Goal: Information Seeking & Learning: Learn about a topic

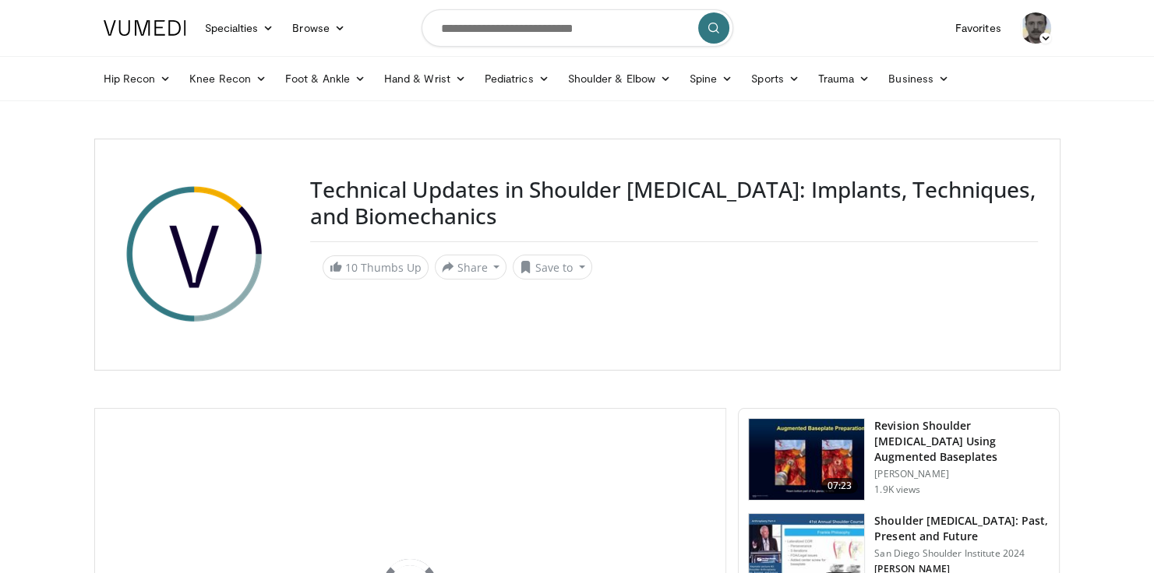
click at [1034, 24] on img at bounding box center [1035, 27] width 31 height 31
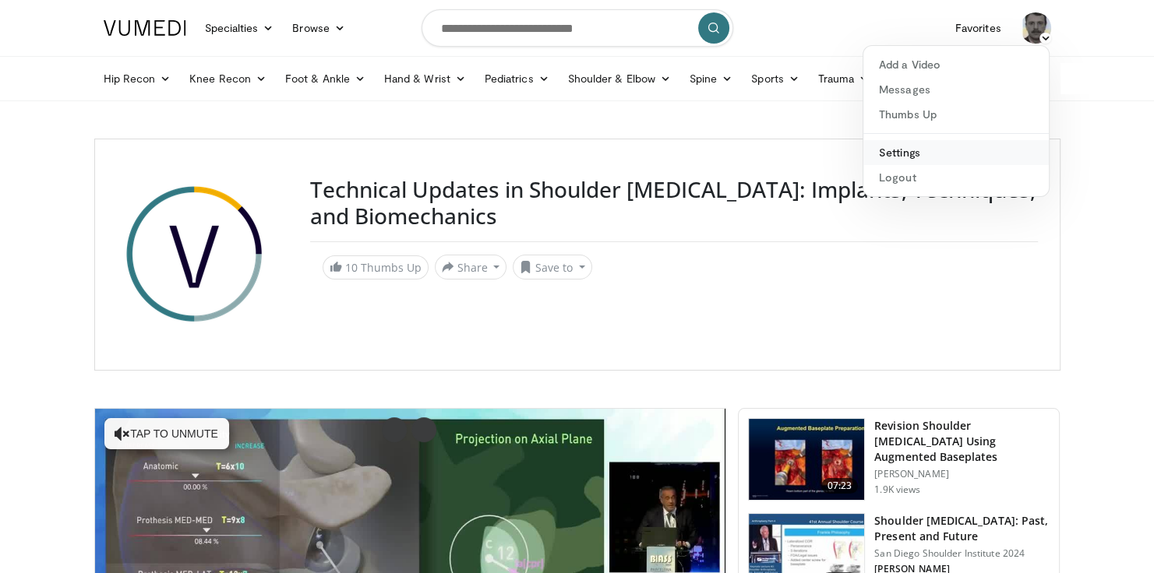
click at [904, 148] on link "Settings" at bounding box center [955, 152] width 185 height 25
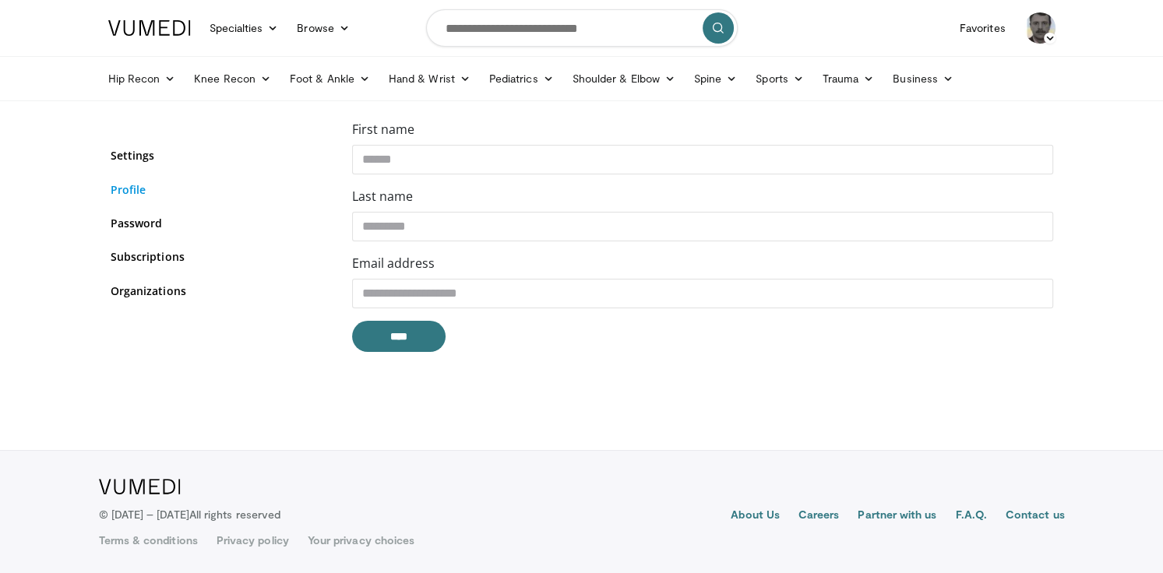
click at [124, 191] on link "Profile" at bounding box center [220, 190] width 218 height 16
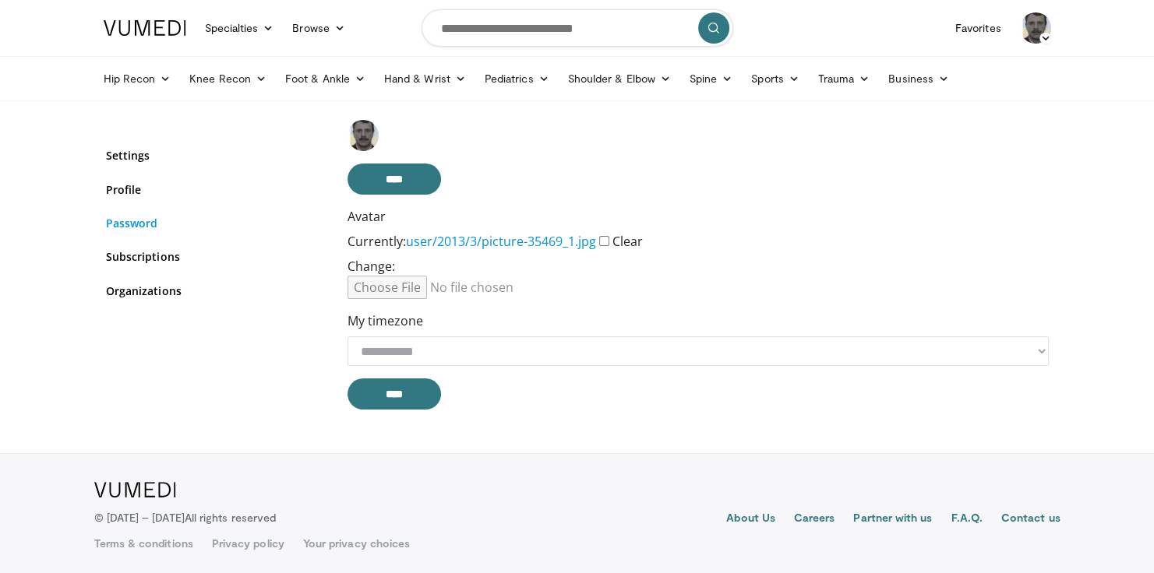
click at [136, 221] on link "Password" at bounding box center [215, 223] width 218 height 16
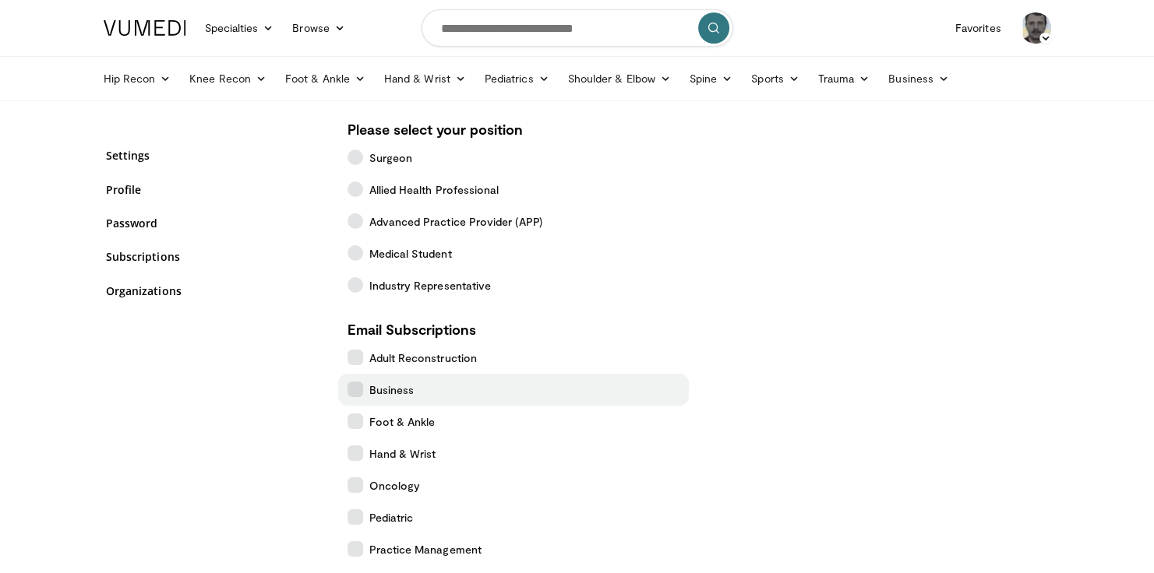
click at [360, 390] on icon at bounding box center [355, 390] width 16 height 16
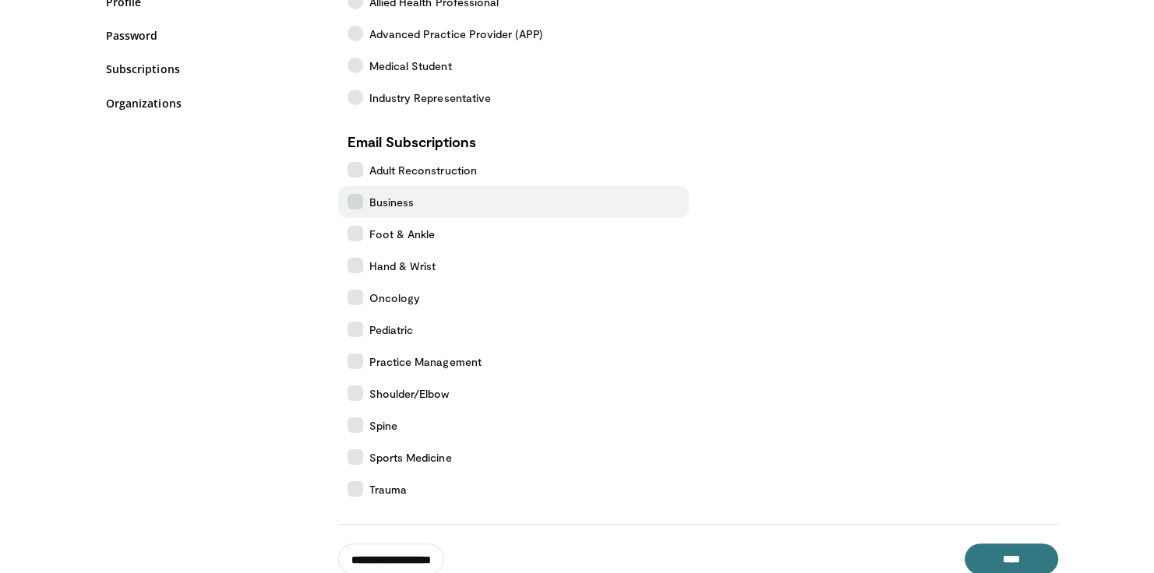
scroll to position [187, 0]
drag, startPoint x: 1019, startPoint y: 559, endPoint x: 1012, endPoint y: 530, distance: 30.4
click at [1019, 559] on input "****" at bounding box center [1011, 560] width 93 height 31
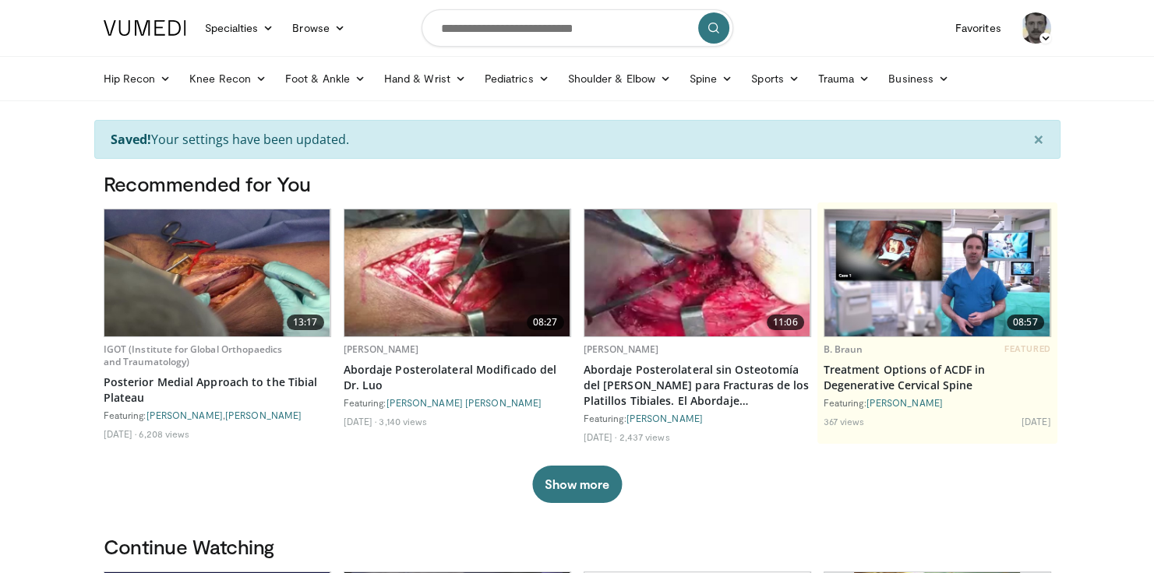
click at [269, 287] on img at bounding box center [217, 273] width 226 height 127
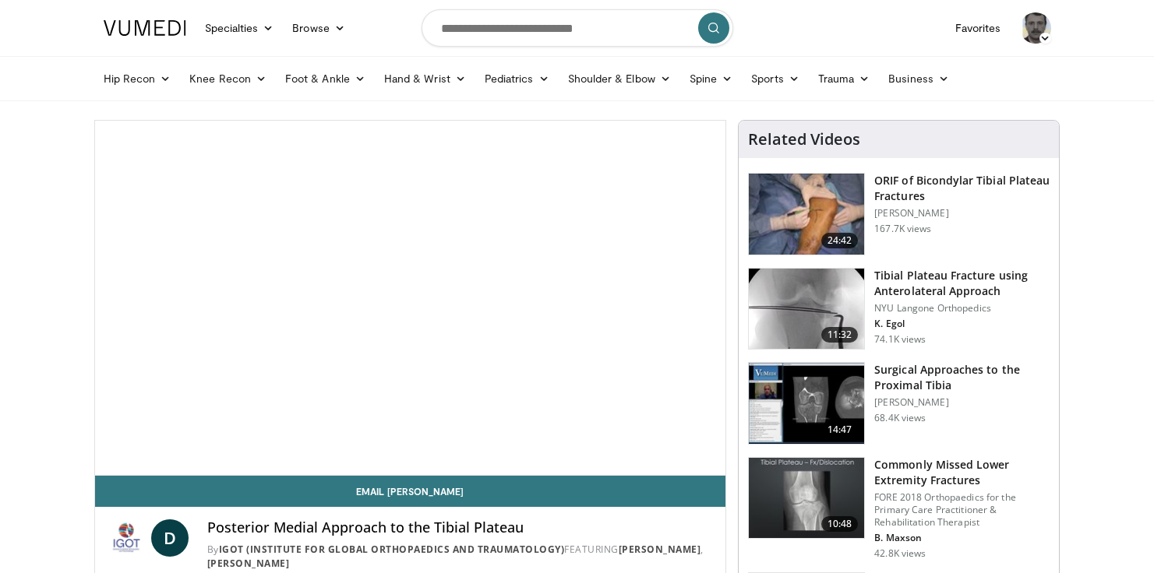
scroll to position [62, 0]
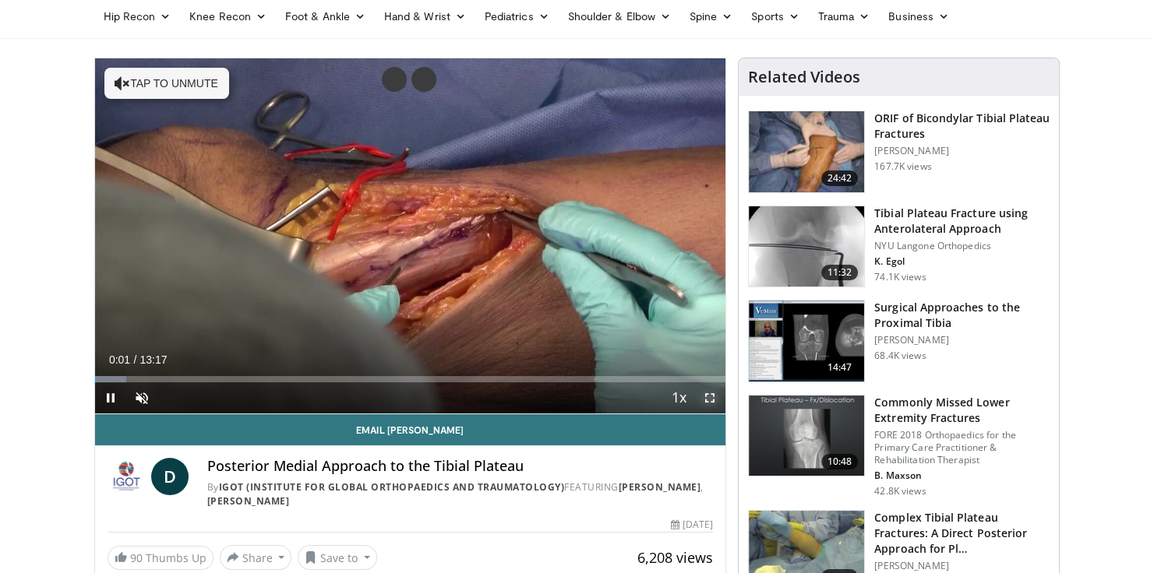
click at [707, 393] on span "Video Player" at bounding box center [709, 398] width 31 height 31
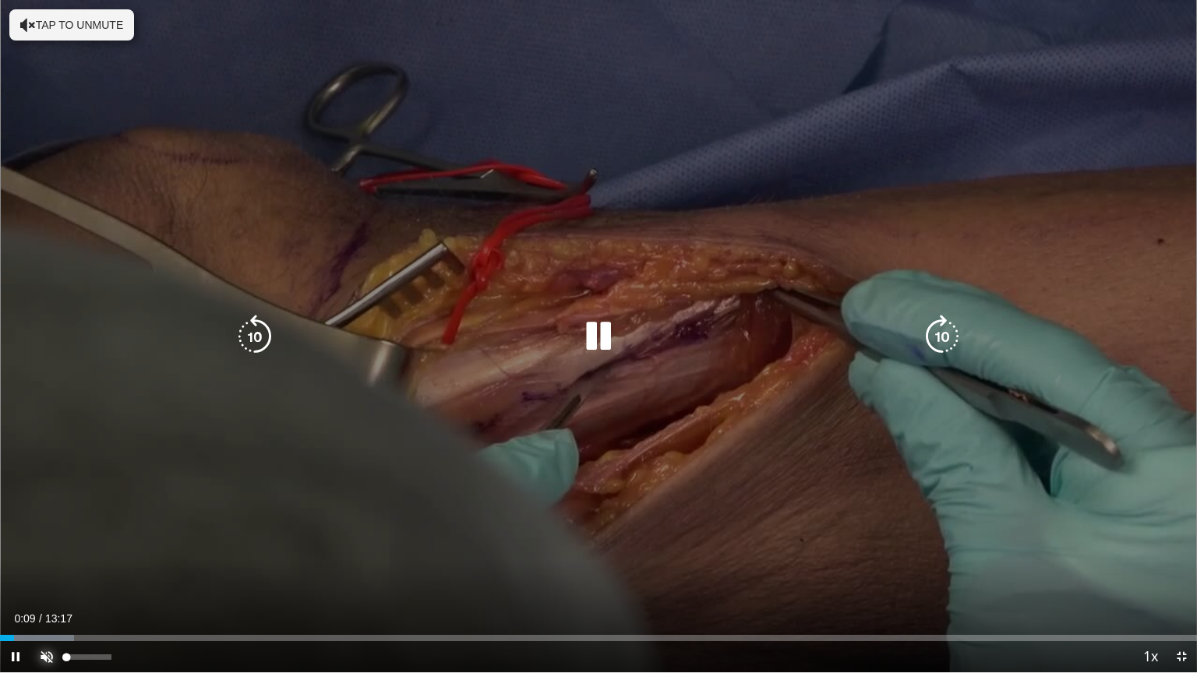
click at [43, 573] on span "Video Player" at bounding box center [46, 656] width 31 height 31
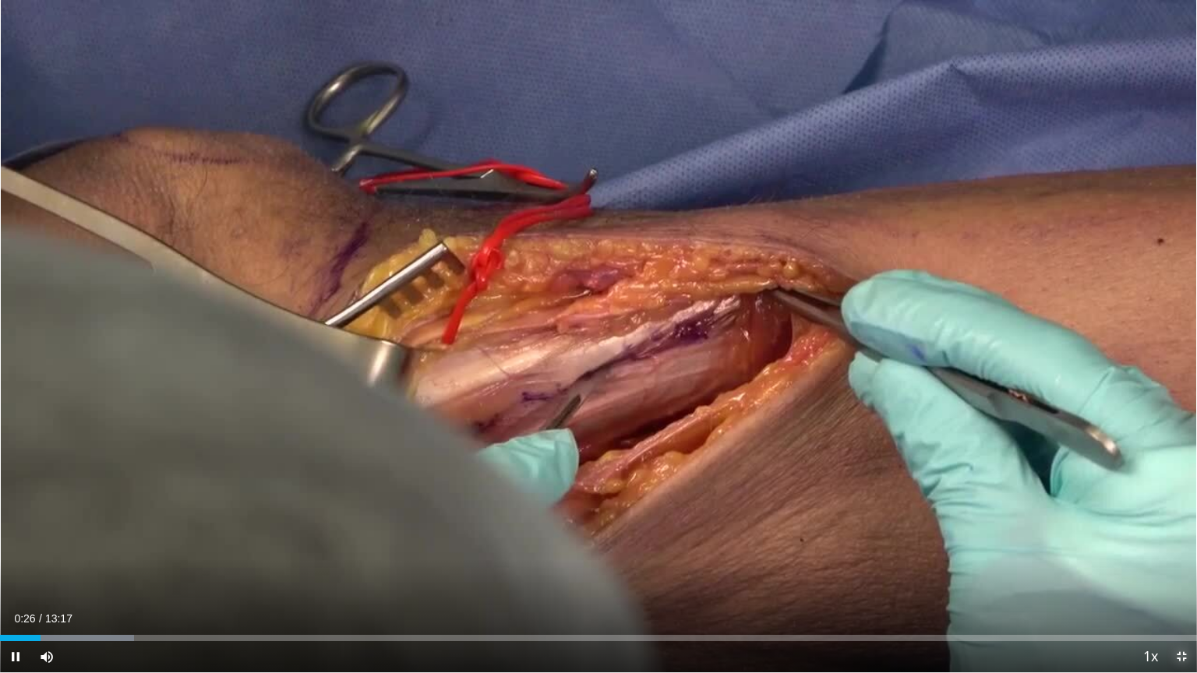
click at [1153, 573] on span "Video Player" at bounding box center [1181, 656] width 31 height 31
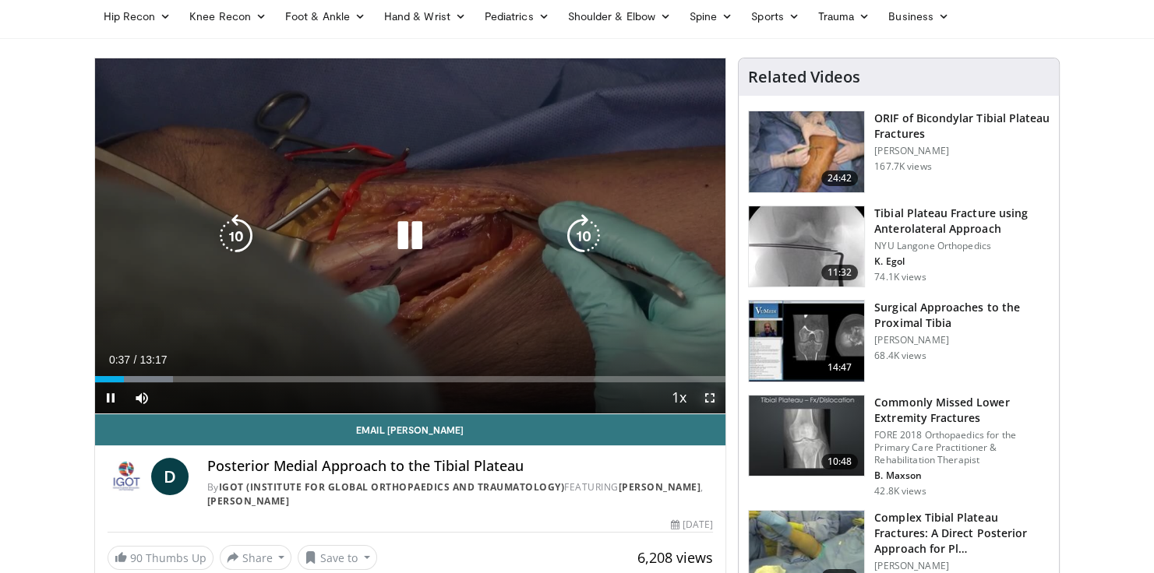
drag, startPoint x: 711, startPoint y: 397, endPoint x: 739, endPoint y: 472, distance: 80.9
click at [711, 397] on span "Video Player" at bounding box center [709, 398] width 31 height 31
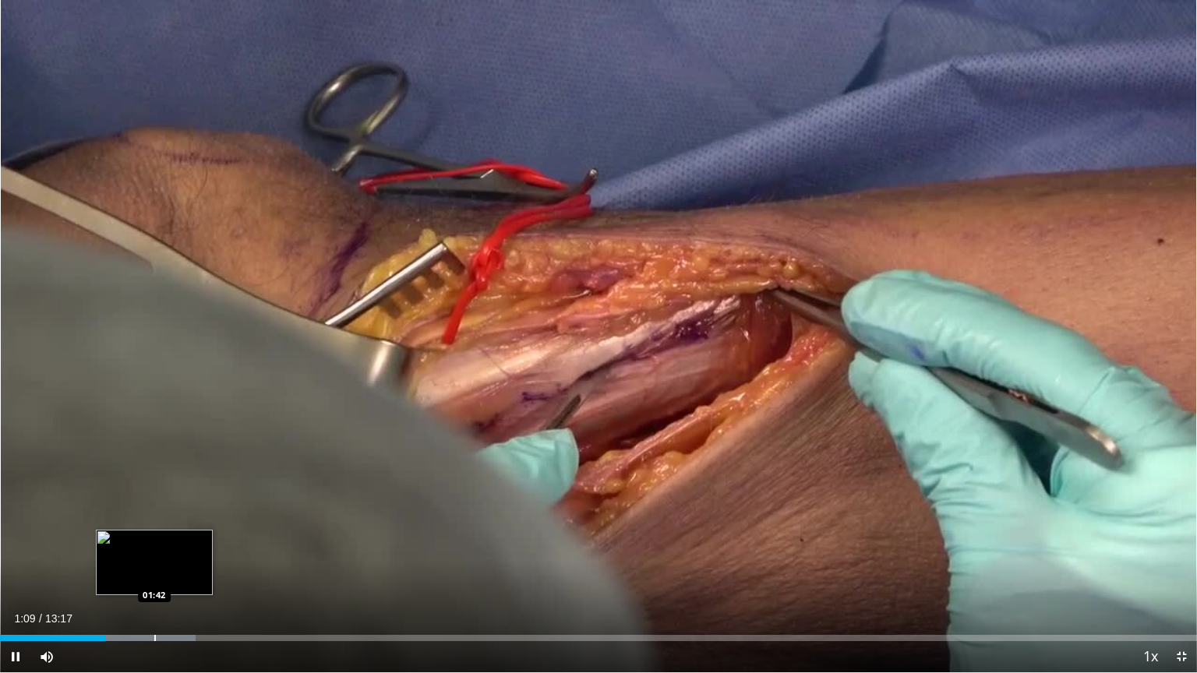
click at [155, 573] on div "Loaded : 16.31% 01:10 01:42" at bounding box center [598, 633] width 1197 height 15
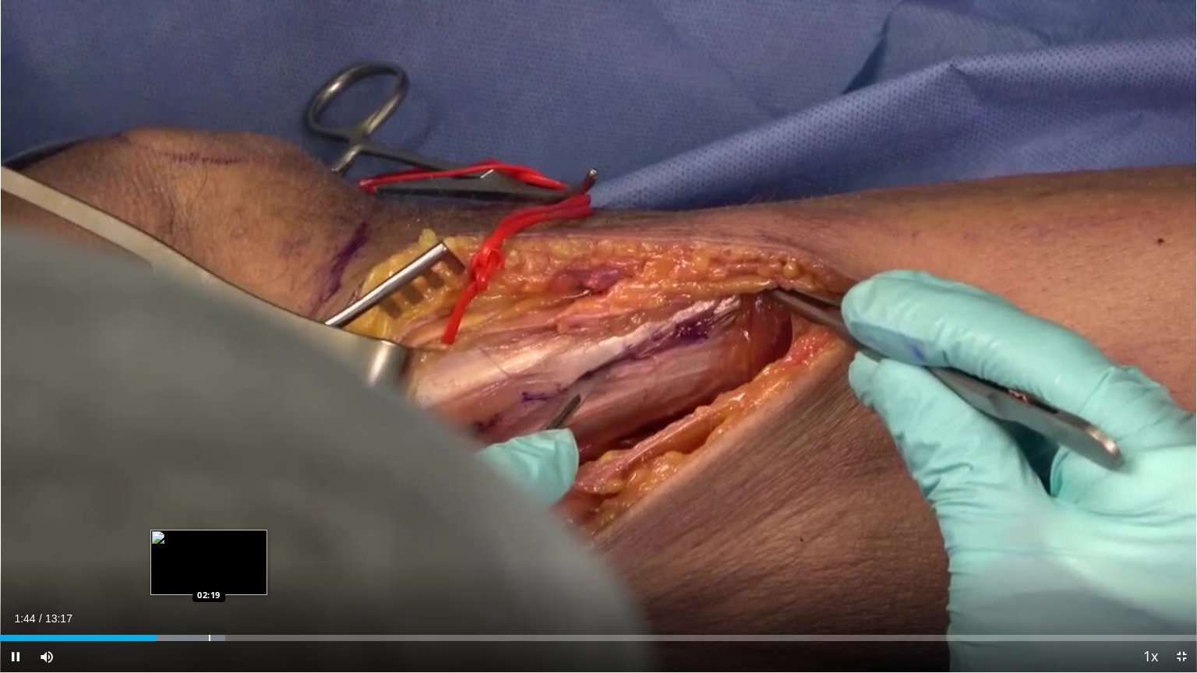
click at [209, 573] on div "Progress Bar" at bounding box center [210, 638] width 2 height 6
click at [230, 573] on div "Progress Bar" at bounding box center [231, 638] width 2 height 6
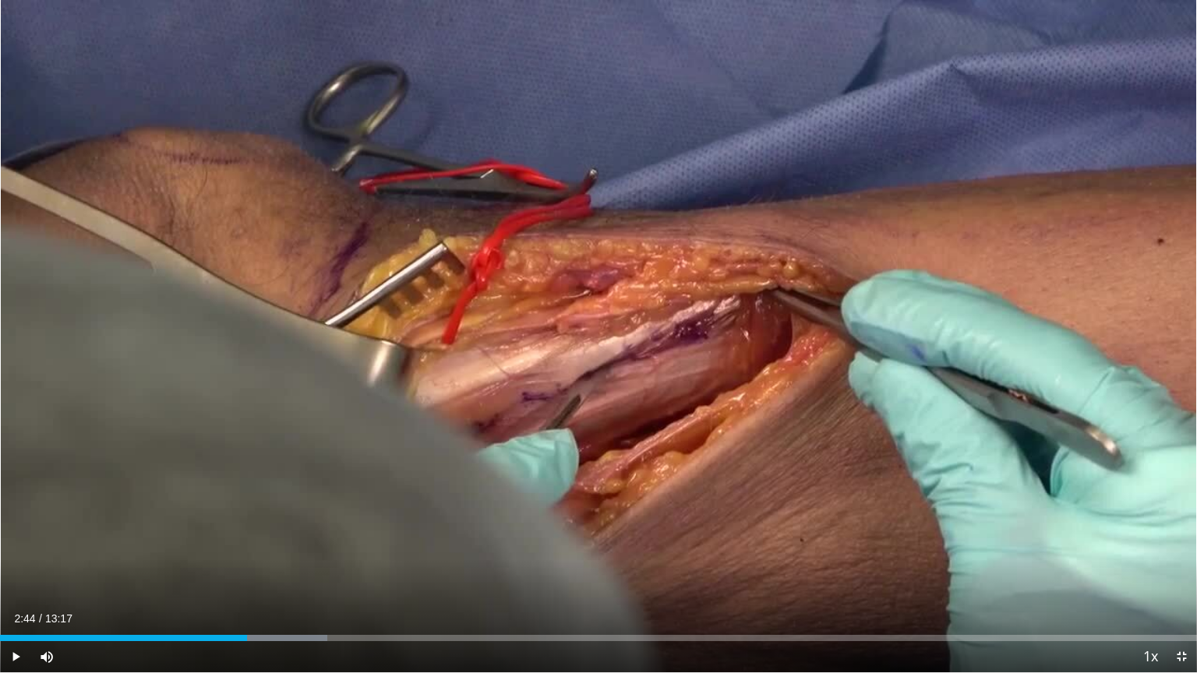
click at [247, 573] on div "Progress Bar" at bounding box center [248, 638] width 2 height 6
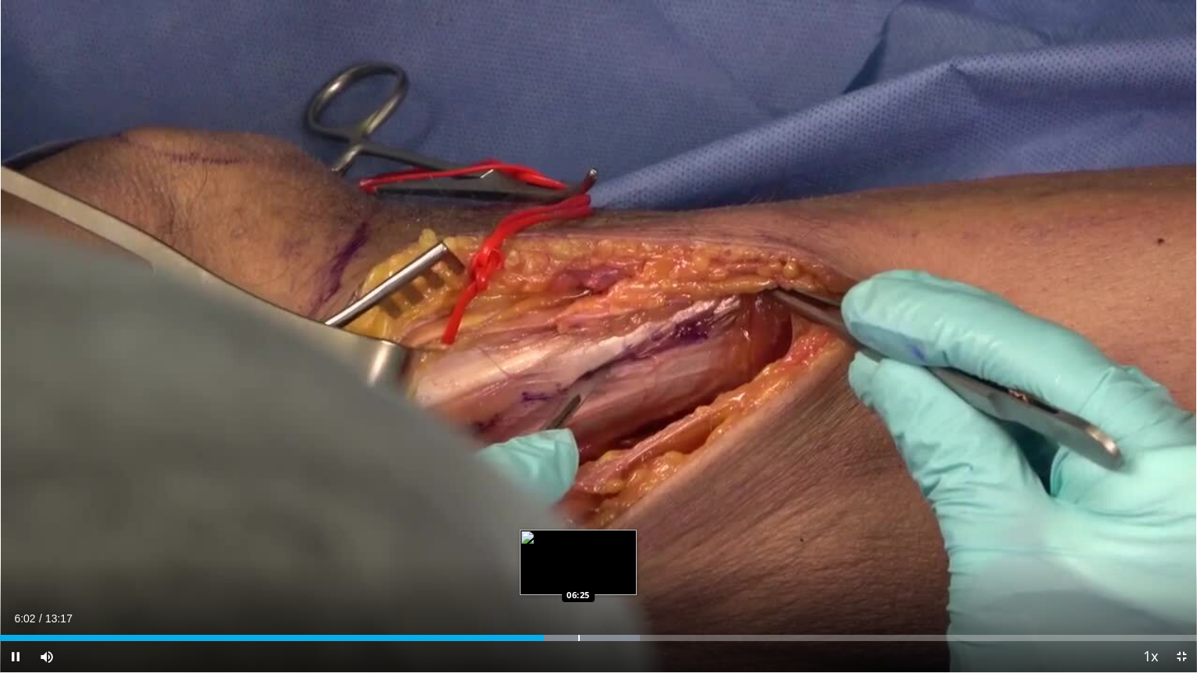
click at [578, 573] on div "Progress Bar" at bounding box center [579, 638] width 2 height 6
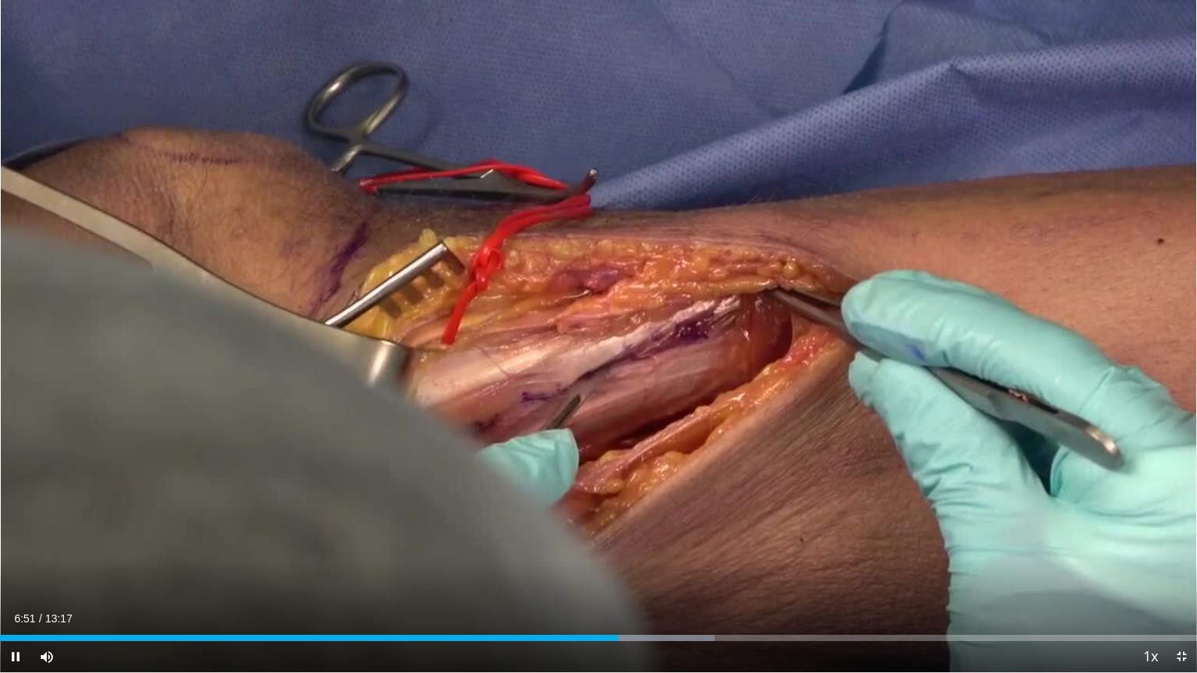
click at [643, 573] on div "Current Time 6:51 / Duration 13:17 Pause Skip Backward Skip Forward Mute 91% Lo…" at bounding box center [598, 656] width 1197 height 31
click at [658, 573] on div "Current Time 6:53 / Duration 13:17 Pause Skip Backward Skip Forward Mute 91% Lo…" at bounding box center [598, 656] width 1197 height 31
click at [654, 573] on div "Progress Bar" at bounding box center [655, 638] width 2 height 6
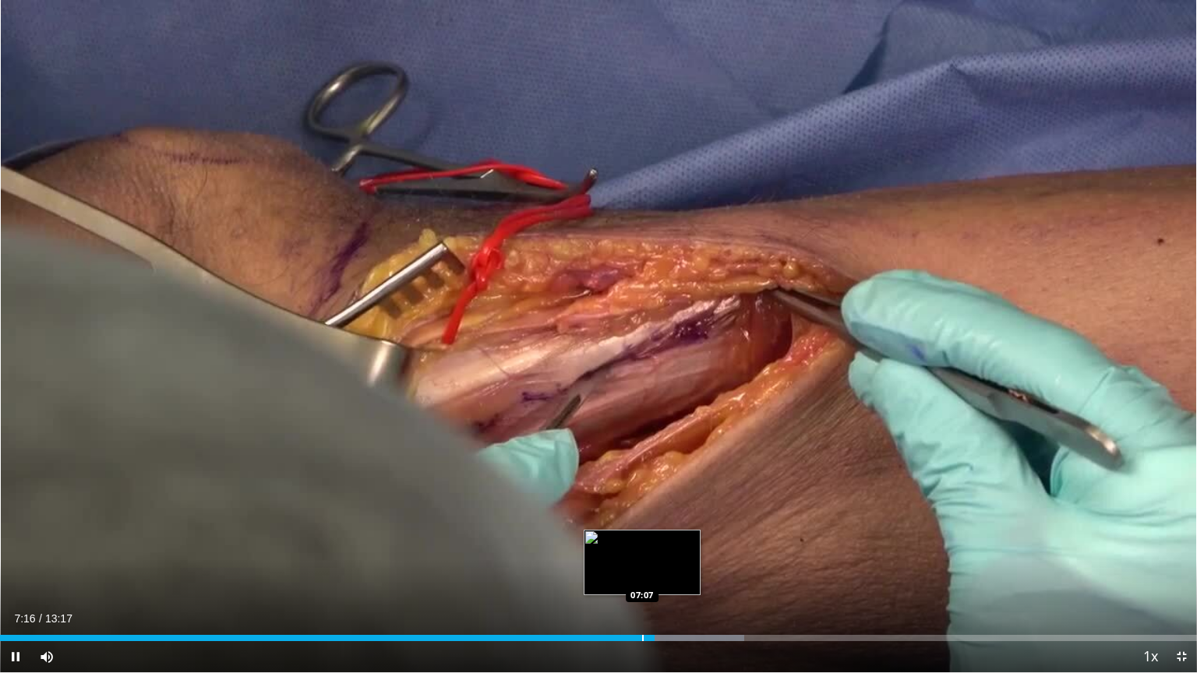
click at [641, 573] on div "Loaded : 62.17% 07:16 07:07" at bounding box center [598, 638] width 1197 height 6
click at [633, 573] on div "Progress Bar" at bounding box center [634, 638] width 2 height 6
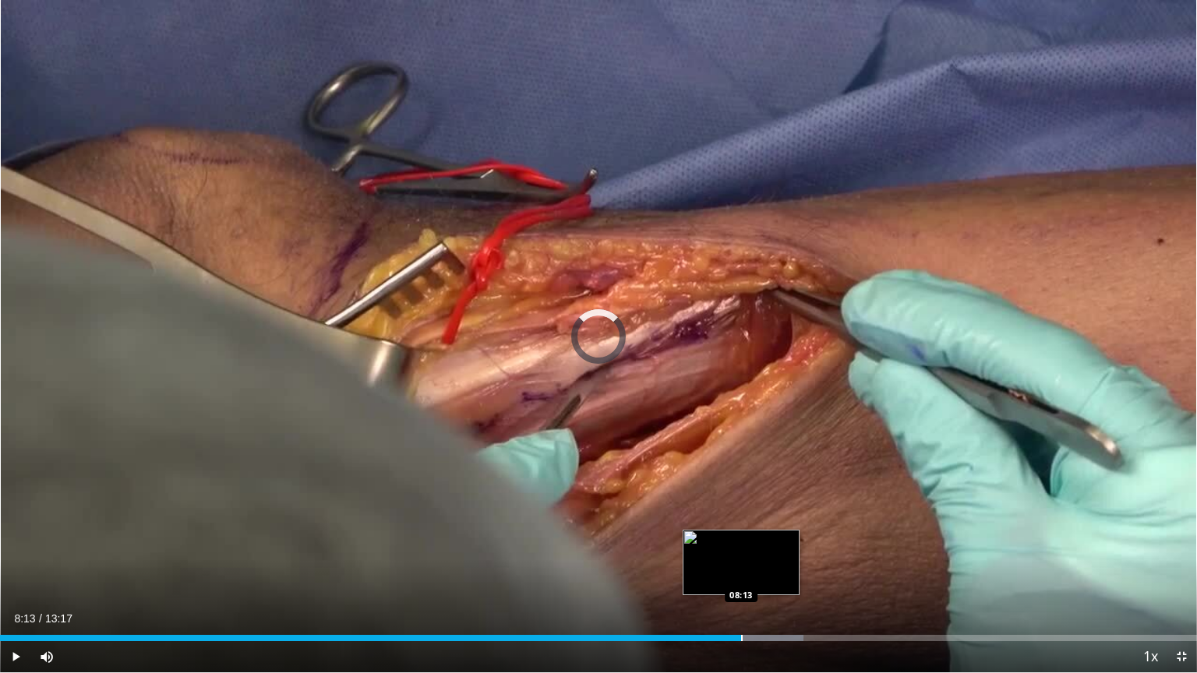
click at [741, 573] on div "Progress Bar" at bounding box center [742, 638] width 2 height 6
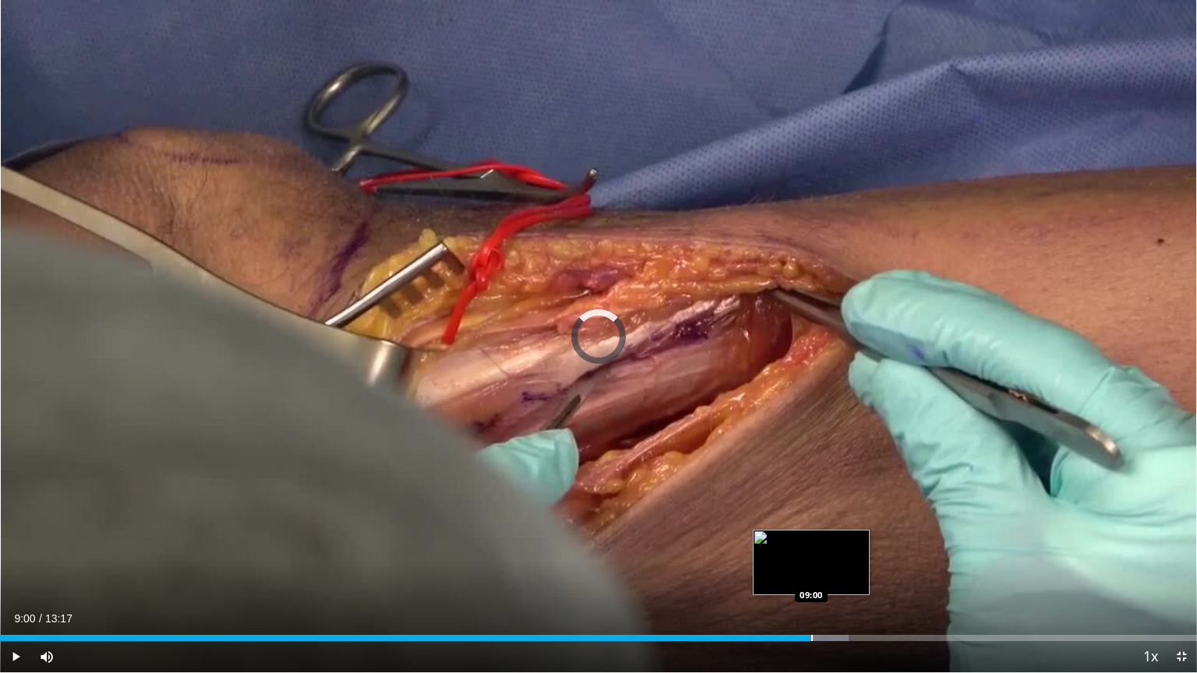
click at [810, 573] on div "Loaded : 70.88% 08:22 09:00" at bounding box center [598, 638] width 1197 height 6
click at [845, 573] on div "Progress Bar" at bounding box center [846, 638] width 2 height 6
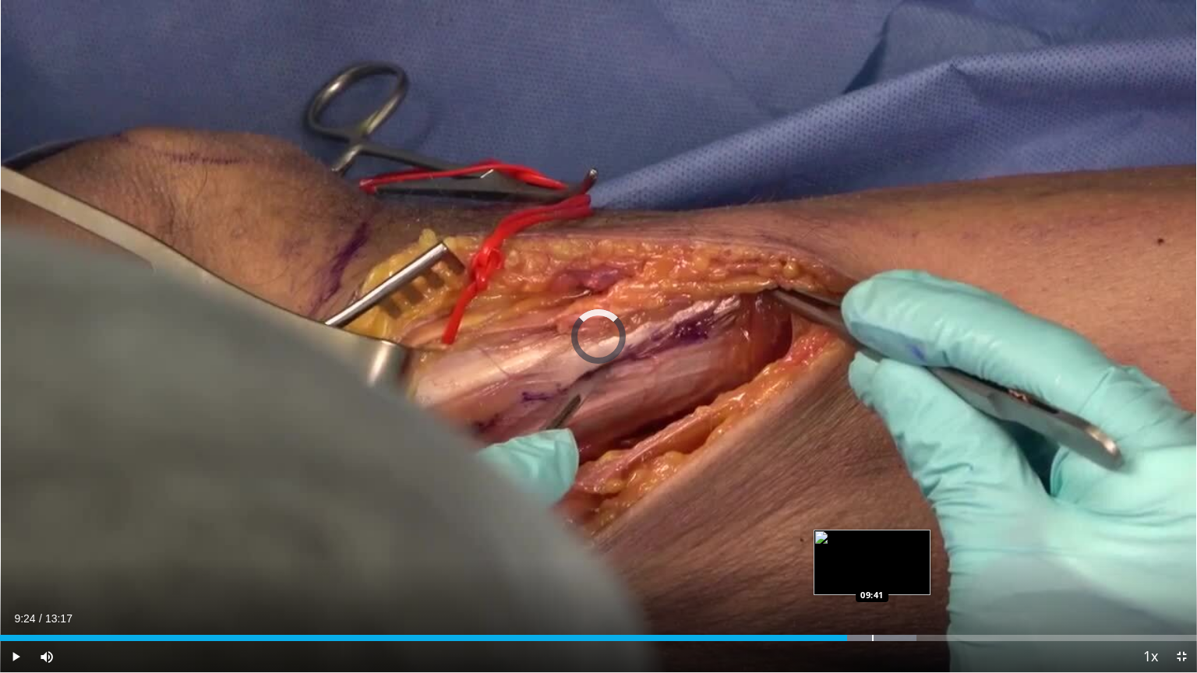
click at [873, 573] on div "Progress Bar" at bounding box center [873, 638] width 2 height 6
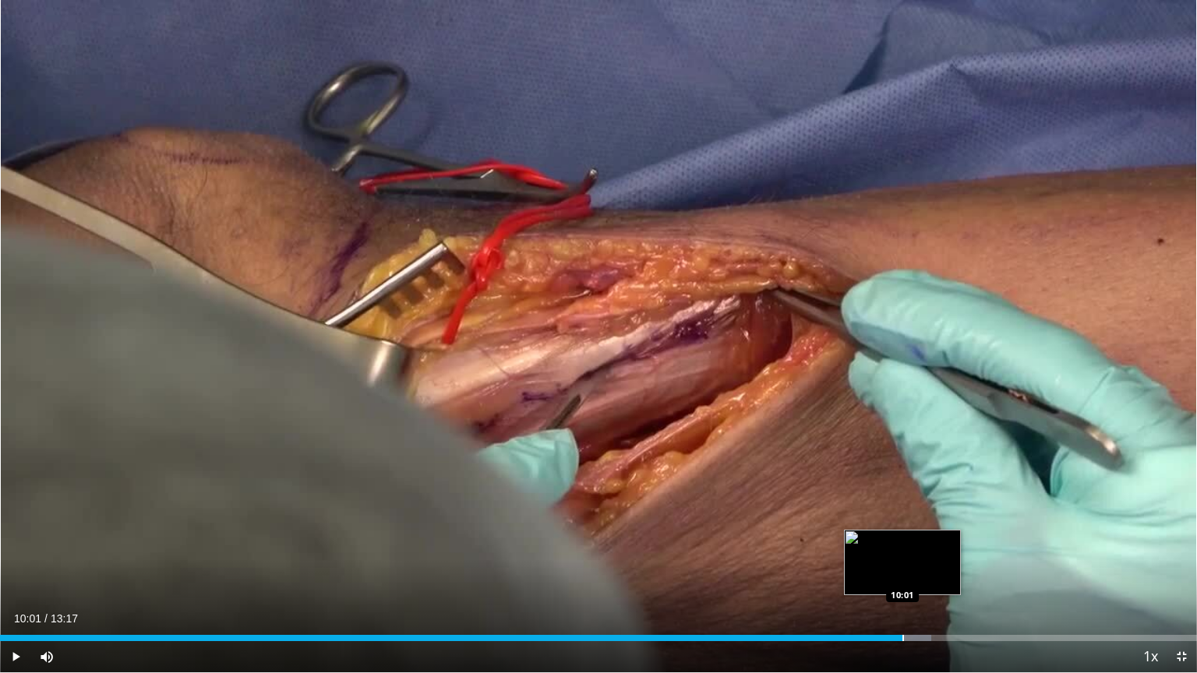
click at [902, 573] on div "Progress Bar" at bounding box center [903, 638] width 2 height 6
click at [922, 573] on div "Progress Bar" at bounding box center [923, 638] width 2 height 6
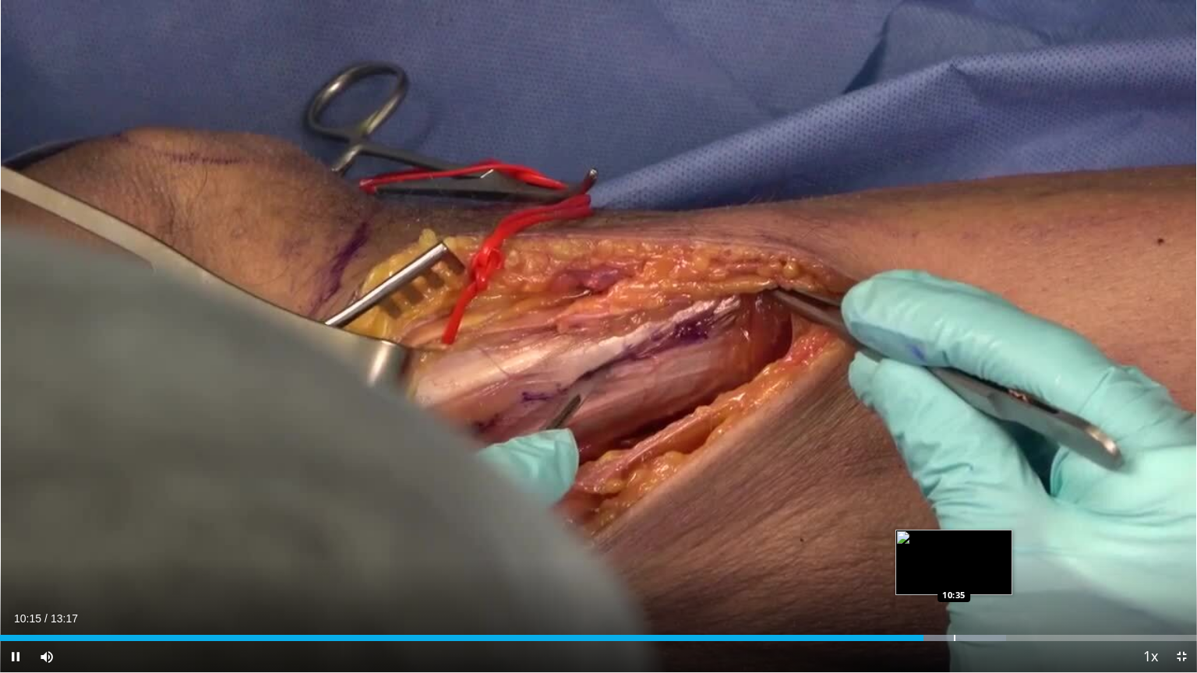
click at [953, 573] on div "Loaded : 84.08% 10:15 10:35" at bounding box center [598, 638] width 1197 height 6
click at [982, 573] on div "Progress Bar" at bounding box center [983, 638] width 2 height 6
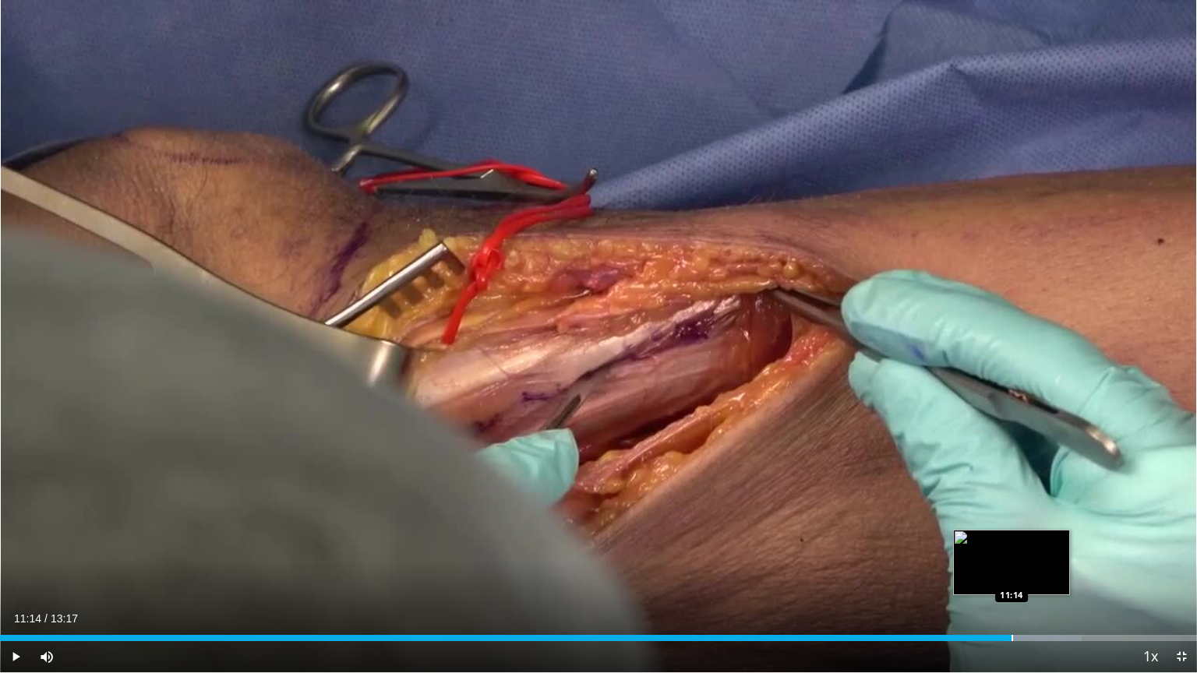
click at [1010, 573] on div "Loaded : 90.35% 11:14 11:14" at bounding box center [598, 633] width 1197 height 15
click at [1033, 573] on div "Progress Bar" at bounding box center [1034, 638] width 2 height 6
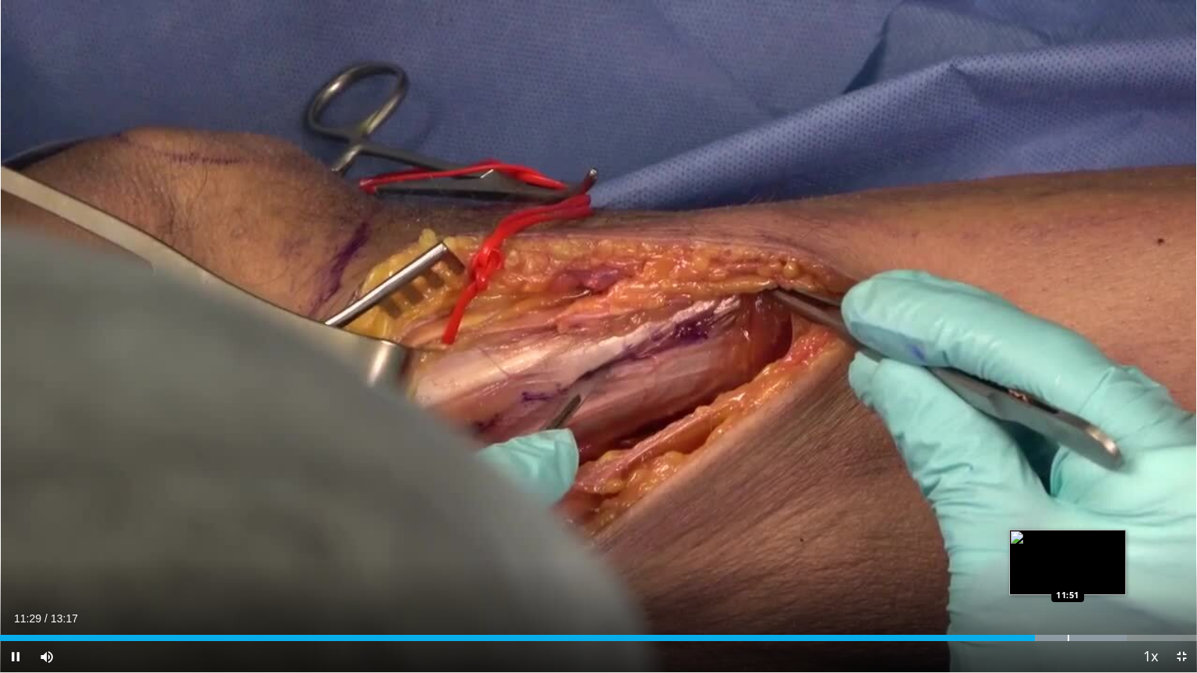
click at [1067, 573] on div "Progress Bar" at bounding box center [1068, 638] width 2 height 6
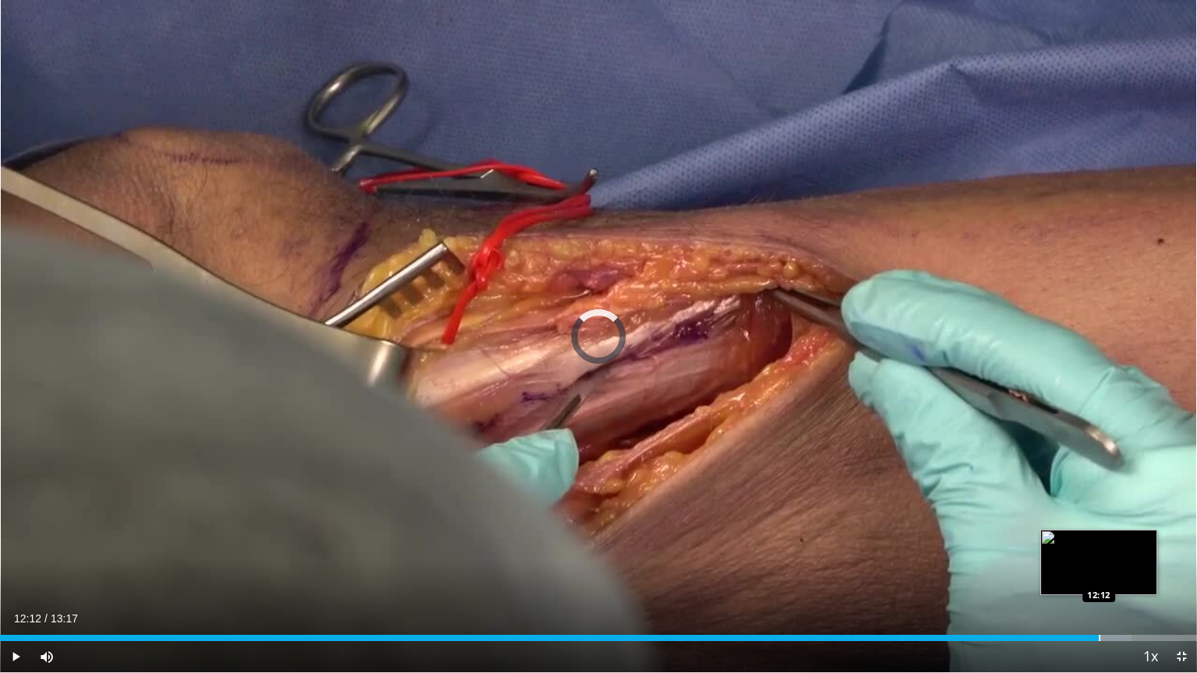
click at [1099, 573] on div "Progress Bar" at bounding box center [1100, 638] width 2 height 6
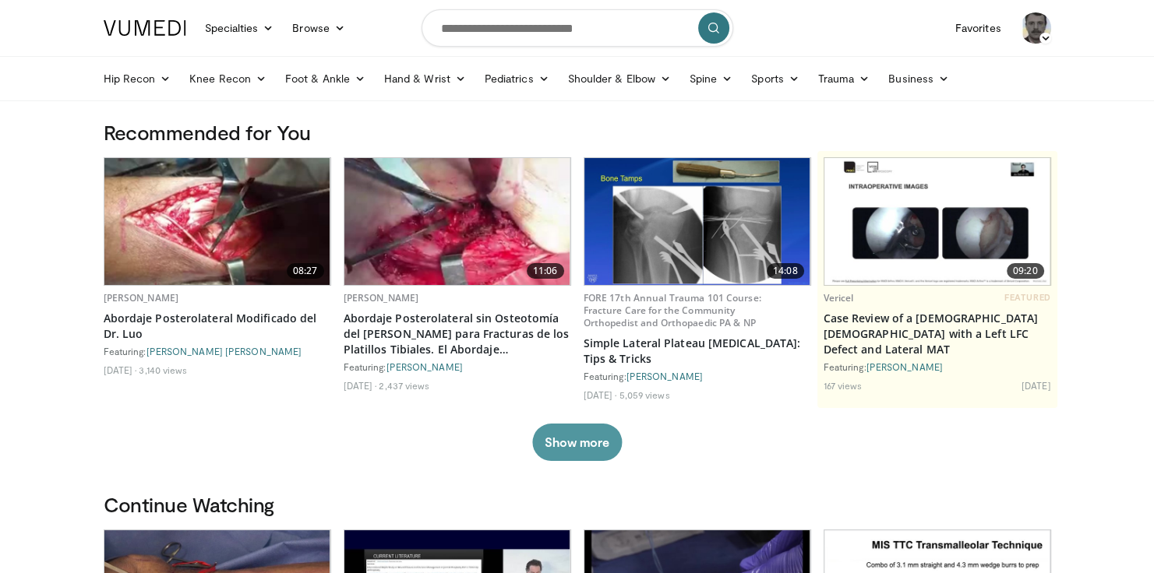
click at [578, 441] on button "Show more" at bounding box center [577, 442] width 90 height 37
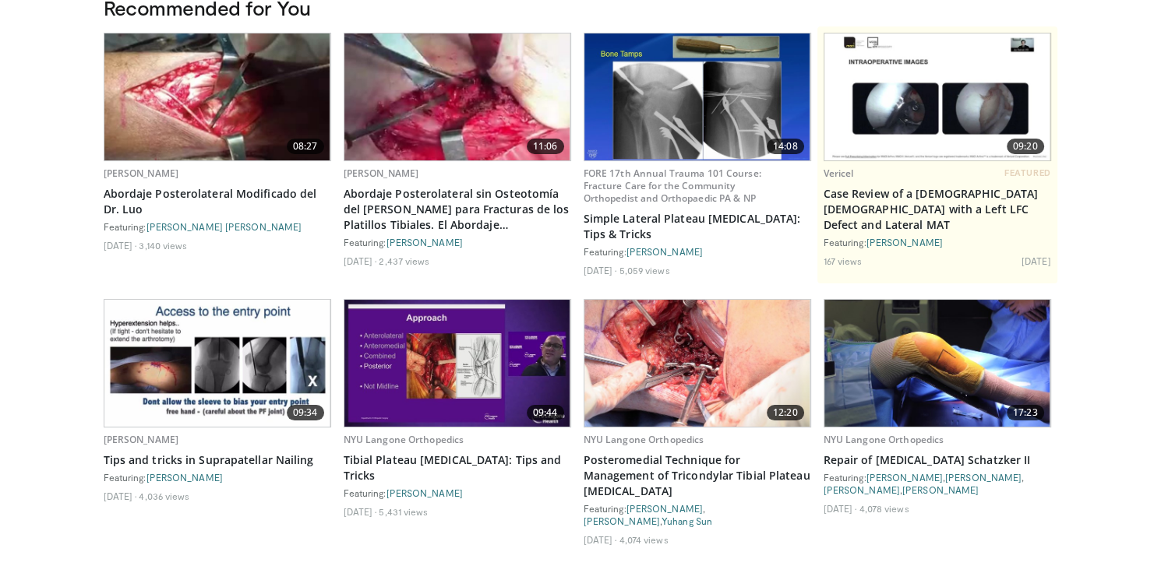
scroll to position [187, 0]
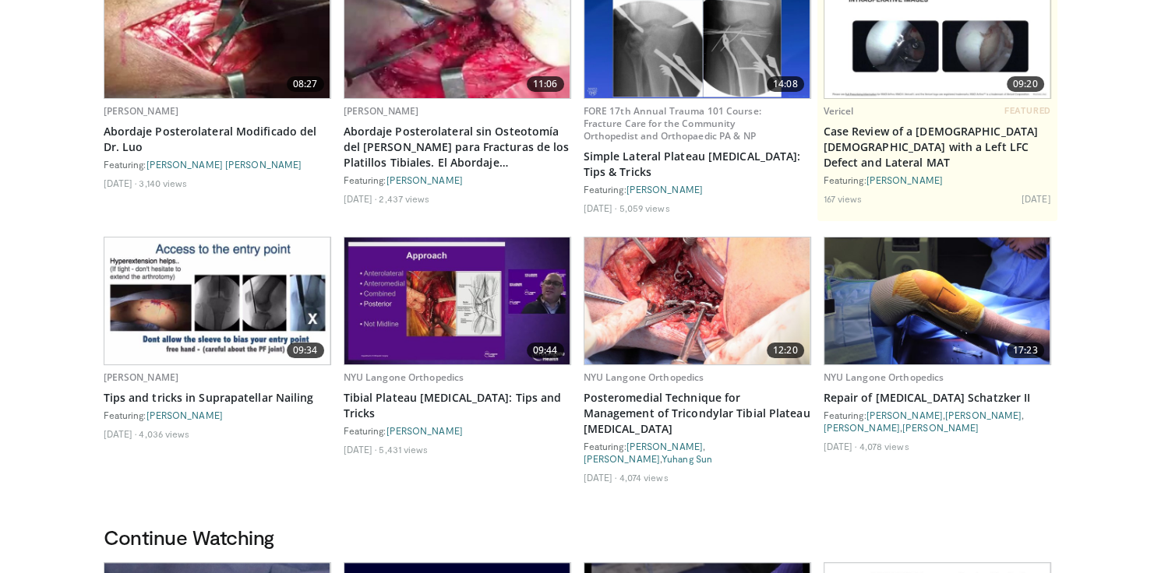
click at [438, 297] on img at bounding box center [457, 301] width 226 height 127
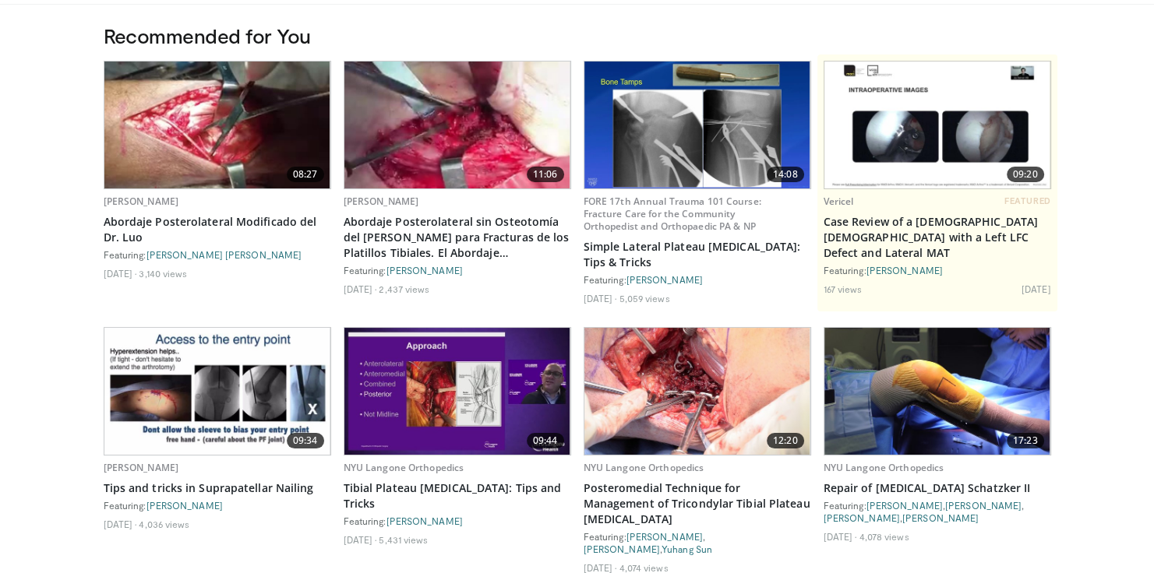
scroll to position [0, 0]
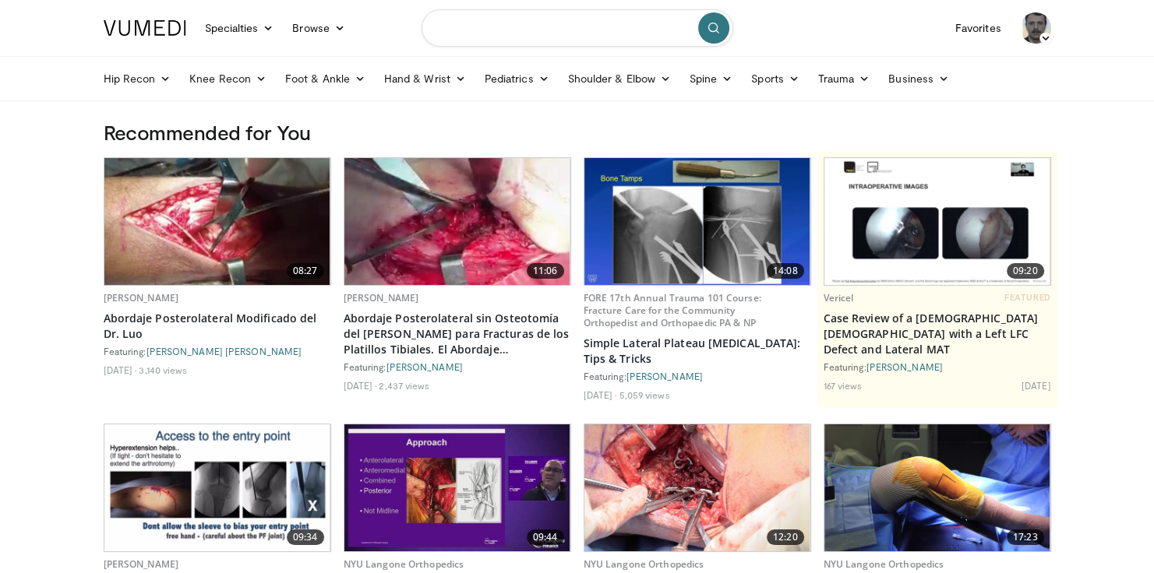
click at [586, 28] on input "Search topics, interventions" at bounding box center [577, 27] width 312 height 37
type input "**********"
click at [711, 26] on icon "submit" at bounding box center [713, 28] width 12 height 12
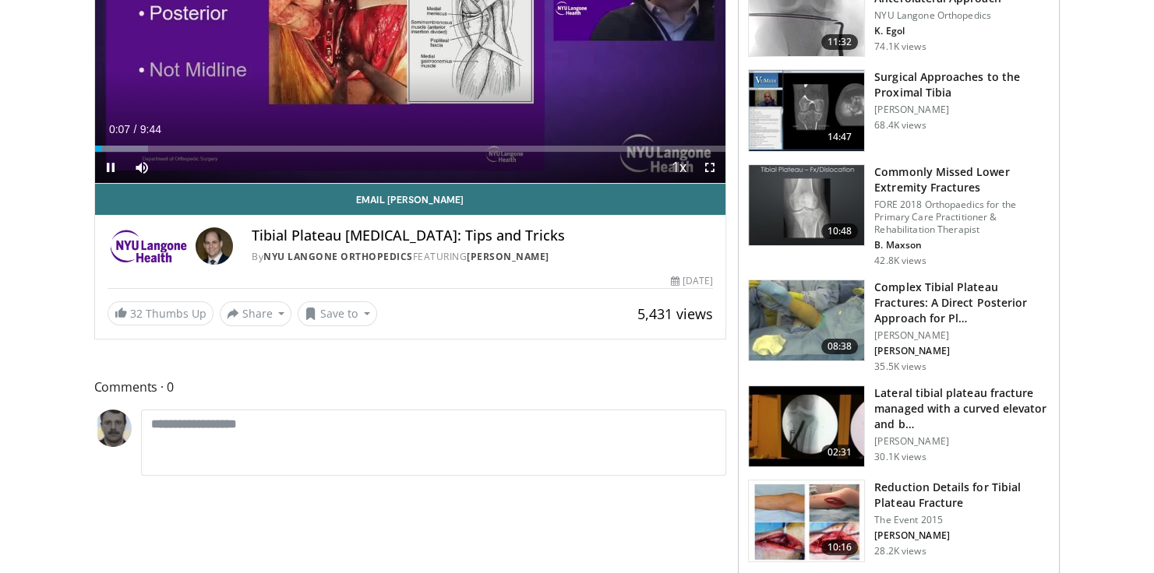
scroll to position [106, 0]
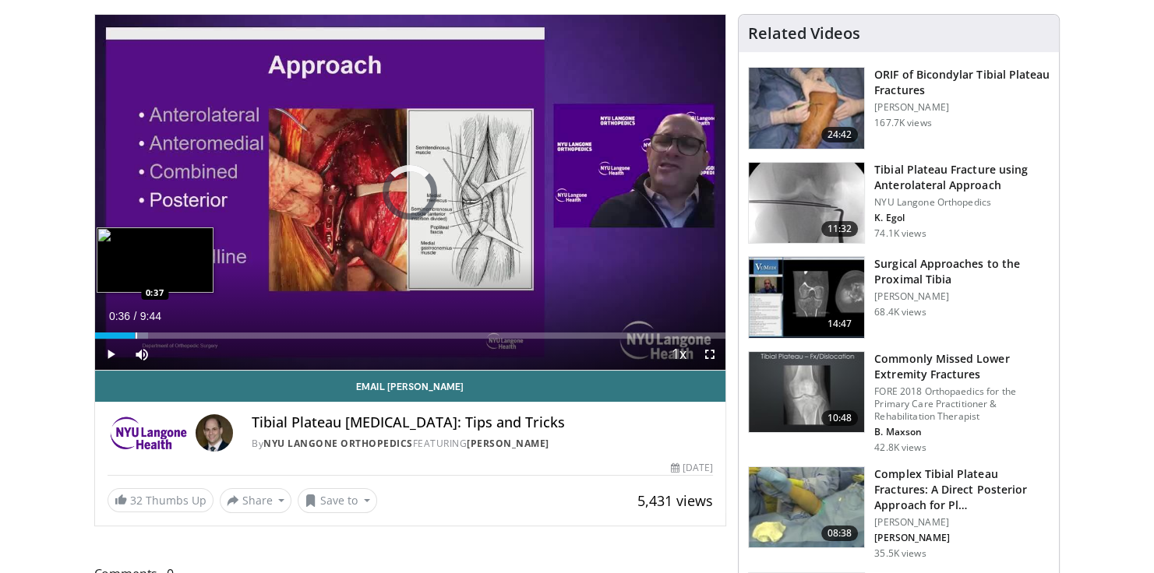
click at [134, 334] on div "Loaded : 8.47% 0:08 0:37" at bounding box center [410, 336] width 631 height 6
click at [164, 335] on div "Progress Bar" at bounding box center [165, 336] width 2 height 6
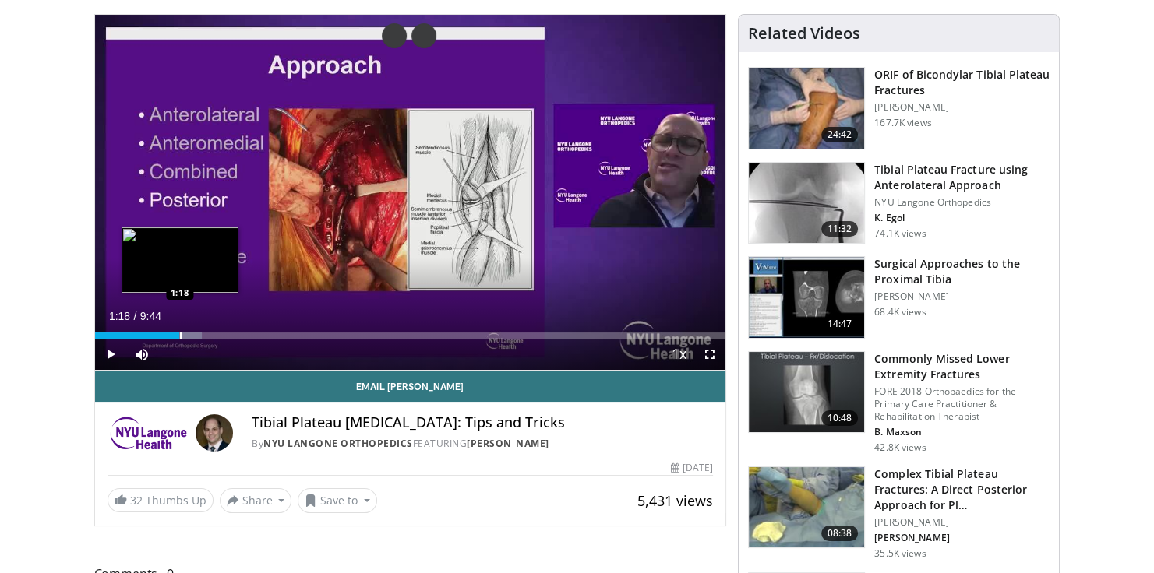
click at [180, 335] on div "Progress Bar" at bounding box center [181, 336] width 2 height 6
click at [198, 335] on div "Progress Bar" at bounding box center [187, 336] width 76 height 6
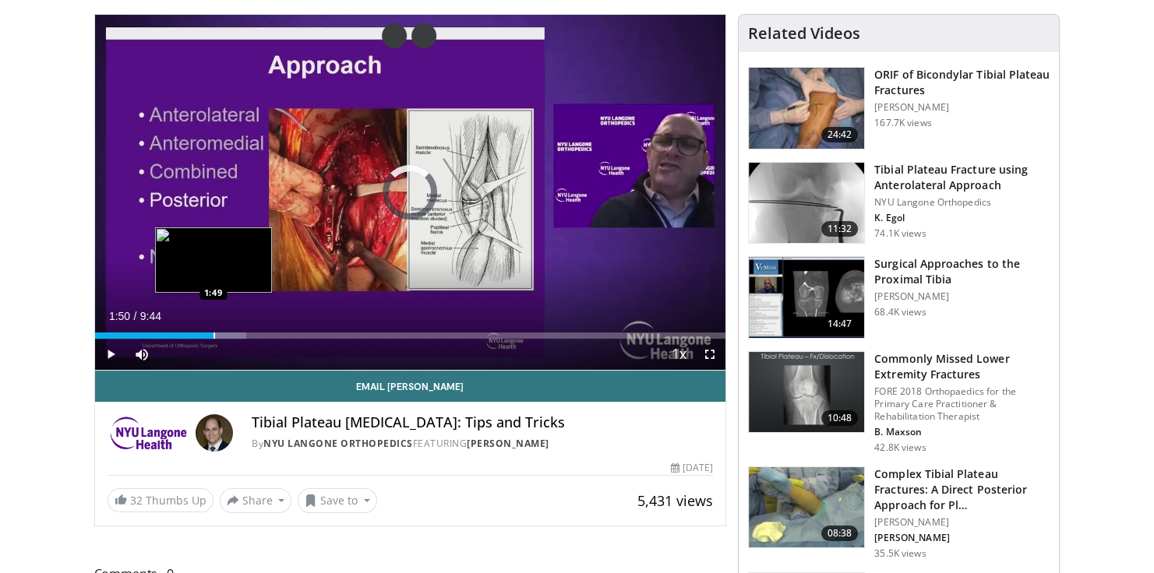
click at [213, 337] on div "Progress Bar" at bounding box center [214, 336] width 2 height 6
click at [231, 337] on div "Progress Bar" at bounding box center [232, 336] width 2 height 6
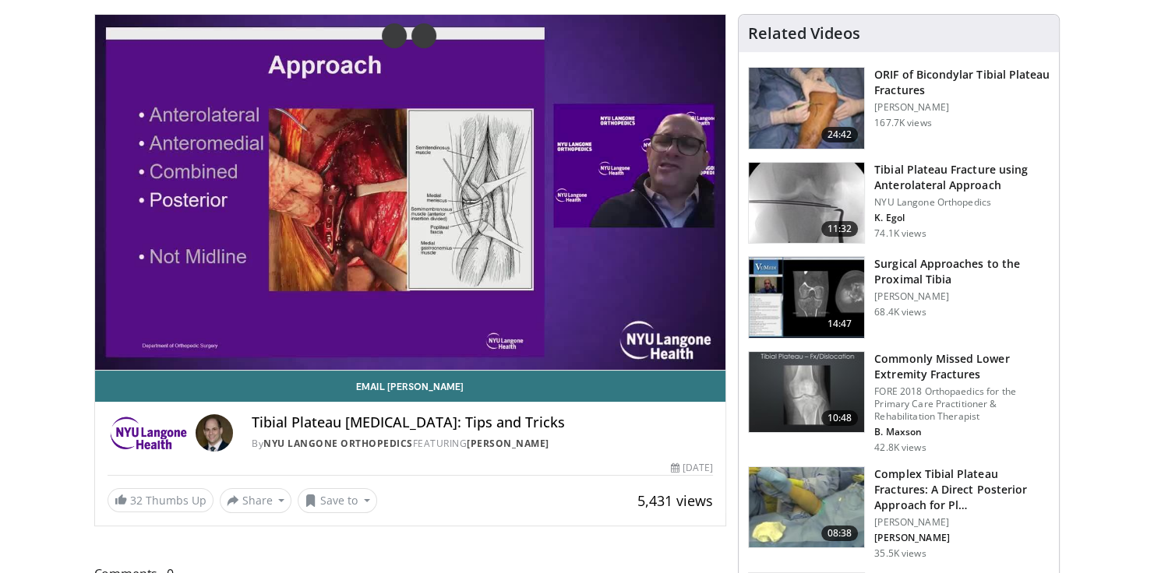
click at [264, 337] on div "10 seconds Tap to unmute" at bounding box center [410, 192] width 631 height 355
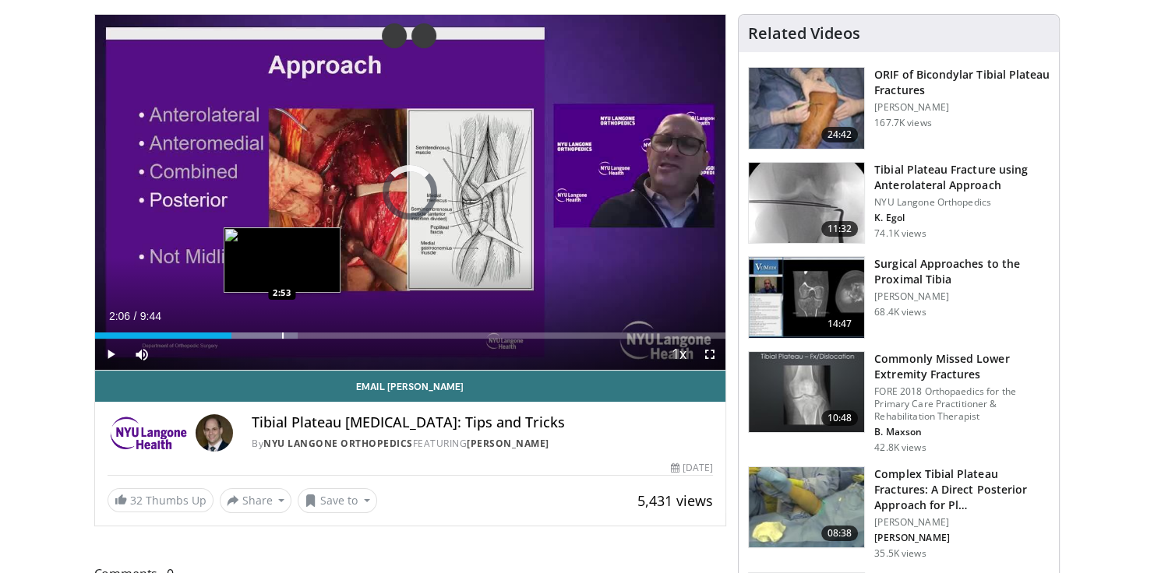
click at [282, 333] on div "Progress Bar" at bounding box center [283, 336] width 2 height 6
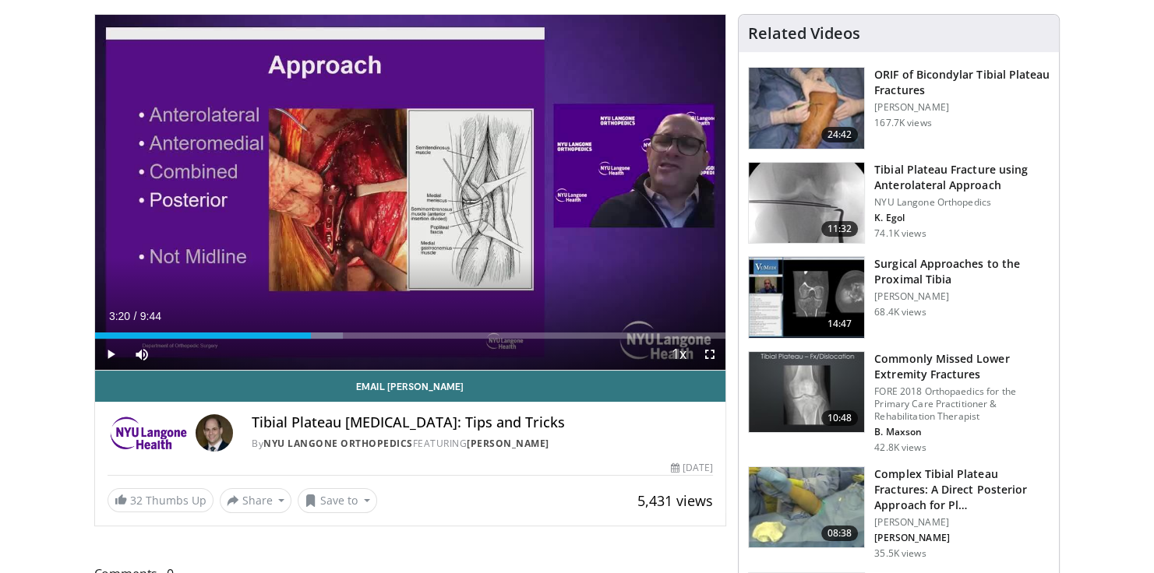
drag, startPoint x: 311, startPoint y: 330, endPoint x: 396, endPoint y: 347, distance: 86.5
click at [312, 330] on div "Loaded : 39.38% 3:20 3:20" at bounding box center [410, 331] width 631 height 15
click at [110, 352] on span "Video Player" at bounding box center [110, 354] width 31 height 31
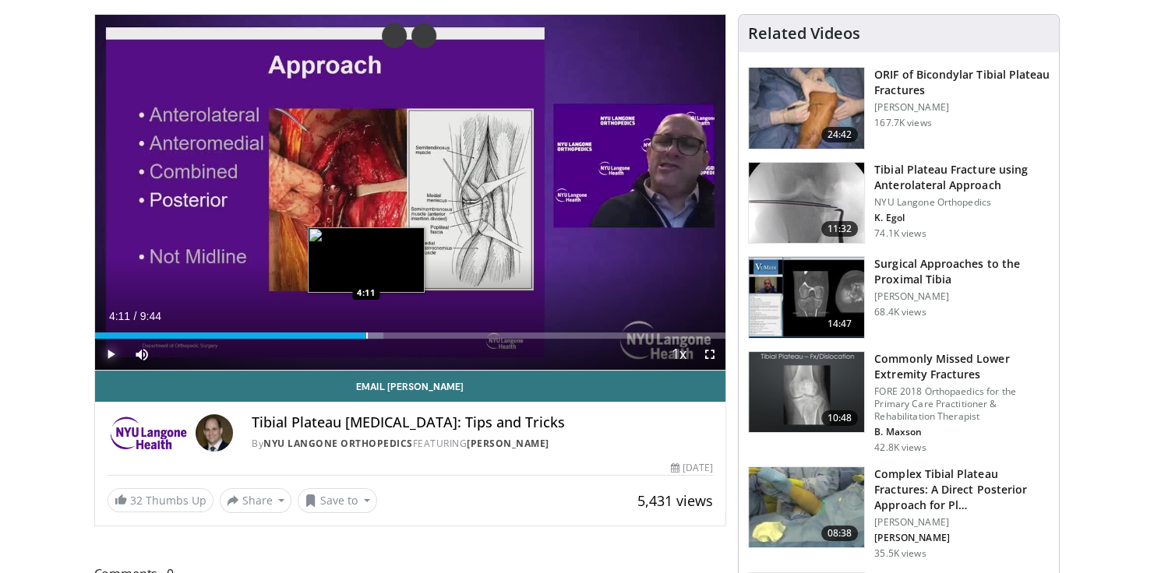
click at [366, 336] on div "Progress Bar" at bounding box center [367, 336] width 2 height 6
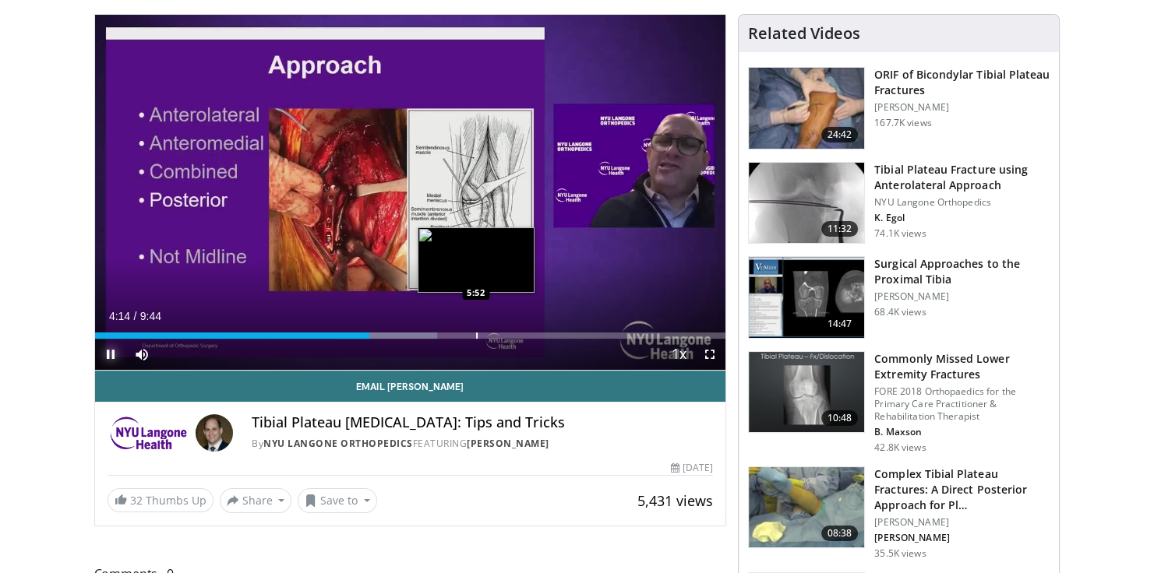
click at [476, 333] on div "Progress Bar" at bounding box center [477, 336] width 2 height 6
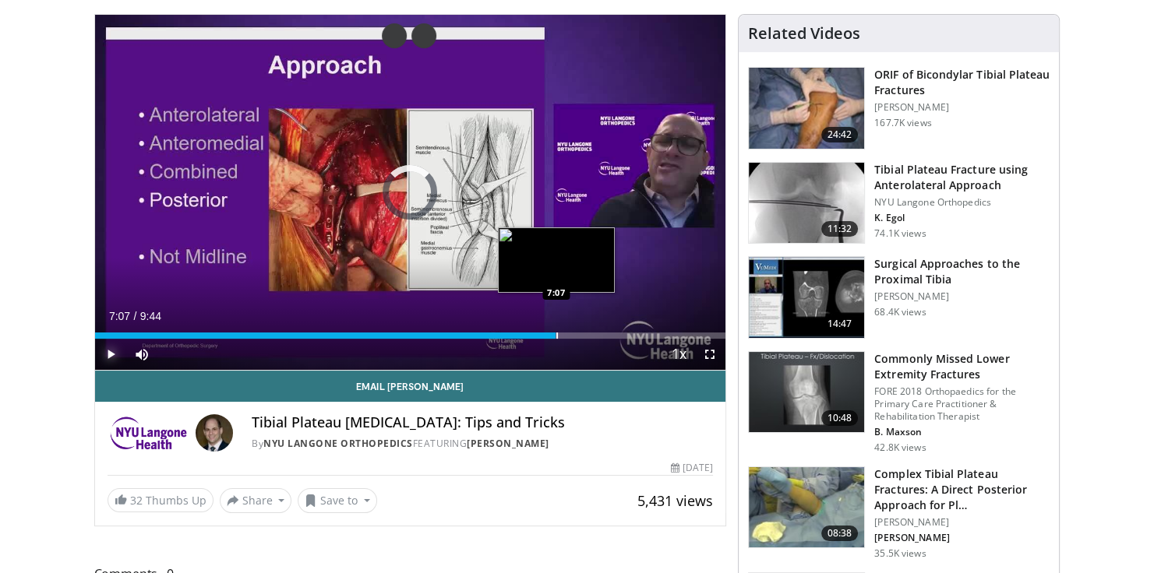
click at [556, 333] on div "Progress Bar" at bounding box center [557, 336] width 2 height 6
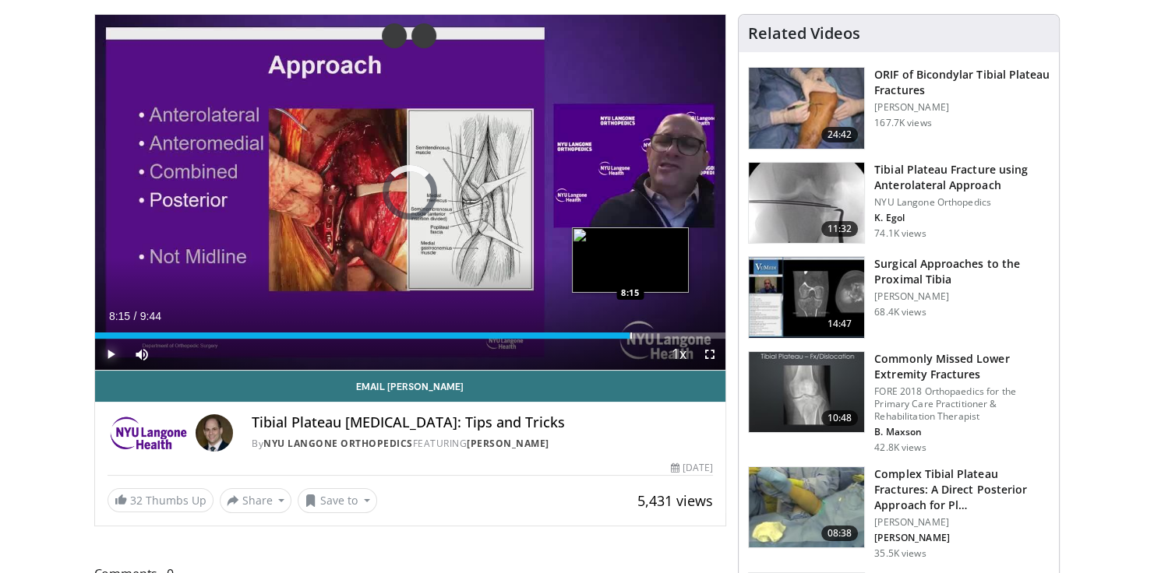
click at [630, 337] on div "Progress Bar" at bounding box center [631, 336] width 2 height 6
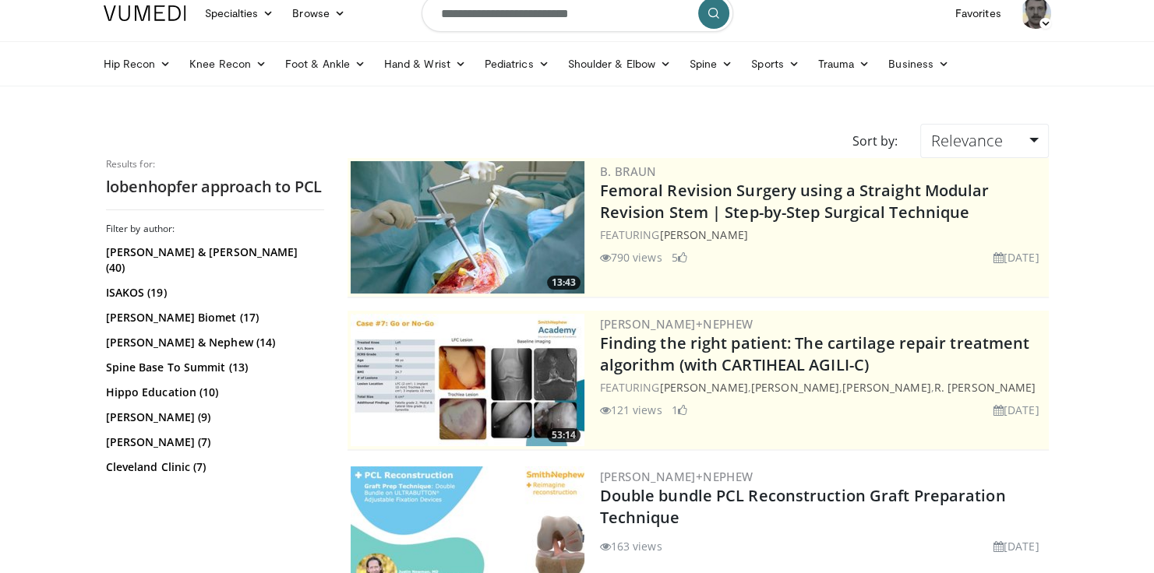
scroll to position [62, 0]
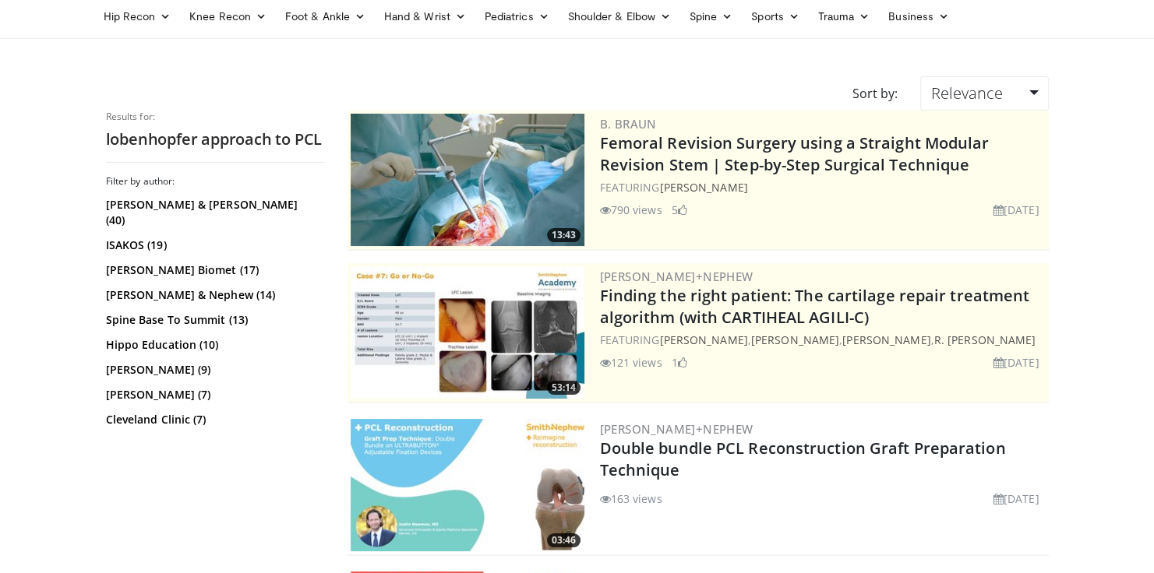
click at [163, 137] on h2 "lobenhopfer approach to PCL" at bounding box center [215, 139] width 218 height 20
click at [176, 138] on h2 "lobenhopfer approach to PCL" at bounding box center [215, 139] width 218 height 20
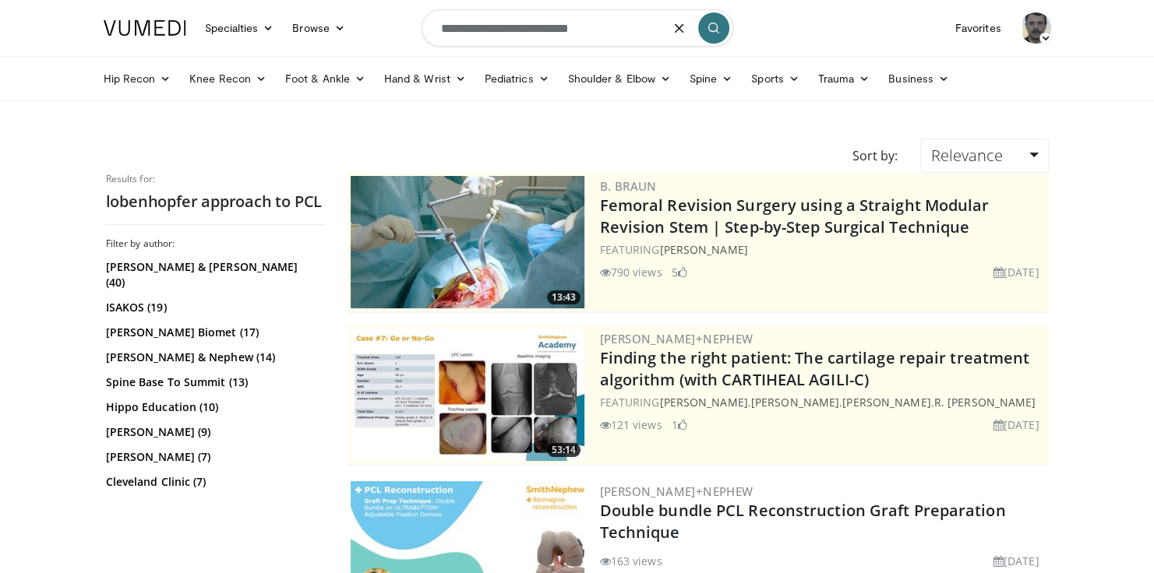
click at [489, 26] on input "**********" at bounding box center [577, 27] width 312 height 37
type input "**********"
click at [717, 23] on icon "submit" at bounding box center [713, 28] width 12 height 12
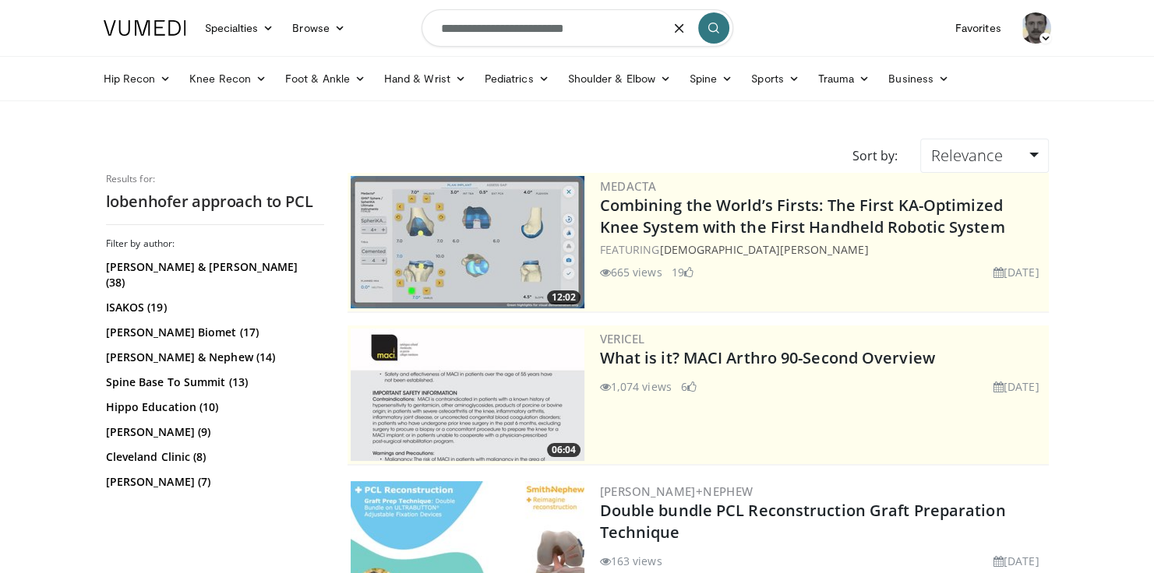
click at [486, 26] on input "**********" at bounding box center [577, 27] width 312 height 37
type input "**********"
click at [717, 22] on icon "submit" at bounding box center [713, 28] width 12 height 12
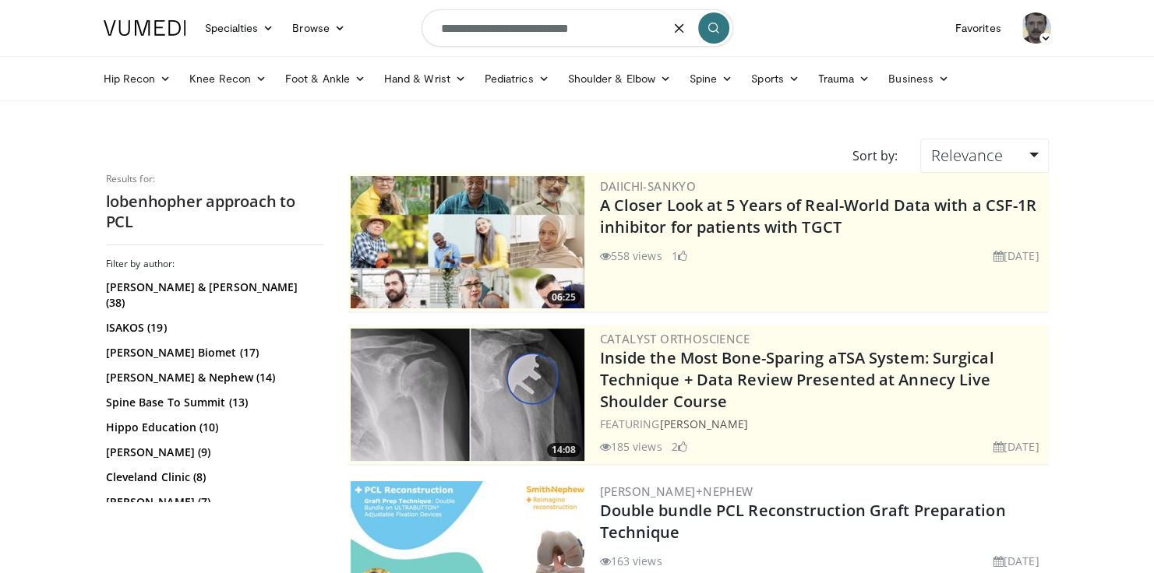
click at [517, 26] on input "**********" at bounding box center [577, 27] width 312 height 37
type input "**********"
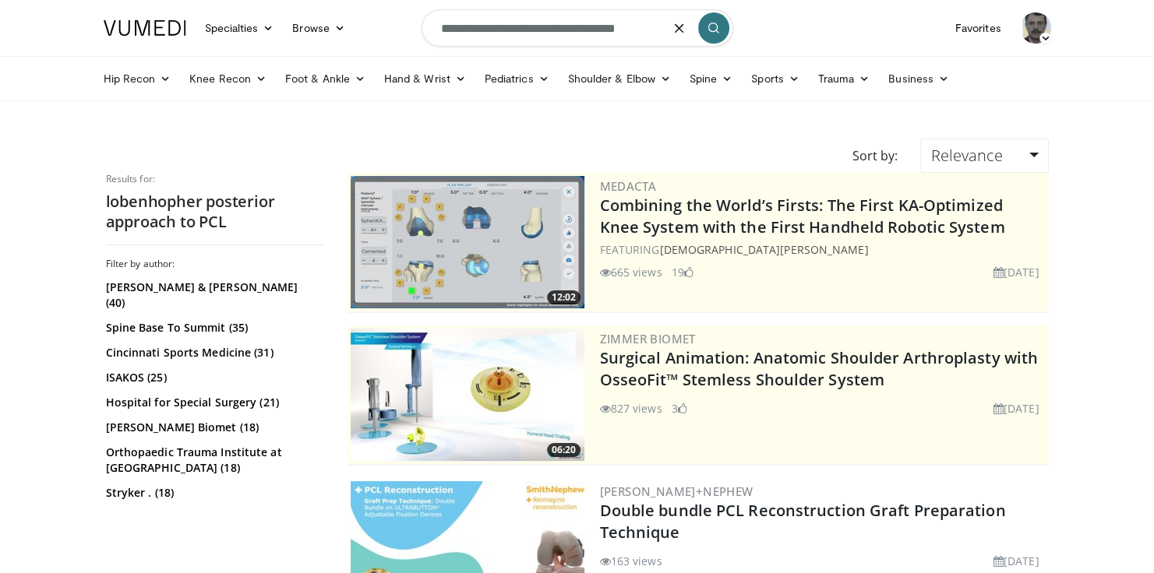
drag, startPoint x: 513, startPoint y: 28, endPoint x: 413, endPoint y: 26, distance: 100.5
click at [413, 26] on nav "Specialties Adult & Family Medicine Allergy, [MEDICAL_DATA], Immunology Anesthe…" at bounding box center [577, 28] width 966 height 56
type input "**********"
click at [718, 34] on button "submit" at bounding box center [713, 27] width 31 height 31
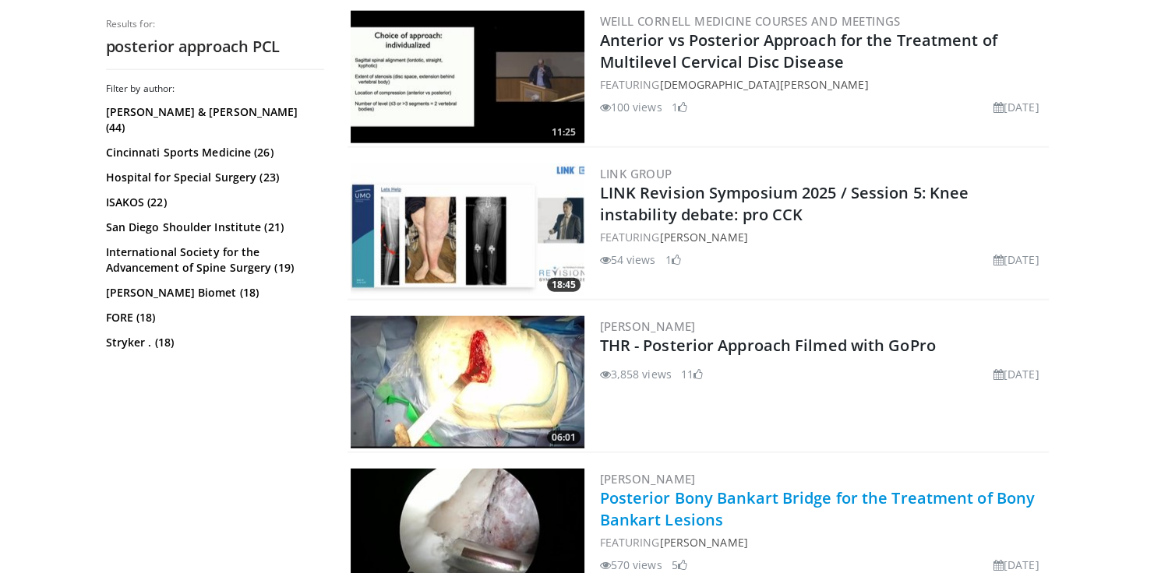
scroll to position [3909, 0]
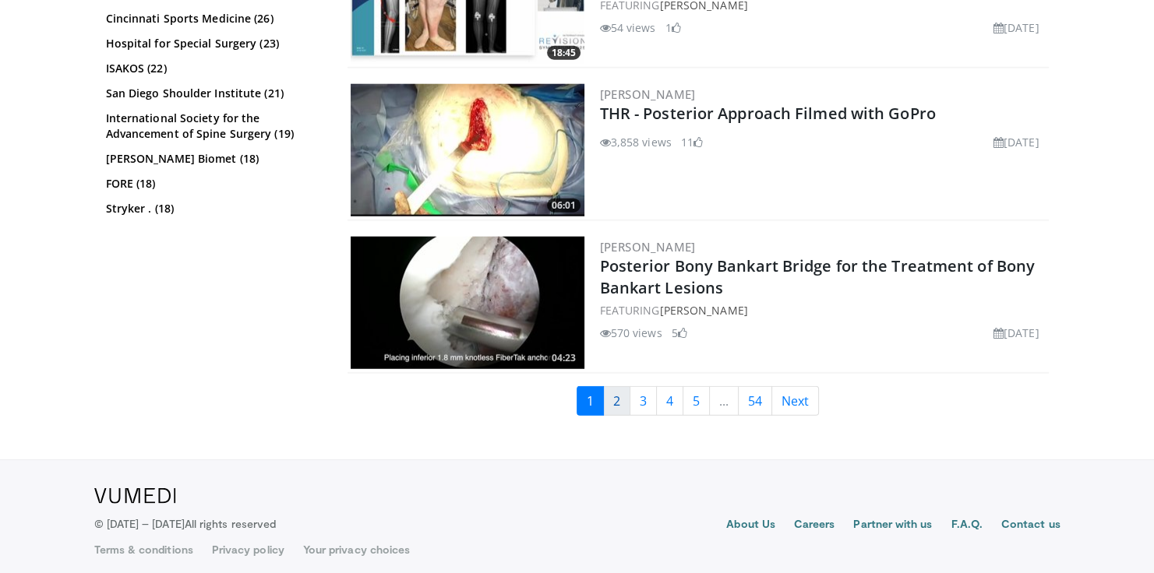
click at [621, 393] on link "2" at bounding box center [616, 401] width 27 height 30
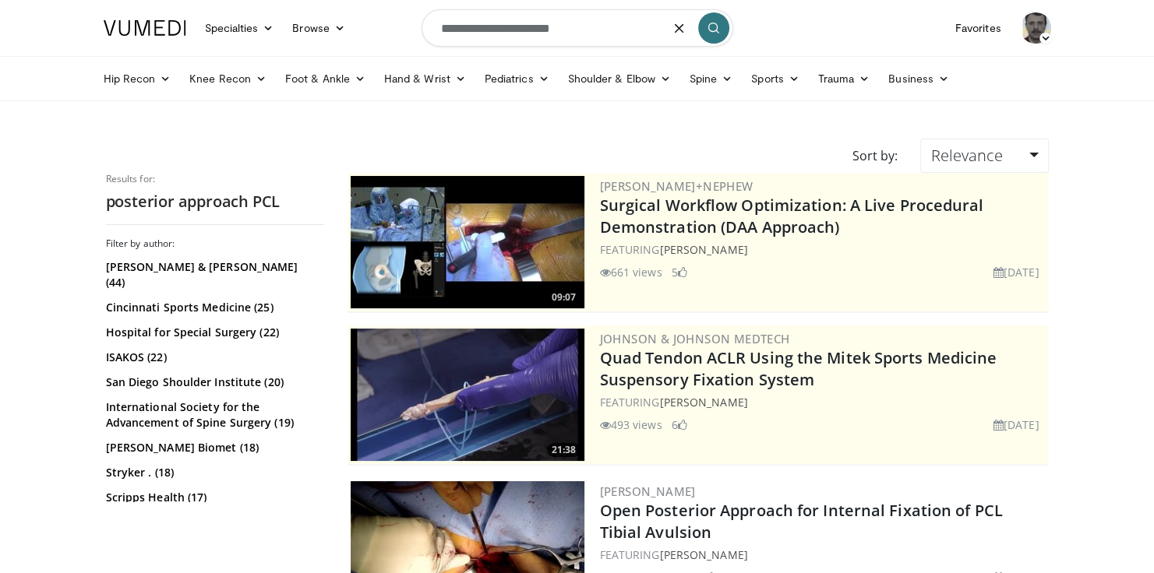
drag, startPoint x: 582, startPoint y: 29, endPoint x: 555, endPoint y: 31, distance: 27.4
click at [555, 31] on input "**********" at bounding box center [577, 27] width 312 height 37
type input "**********"
click at [714, 30] on icon "submit" at bounding box center [713, 28] width 12 height 12
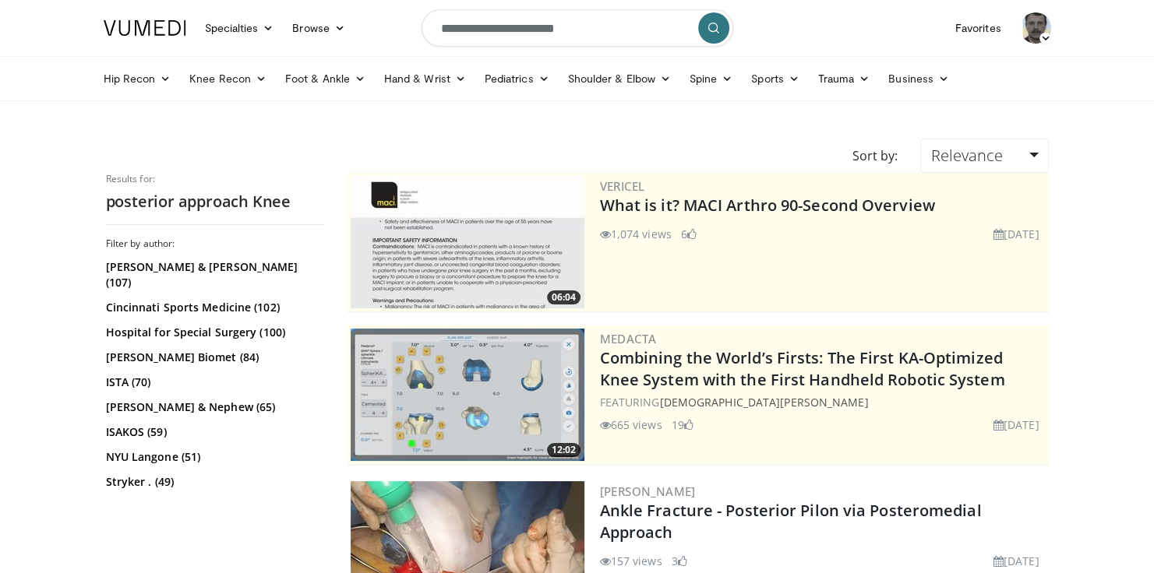
click at [555, 26] on input "**********" at bounding box center [577, 27] width 312 height 37
type input "**********"
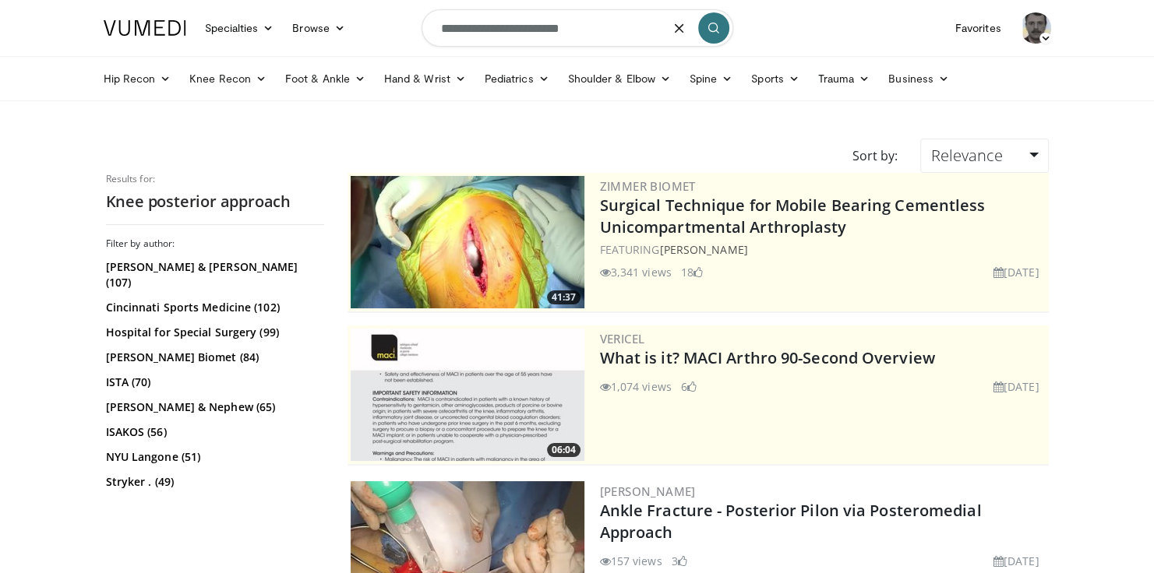
drag, startPoint x: 598, startPoint y: 26, endPoint x: 390, endPoint y: 23, distance: 208.8
click at [391, 8] on nav "Specialties Adult & Family Medicine Allergy, Asthma, Immunology Anesthesiology …" at bounding box center [577, 28] width 966 height 56
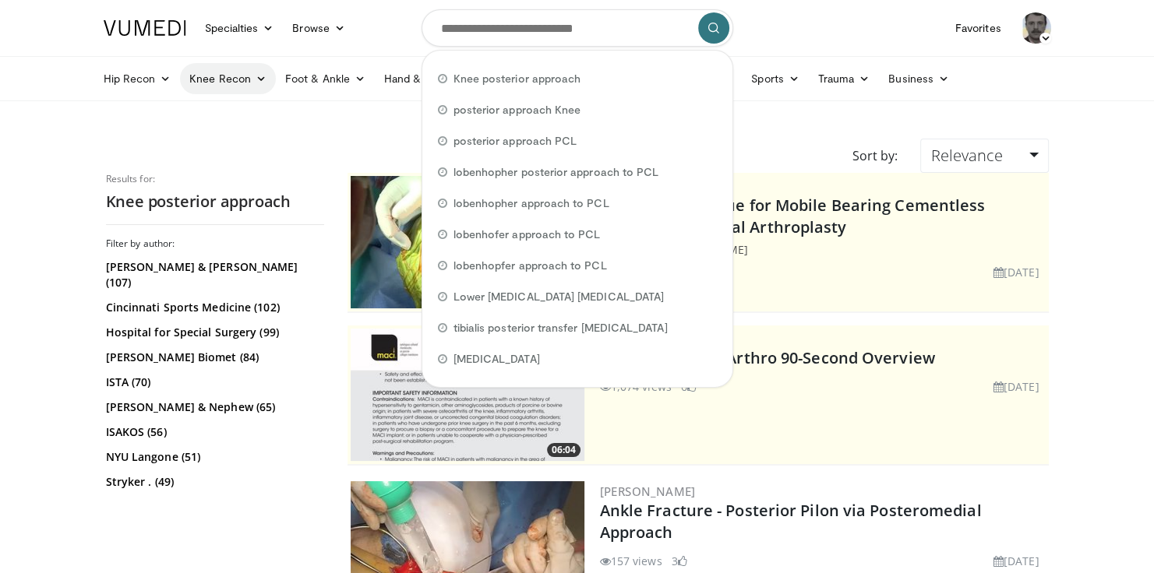
click at [252, 78] on link "Knee Recon" at bounding box center [228, 78] width 96 height 31
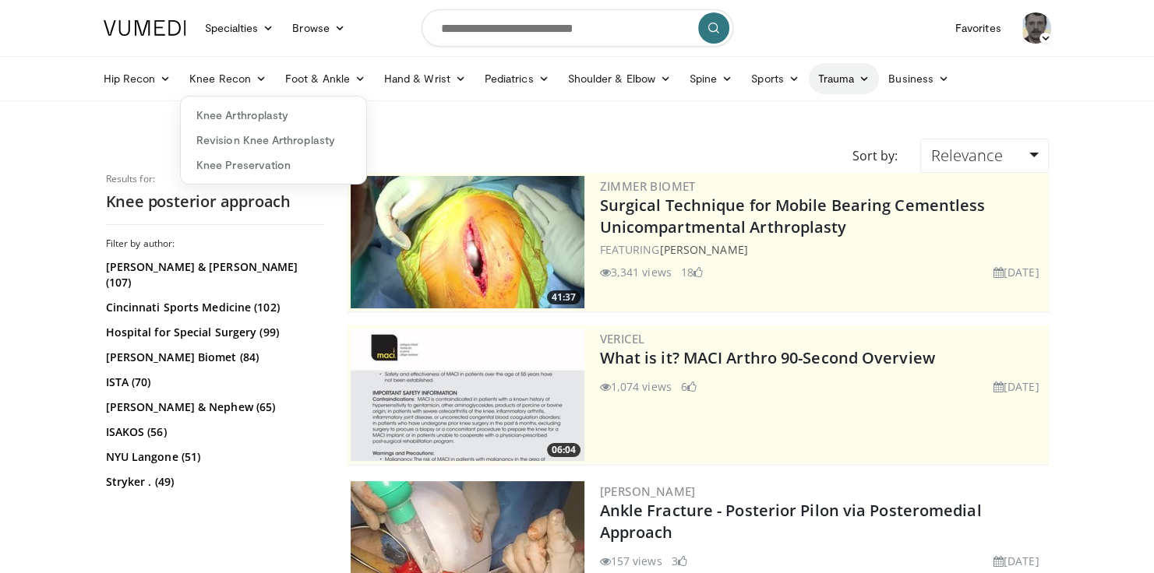
click at [861, 77] on icon at bounding box center [864, 78] width 11 height 11
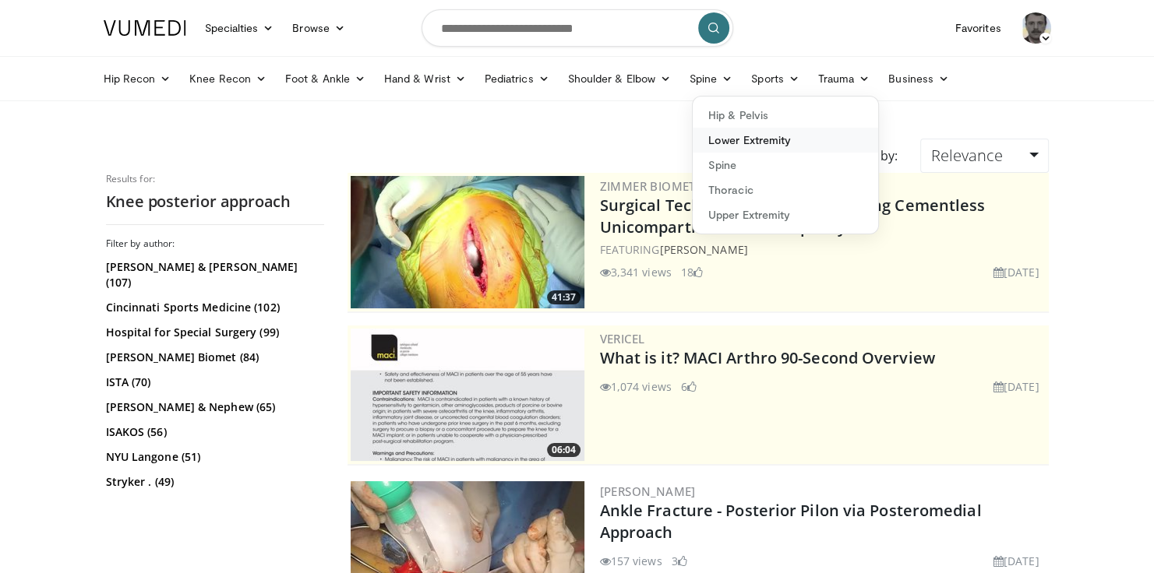
click at [740, 140] on link "Lower Extremity" at bounding box center [785, 140] width 185 height 25
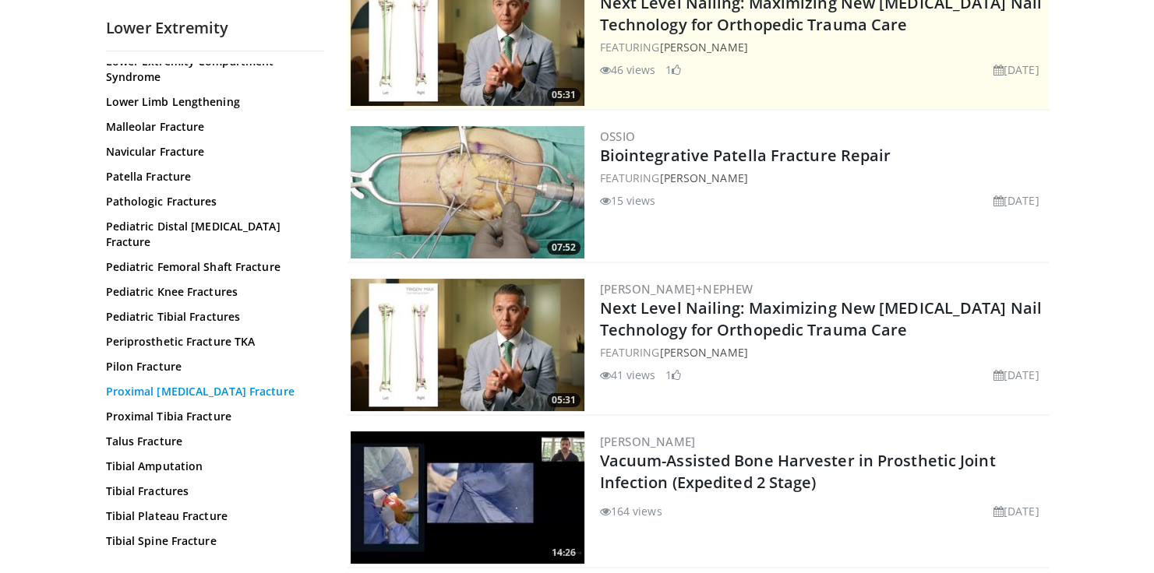
scroll to position [249, 0]
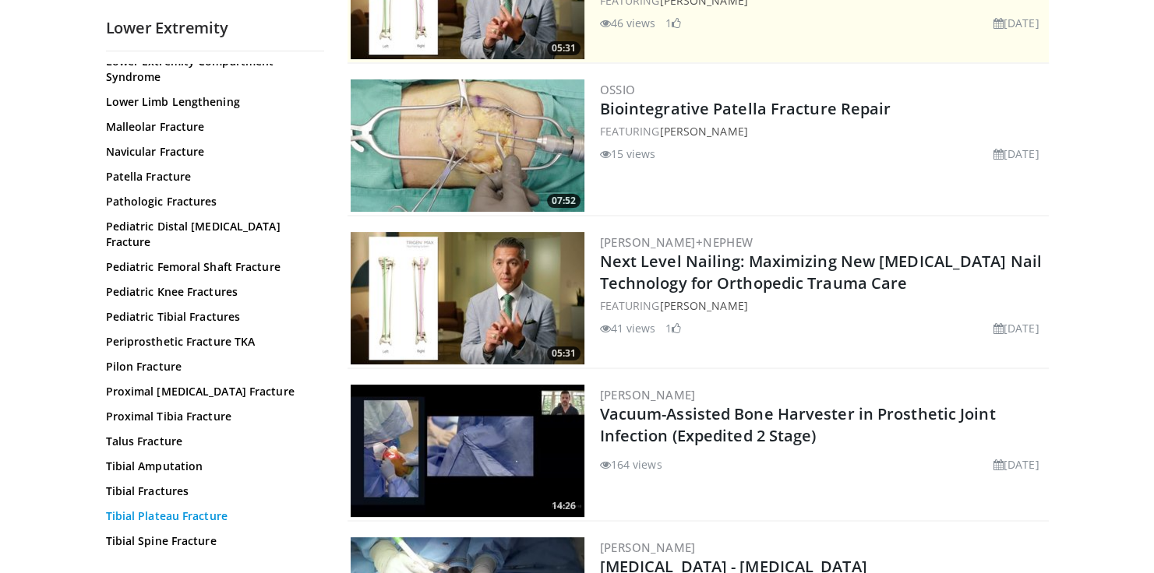
click at [180, 509] on link "Tibial Plateau Fracture" at bounding box center [211, 517] width 210 height 16
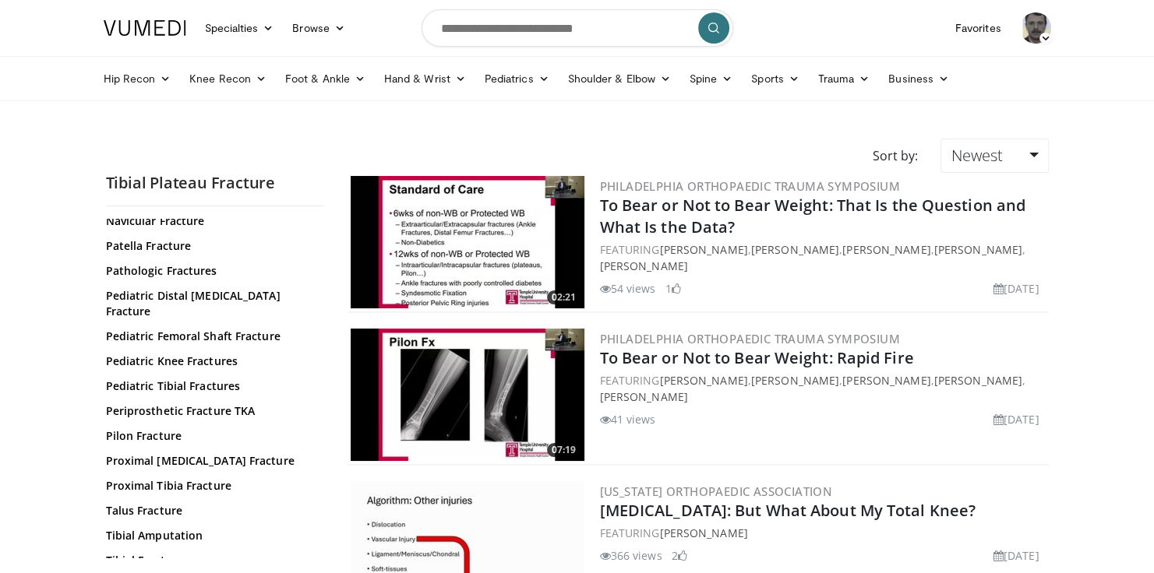
scroll to position [430, 0]
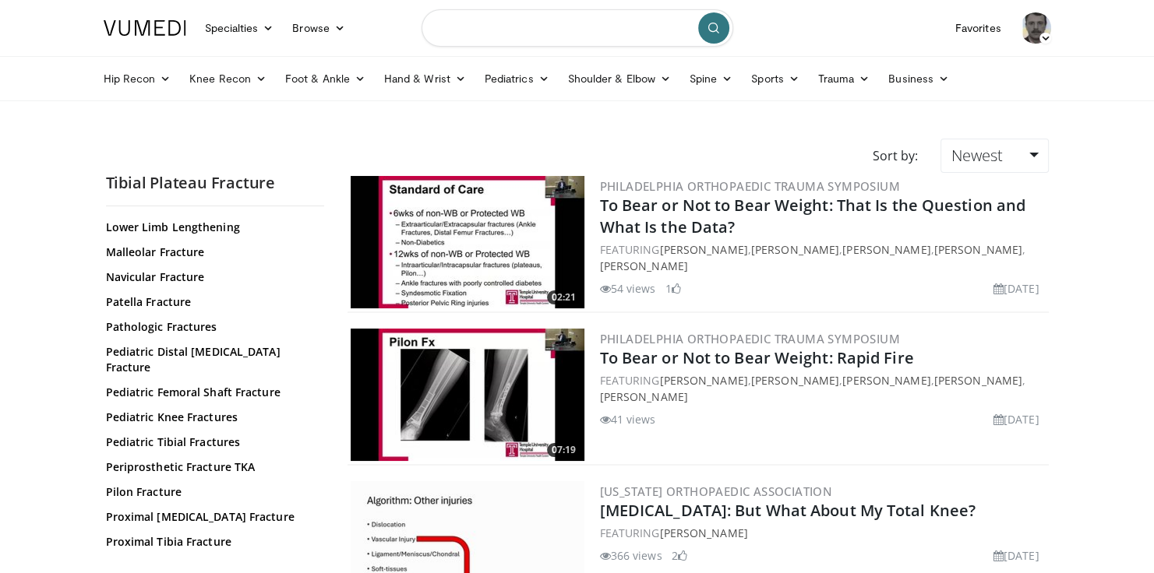
click at [556, 25] on input "Search topics, interventions" at bounding box center [577, 27] width 312 height 37
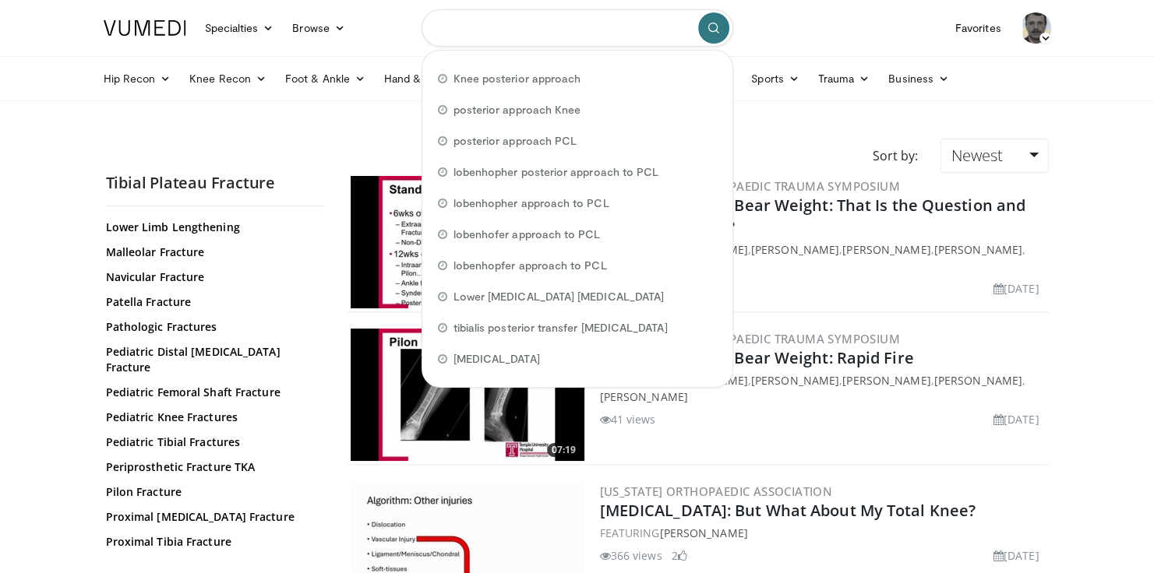
paste input "**********"
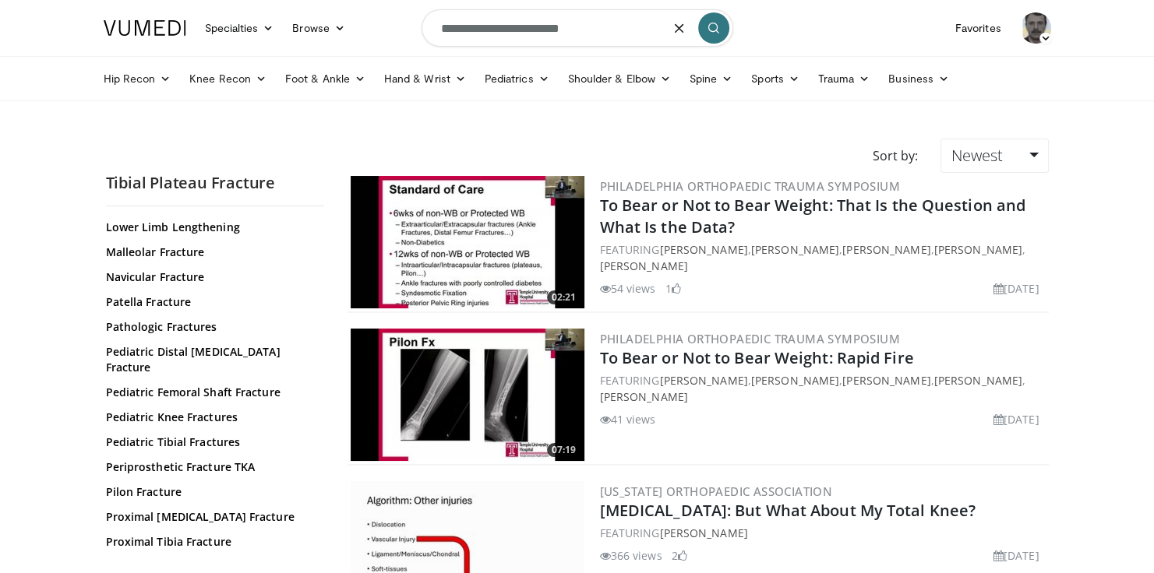
type input "**********"
click at [711, 22] on icon "submit" at bounding box center [713, 28] width 12 height 12
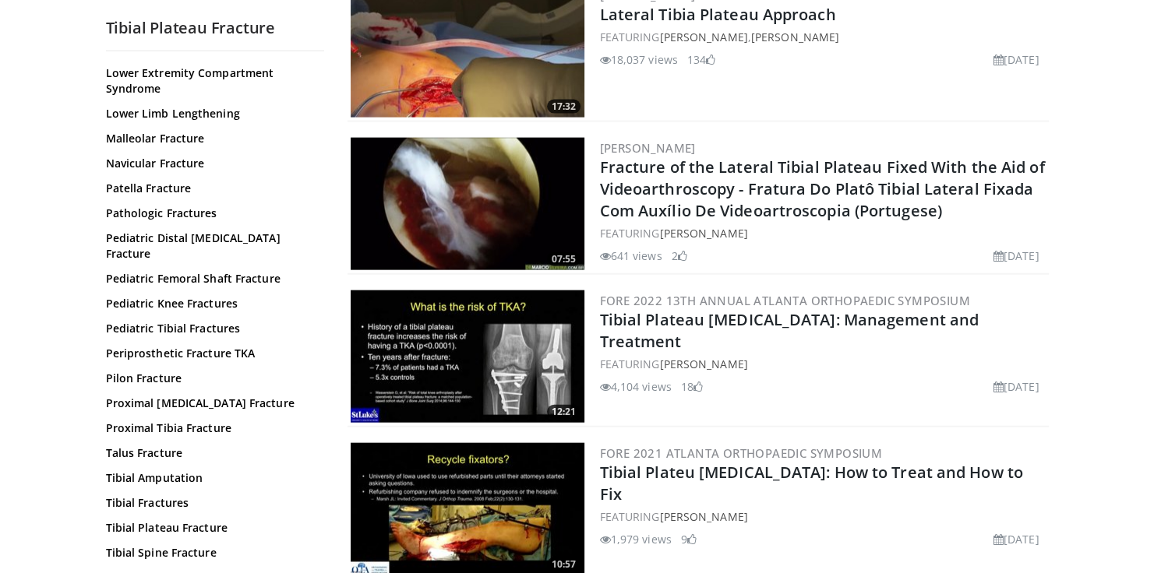
scroll to position [234, 0]
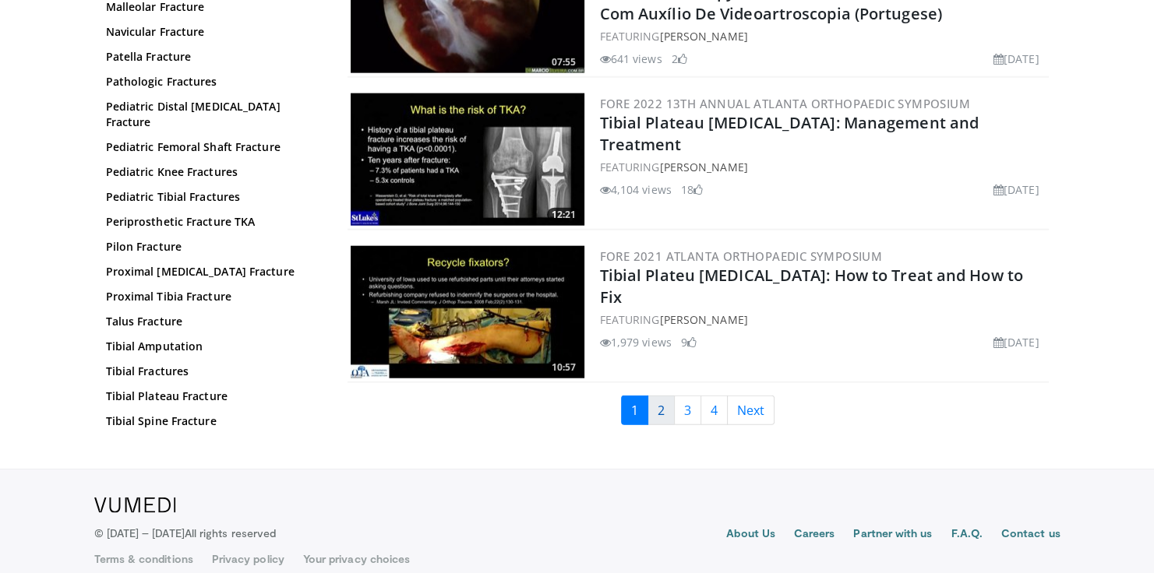
click at [662, 396] on link "2" at bounding box center [660, 411] width 27 height 30
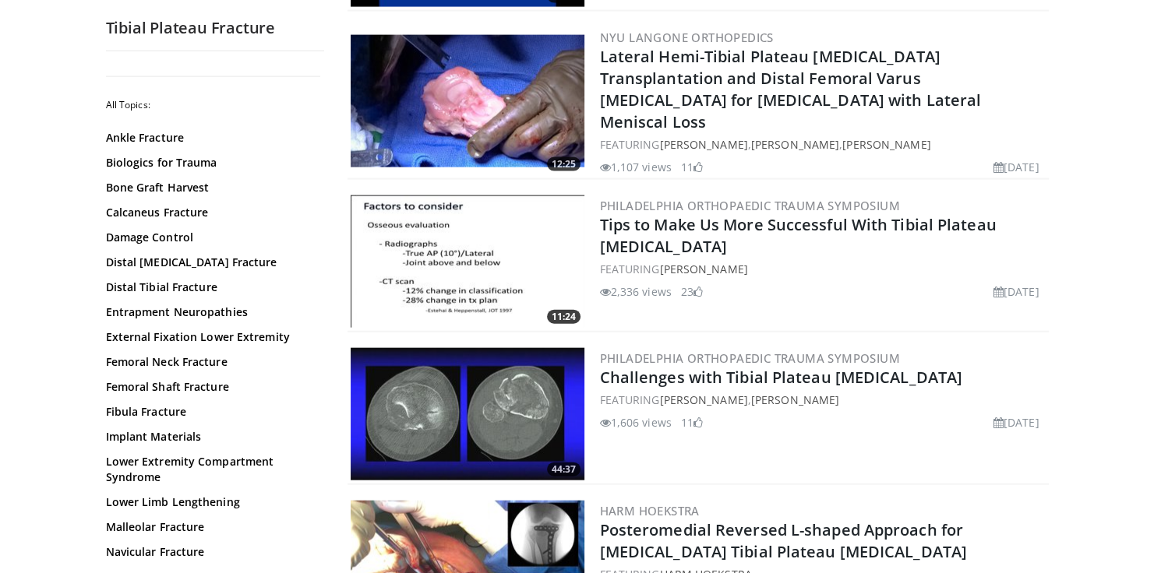
scroll to position [3553, 0]
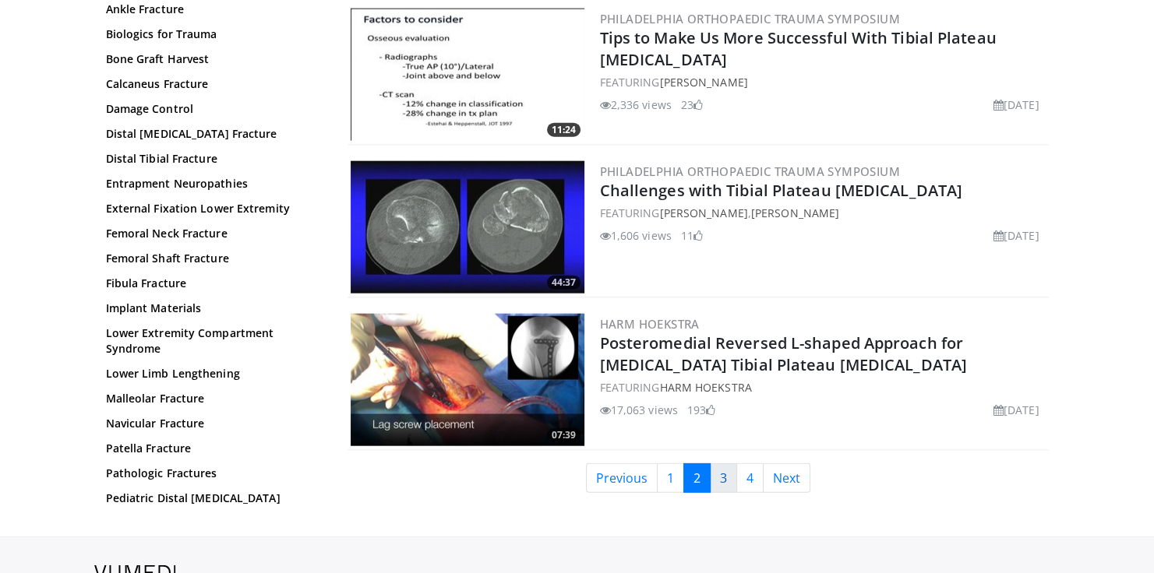
click at [721, 464] on link "3" at bounding box center [723, 479] width 27 height 30
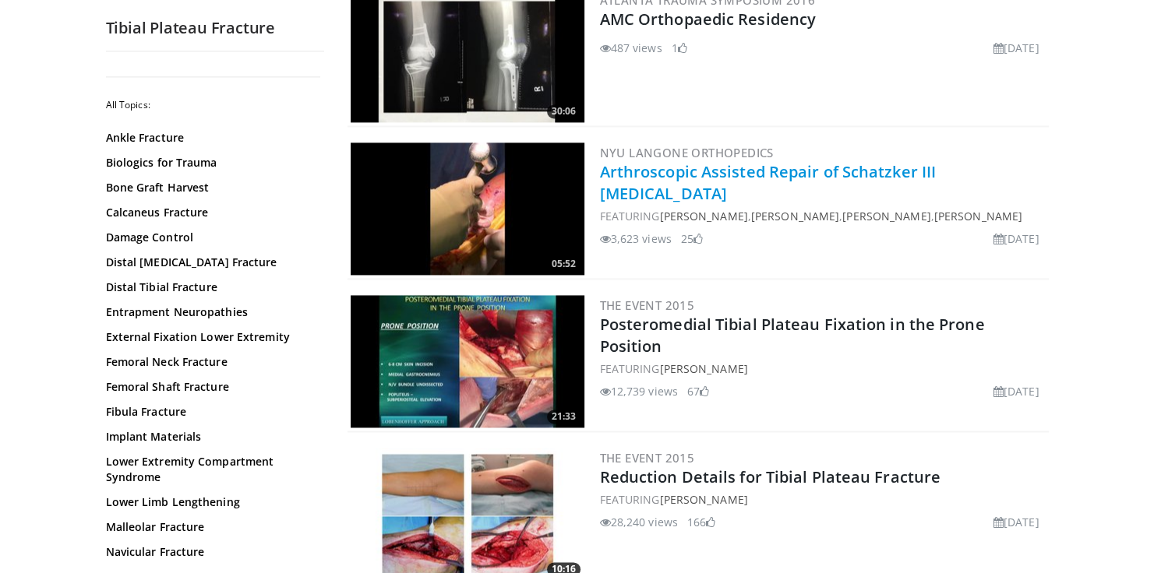
scroll to position [2181, 0]
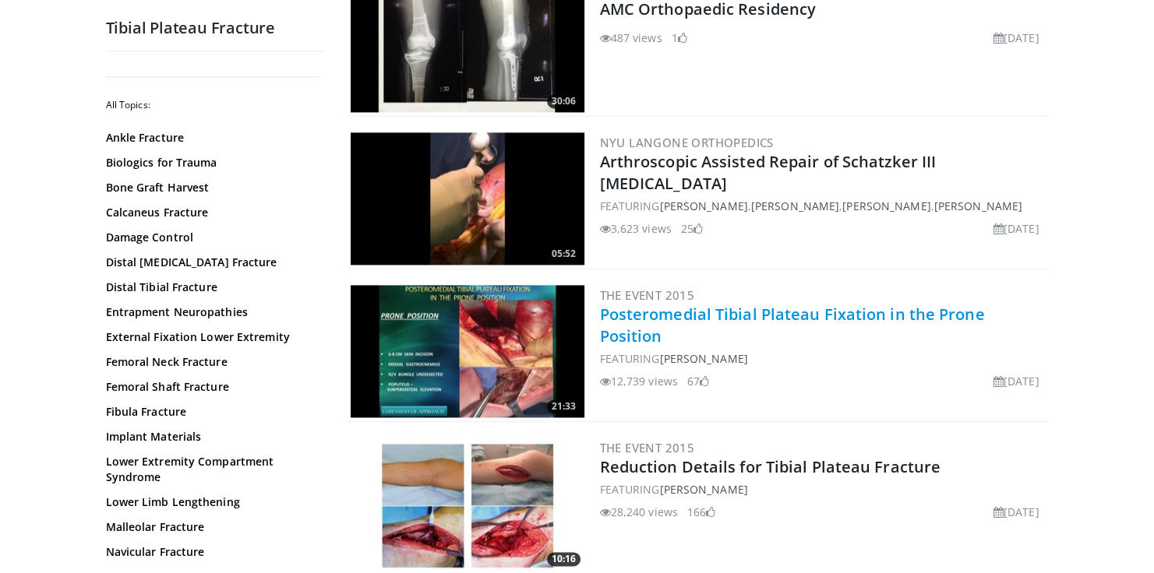
click at [789, 308] on link "Posteromedial Tibial Plateau Fixation in the Prone Position" at bounding box center [792, 325] width 385 height 43
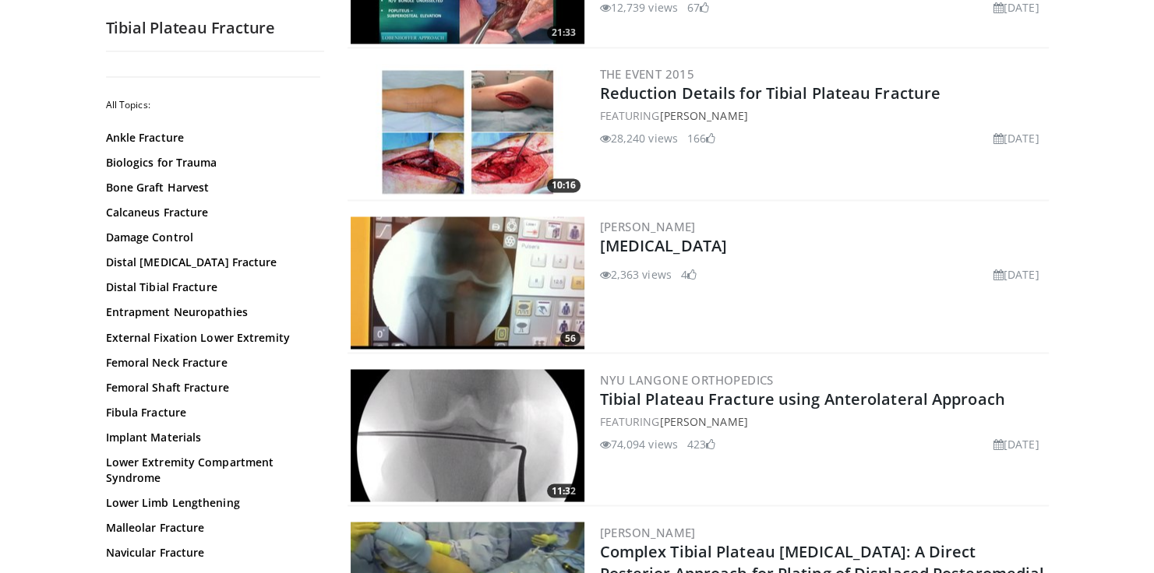
scroll to position [2119, 0]
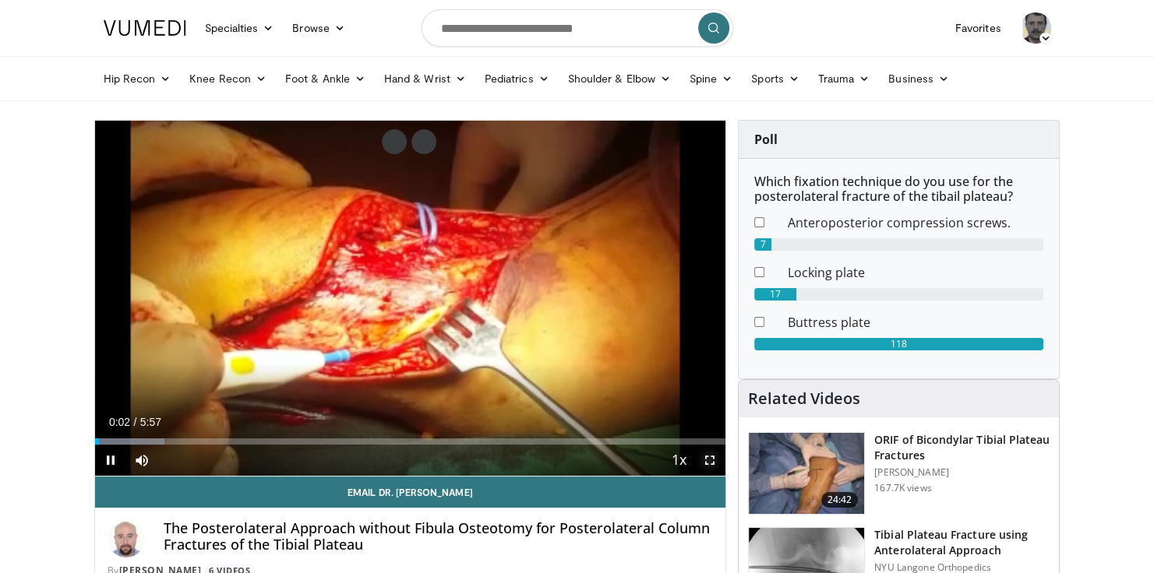
click at [710, 459] on span "Video Player" at bounding box center [709, 460] width 31 height 31
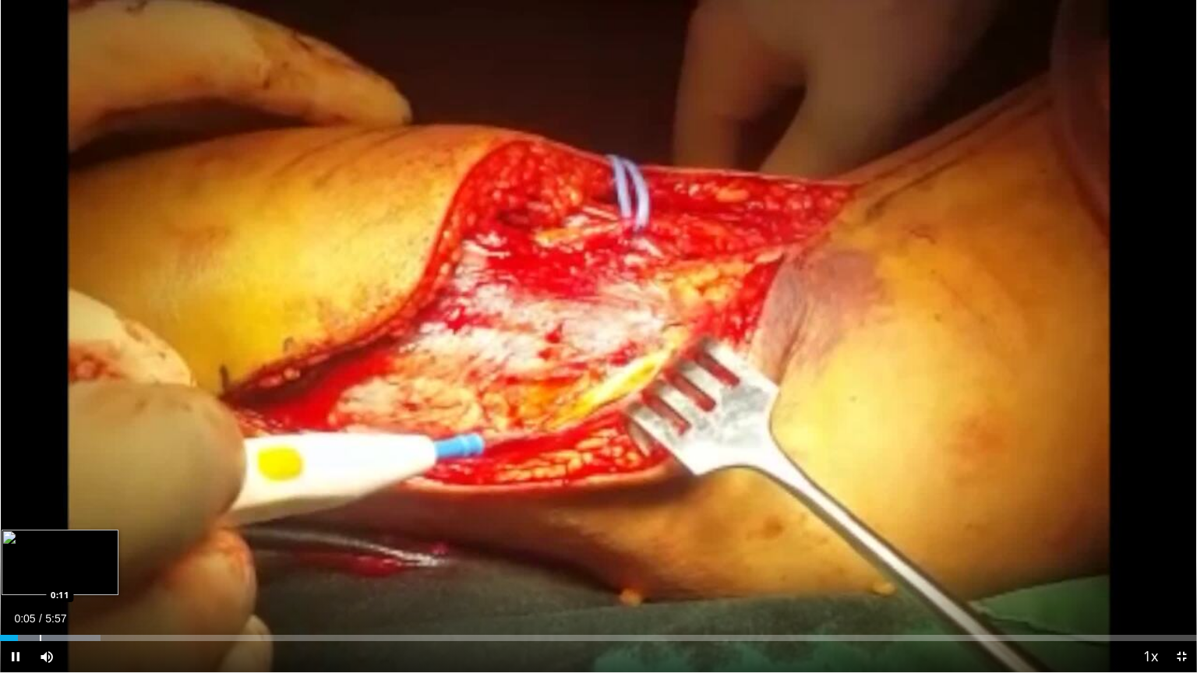
drag, startPoint x: 40, startPoint y: 635, endPoint x: 51, endPoint y: 635, distance: 11.7
click at [41, 573] on div "Progress Bar" at bounding box center [41, 638] width 2 height 6
click at [75, 573] on div "Progress Bar" at bounding box center [76, 638] width 2 height 6
click at [113, 573] on div "Progress Bar" at bounding box center [114, 638] width 2 height 6
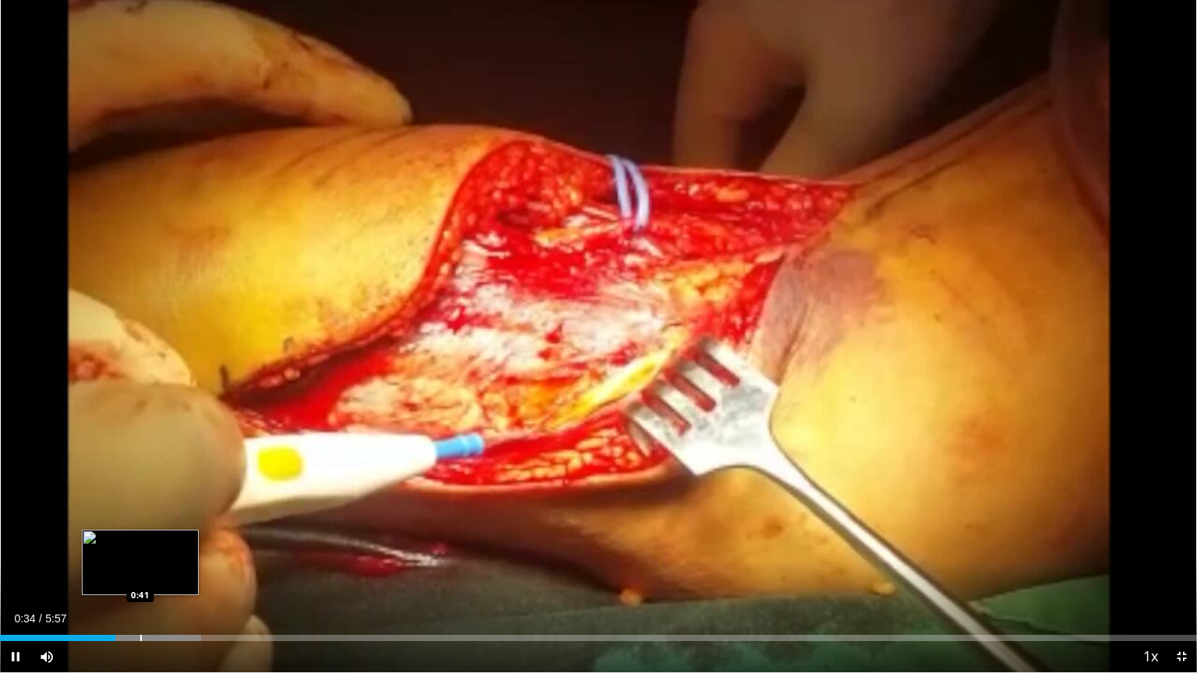
click at [141, 573] on div "Progress Bar" at bounding box center [141, 638] width 2 height 6
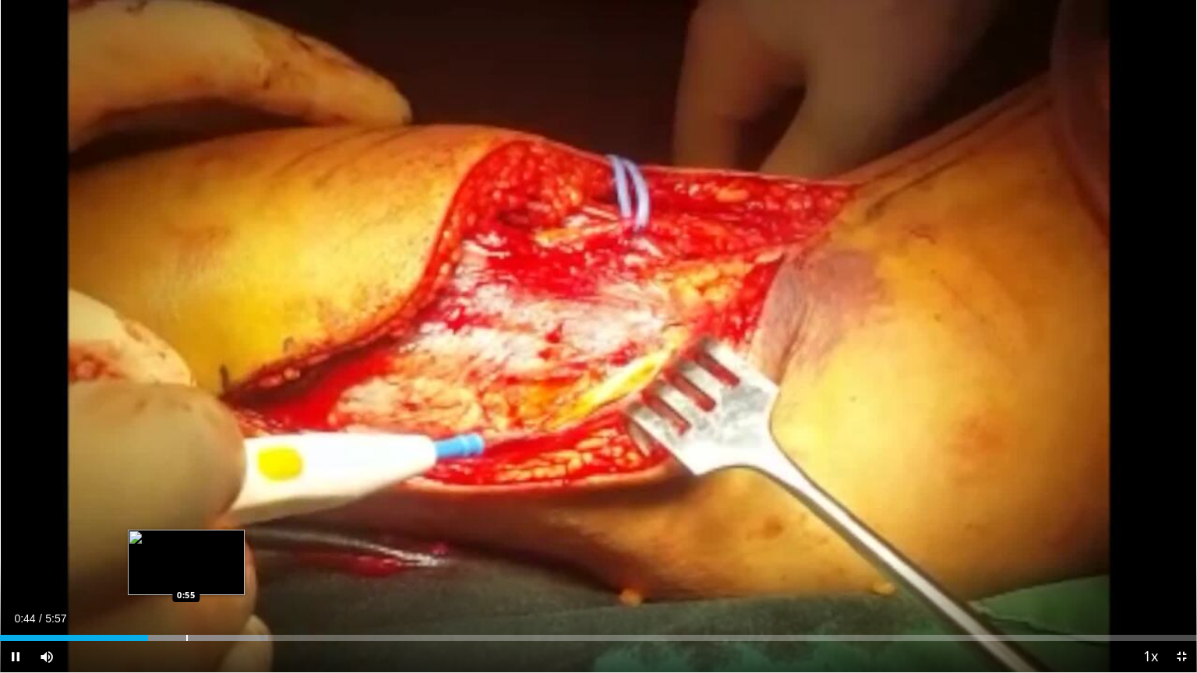
drag, startPoint x: 187, startPoint y: 638, endPoint x: 201, endPoint y: 639, distance: 14.0
click at [187, 573] on div "Progress Bar" at bounding box center [187, 638] width 2 height 6
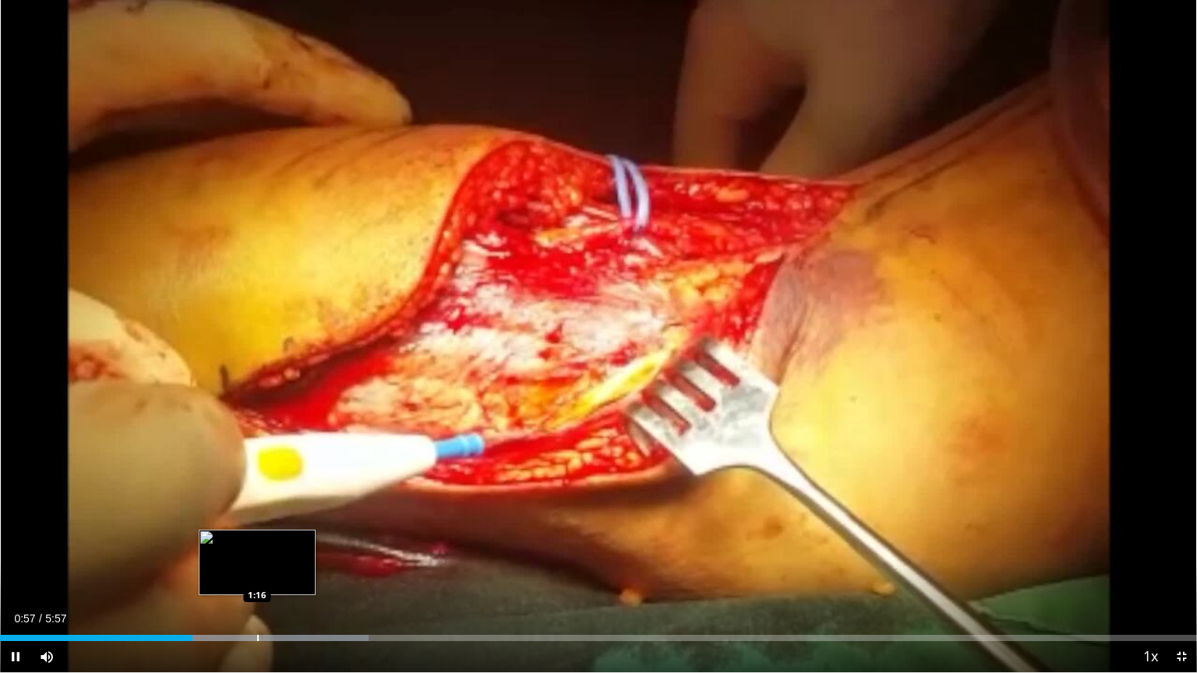
click at [257, 573] on div "Progress Bar" at bounding box center [258, 638] width 2 height 6
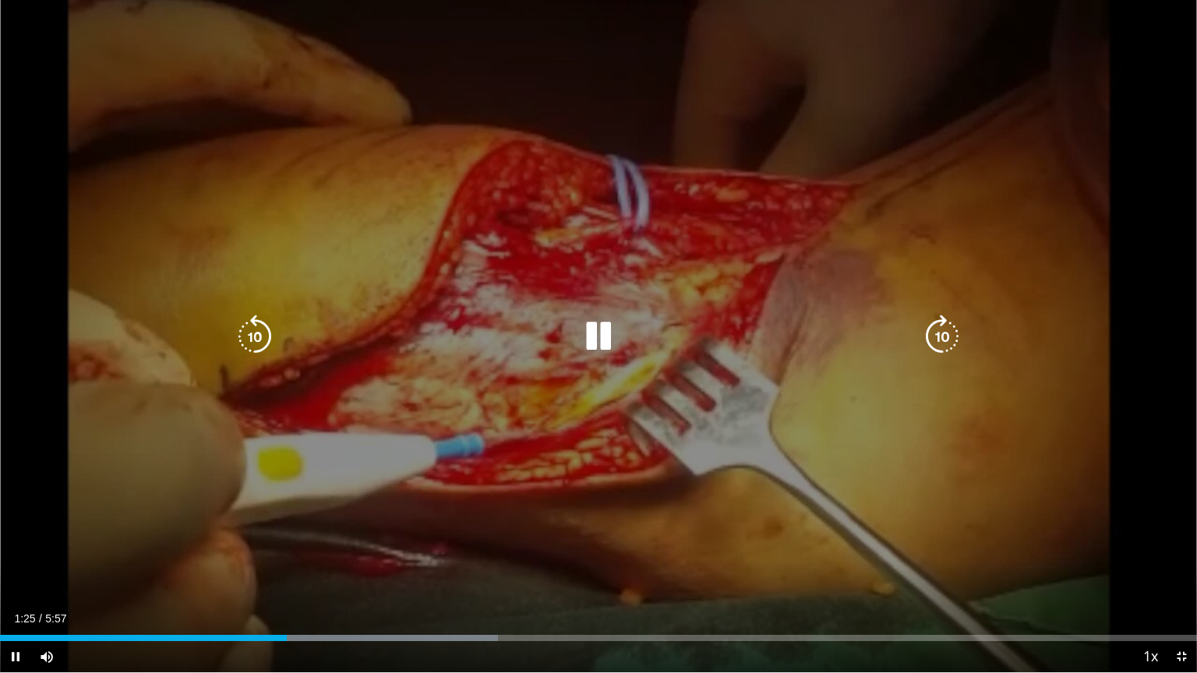
click at [1032, 220] on div "10 seconds Tap to unmute" at bounding box center [598, 336] width 1197 height 672
click at [936, 341] on icon "Video Player" at bounding box center [942, 337] width 44 height 44
click at [947, 338] on icon "Video Player" at bounding box center [942, 337] width 44 height 44
click at [947, 337] on icon "Video Player" at bounding box center [942, 337] width 44 height 44
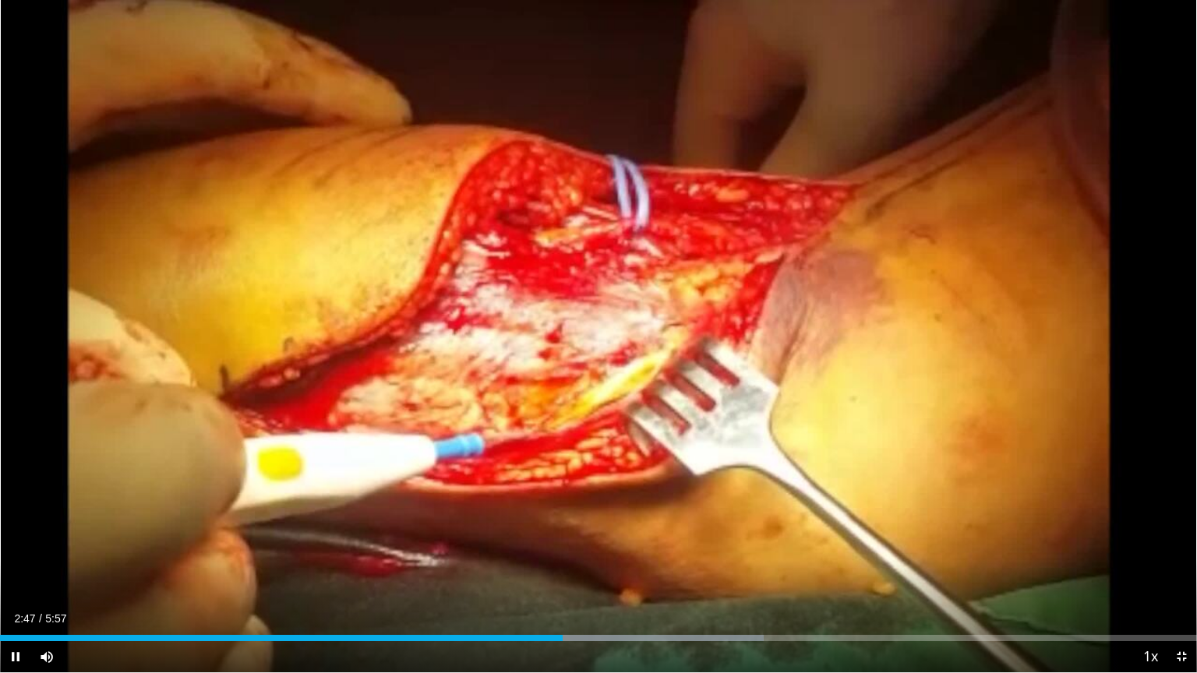
click at [577, 573] on div "Current Time 2:47 / Duration 5:57 Pause Skip Backward Skip Forward Mute Loaded …" at bounding box center [598, 656] width 1197 height 31
click at [598, 573] on div "Progress Bar" at bounding box center [599, 638] width 2 height 6
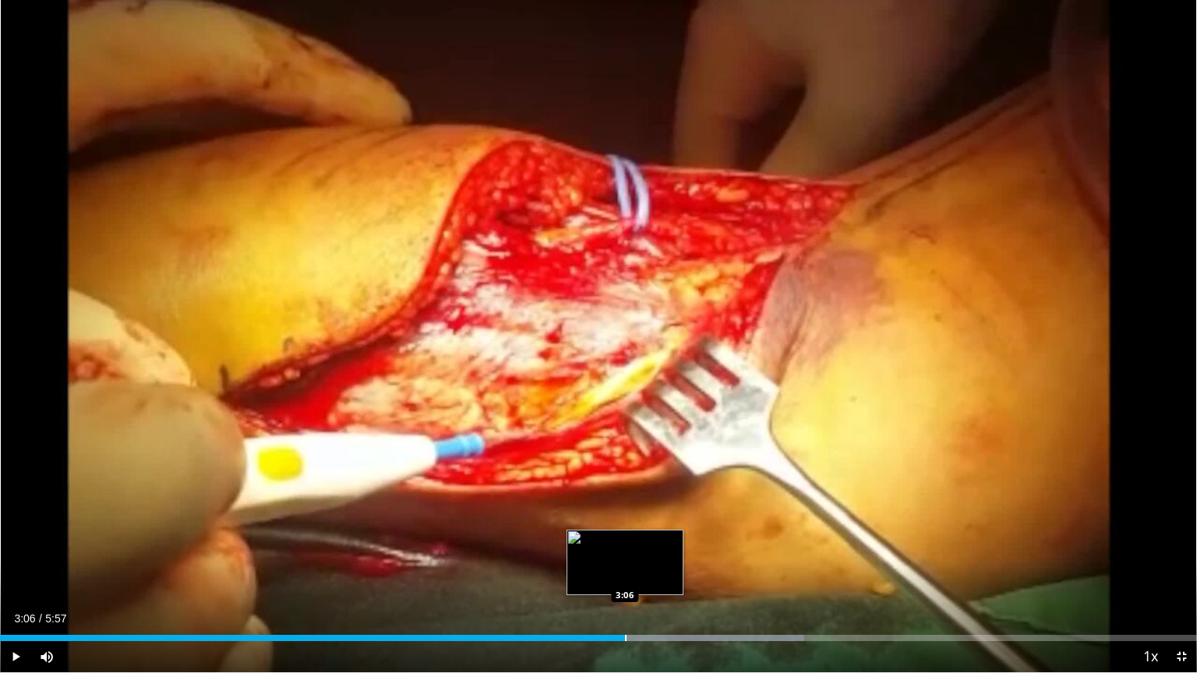
click at [625, 573] on div "Progress Bar" at bounding box center [626, 638] width 2 height 6
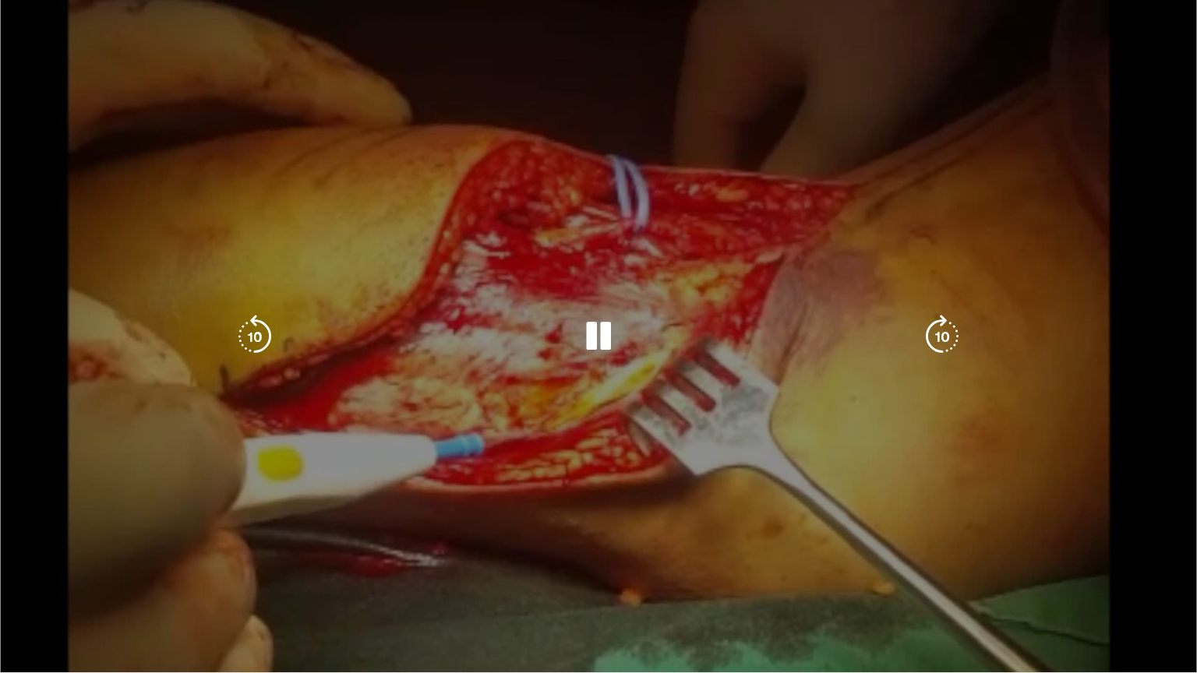
drag, startPoint x: 645, startPoint y: 637, endPoint x: 669, endPoint y: 637, distance: 24.2
click at [647, 573] on video-js "**********" at bounding box center [598, 336] width 1197 height 673
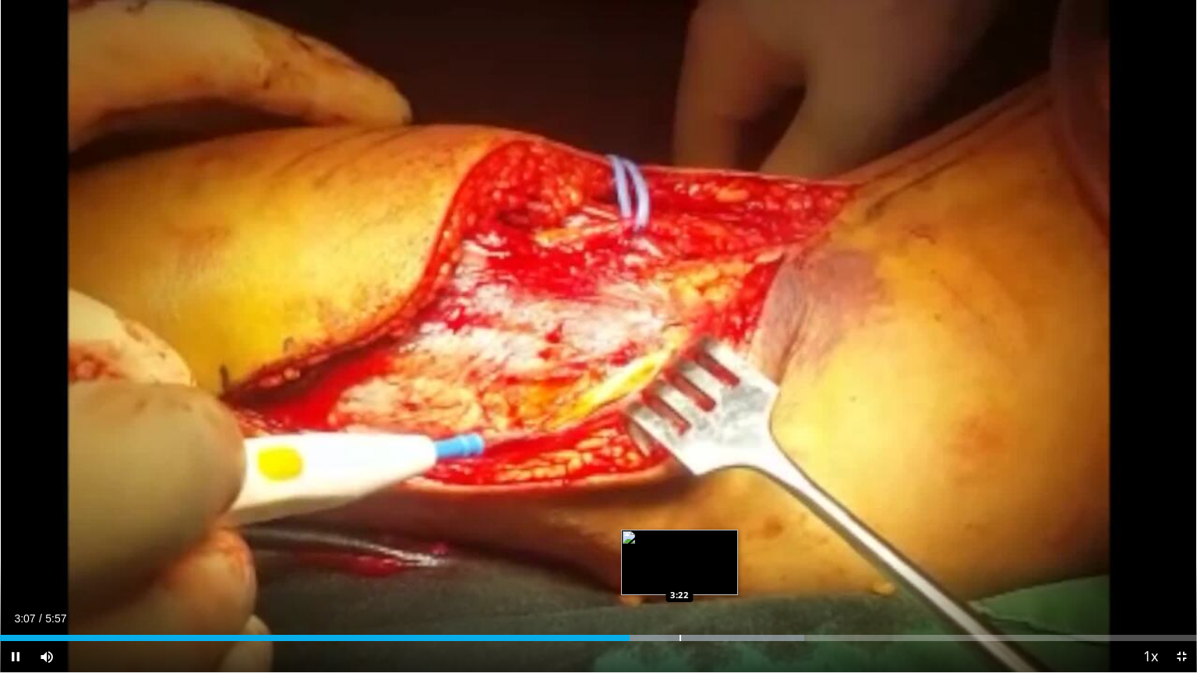
click at [679, 573] on div "Progress Bar" at bounding box center [680, 638] width 2 height 6
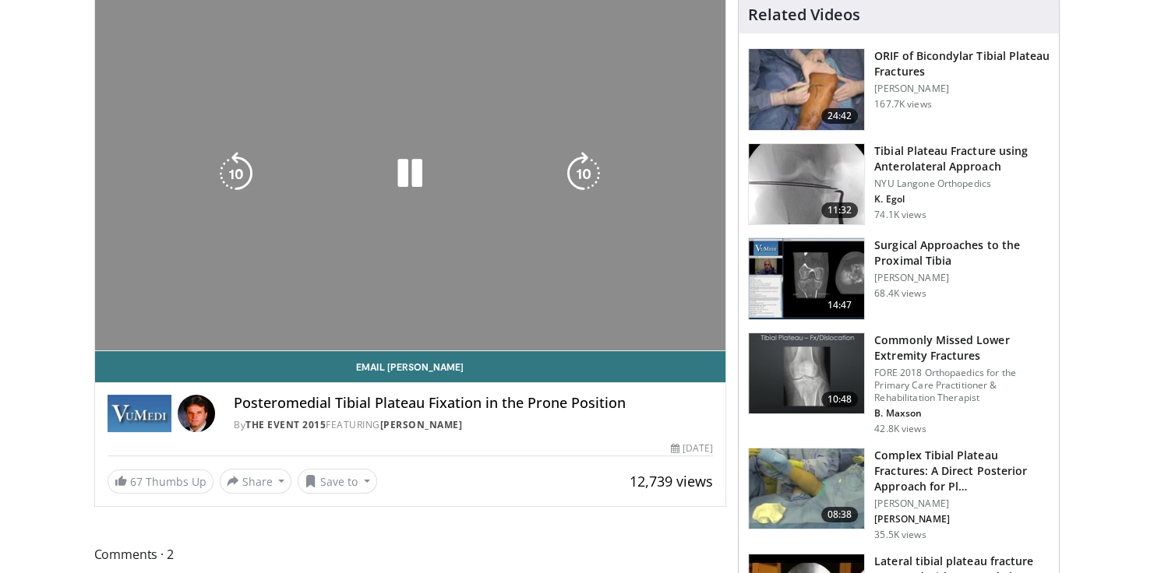
scroll to position [125, 0]
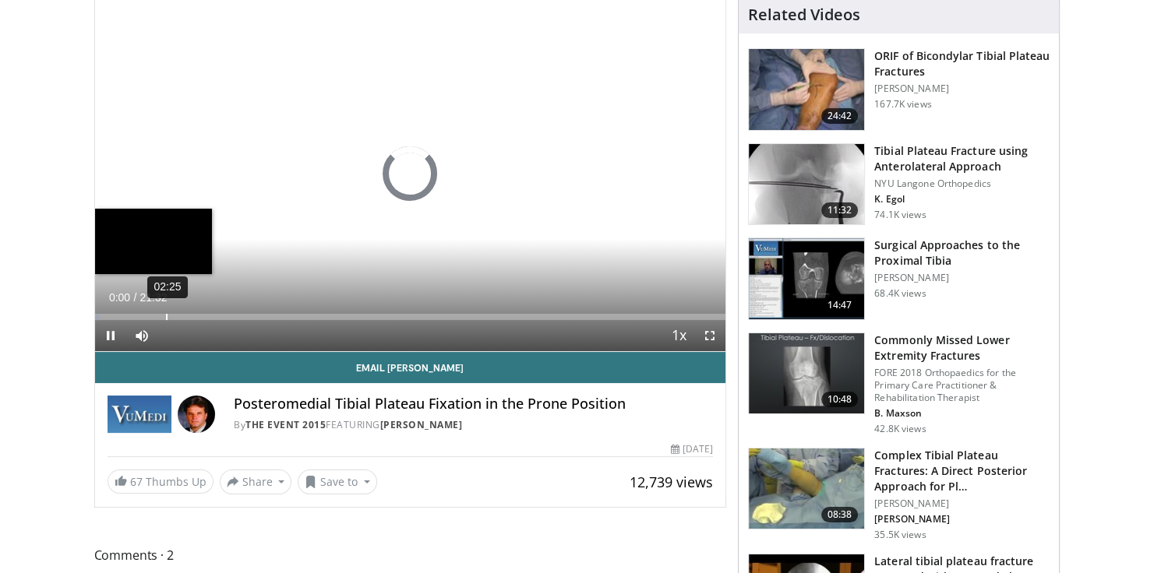
click at [166, 316] on div "02:25" at bounding box center [167, 317] width 2 height 6
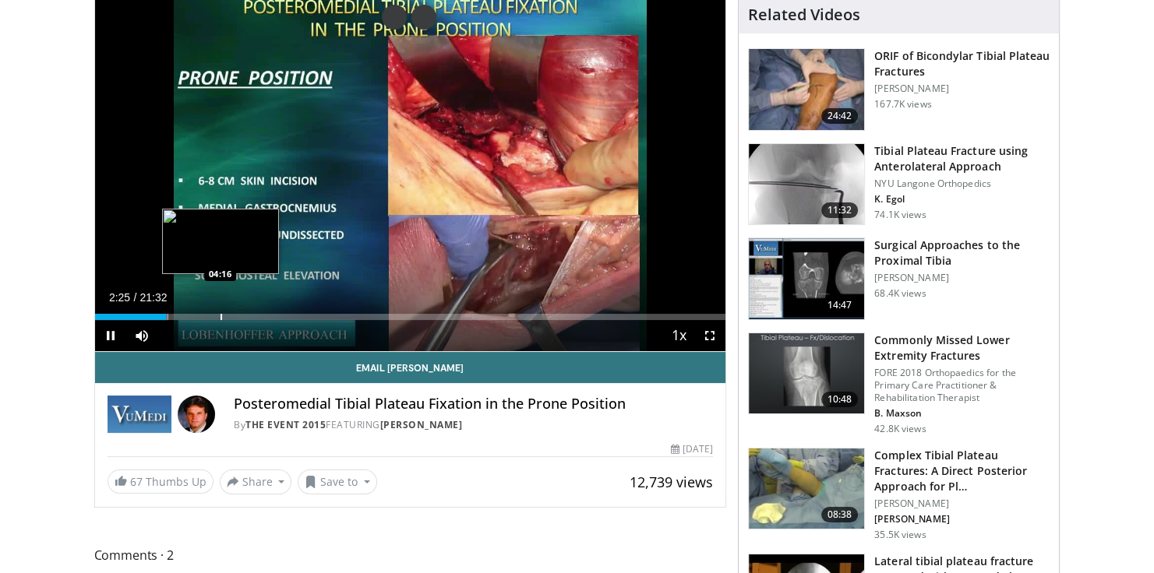
click at [220, 316] on div "Progress Bar" at bounding box center [221, 317] width 2 height 6
click at [250, 314] on div "Progress Bar" at bounding box center [251, 317] width 2 height 6
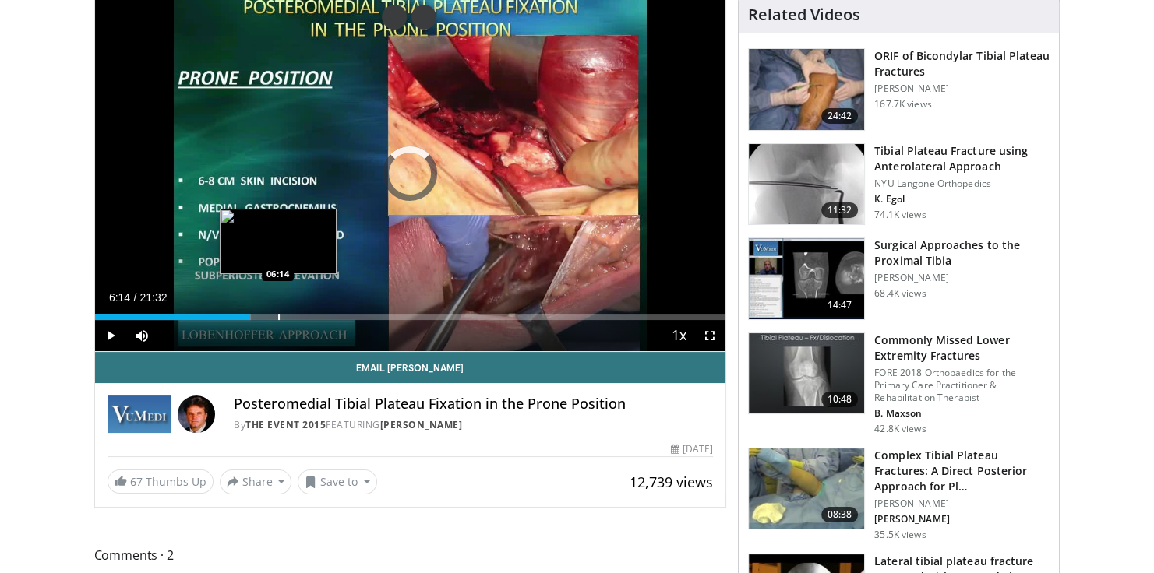
click at [278, 316] on div "Progress Bar" at bounding box center [279, 317] width 2 height 6
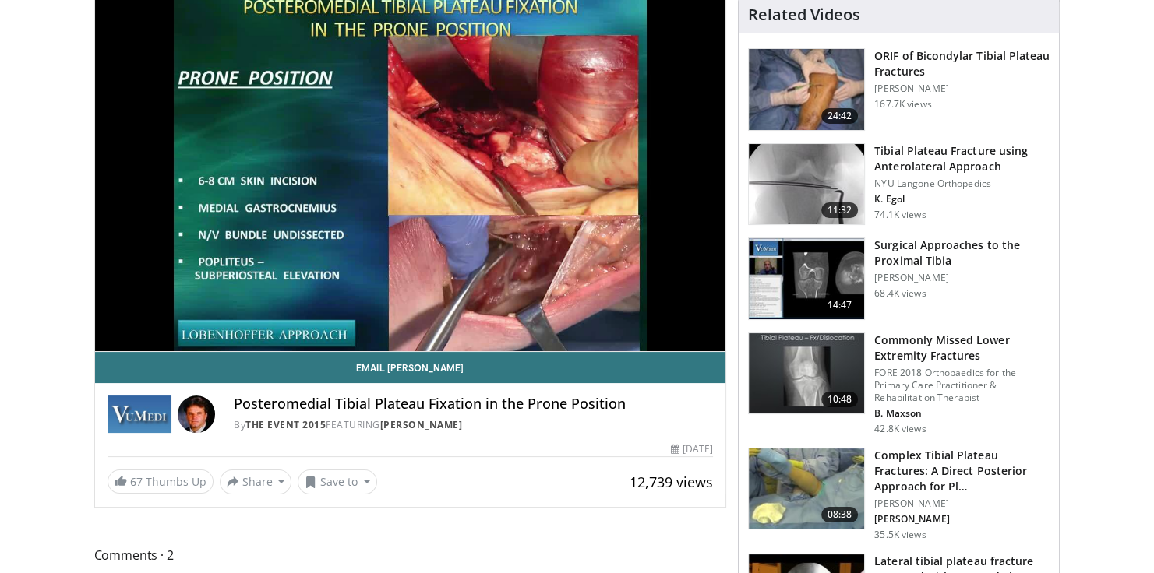
click at [305, 316] on div "10 seconds Tap to unmute" at bounding box center [410, 173] width 631 height 355
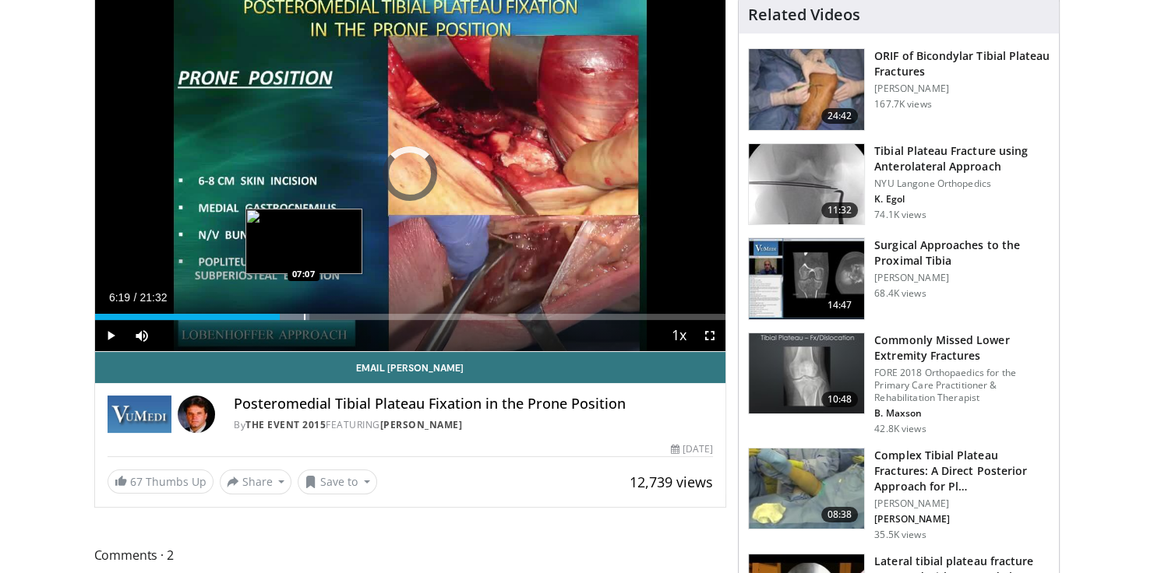
click at [304, 316] on div "Progress Bar" at bounding box center [305, 317] width 2 height 6
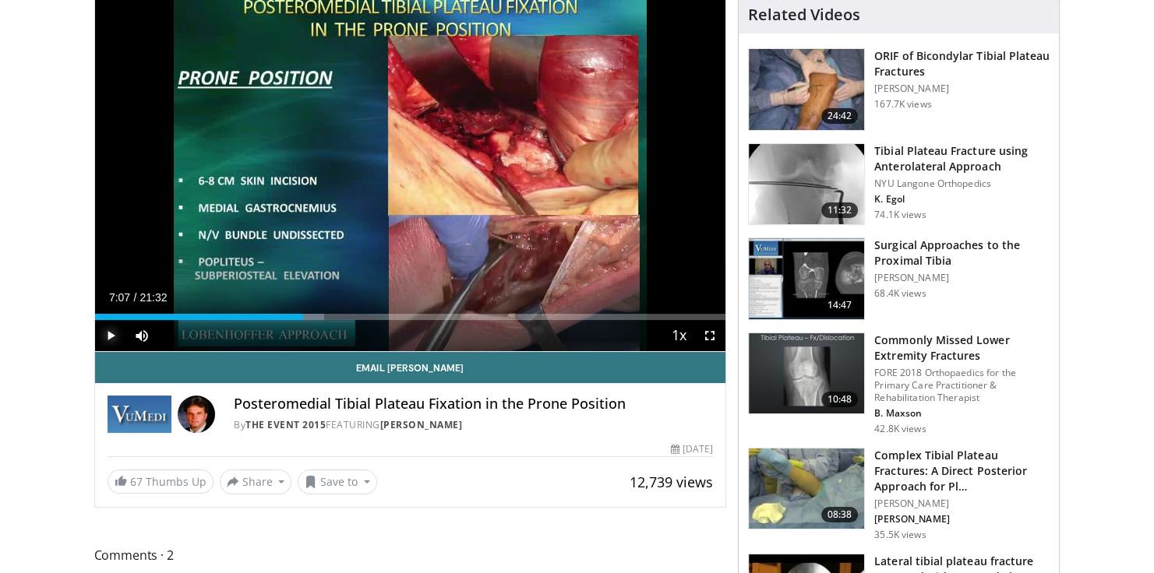
click at [112, 333] on span "Video Player" at bounding box center [110, 335] width 31 height 31
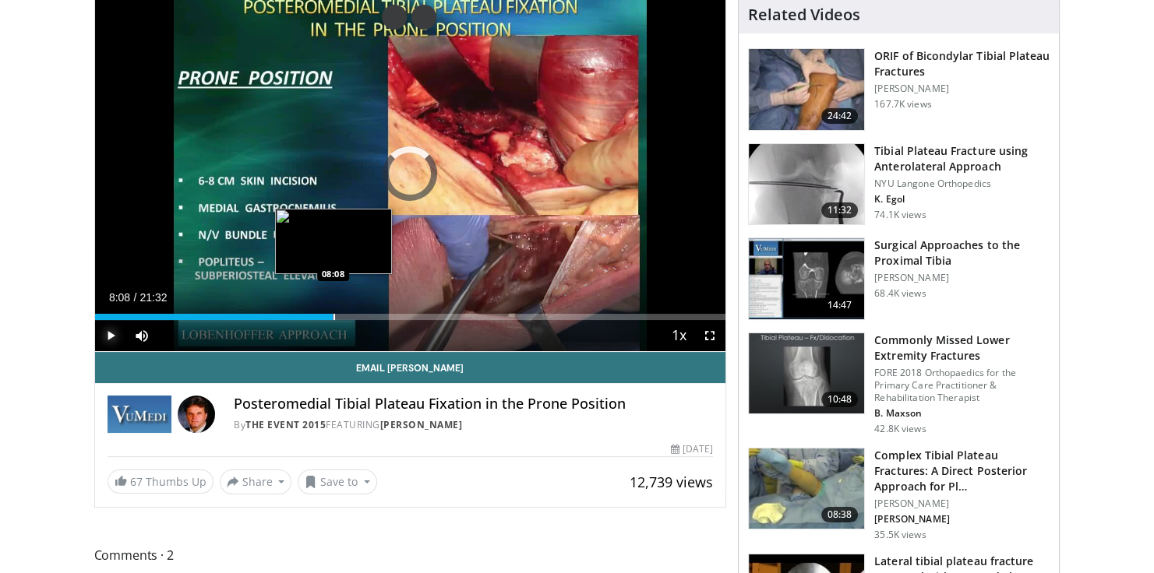
click at [332, 314] on div "Loaded : 37.86% 07:08 08:08" at bounding box center [410, 317] width 631 height 6
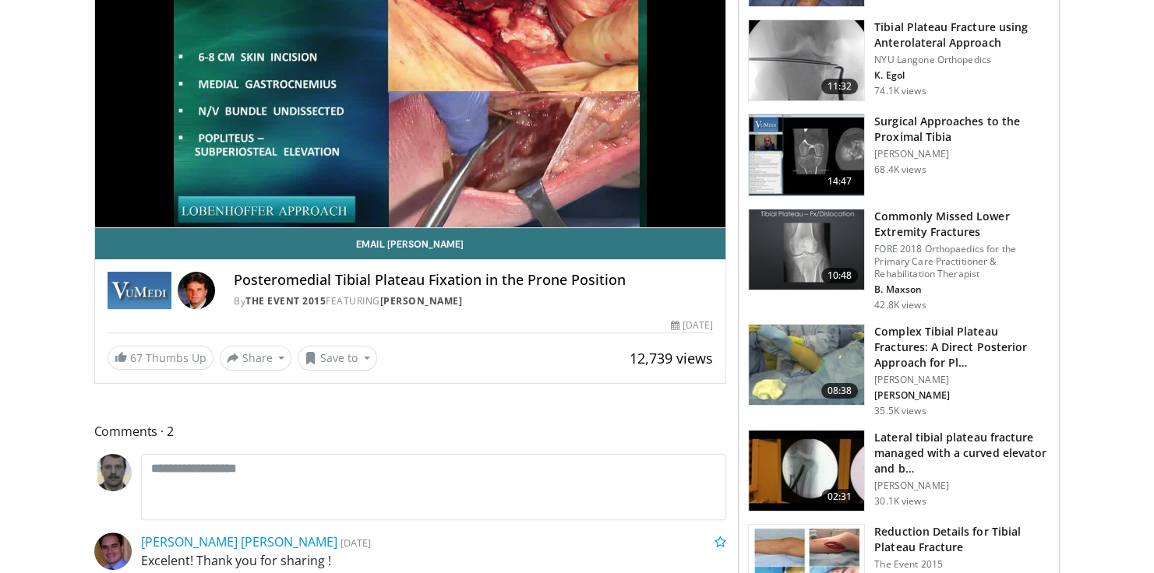
scroll to position [249, 0]
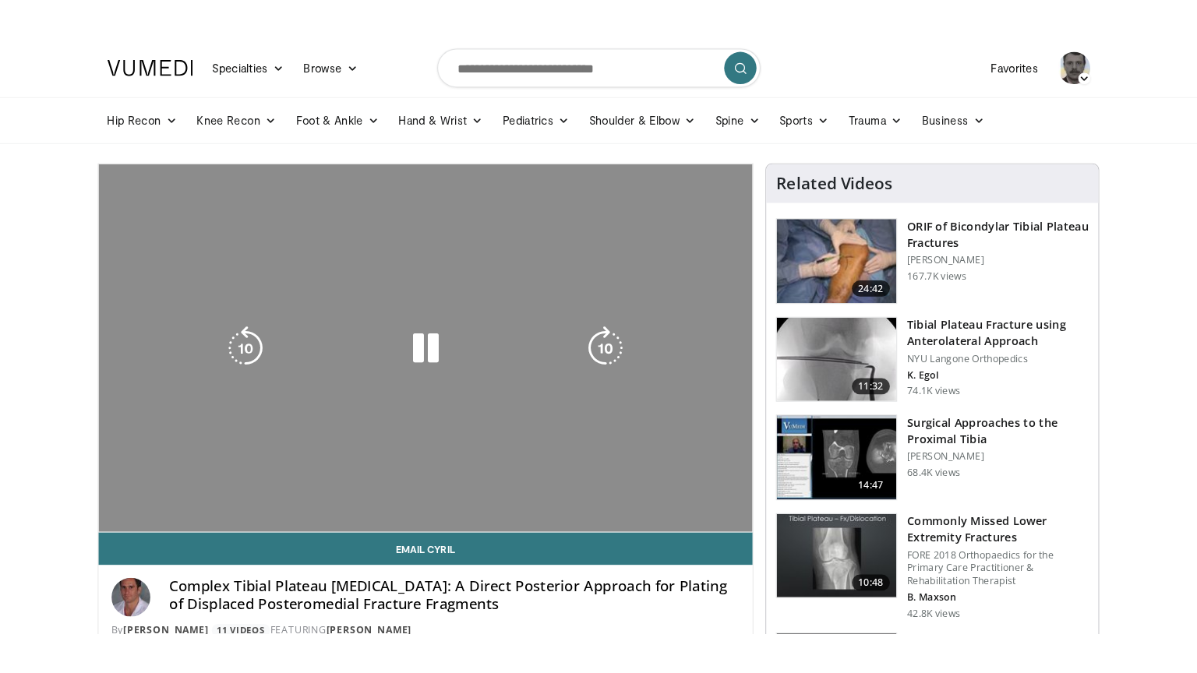
scroll to position [125, 0]
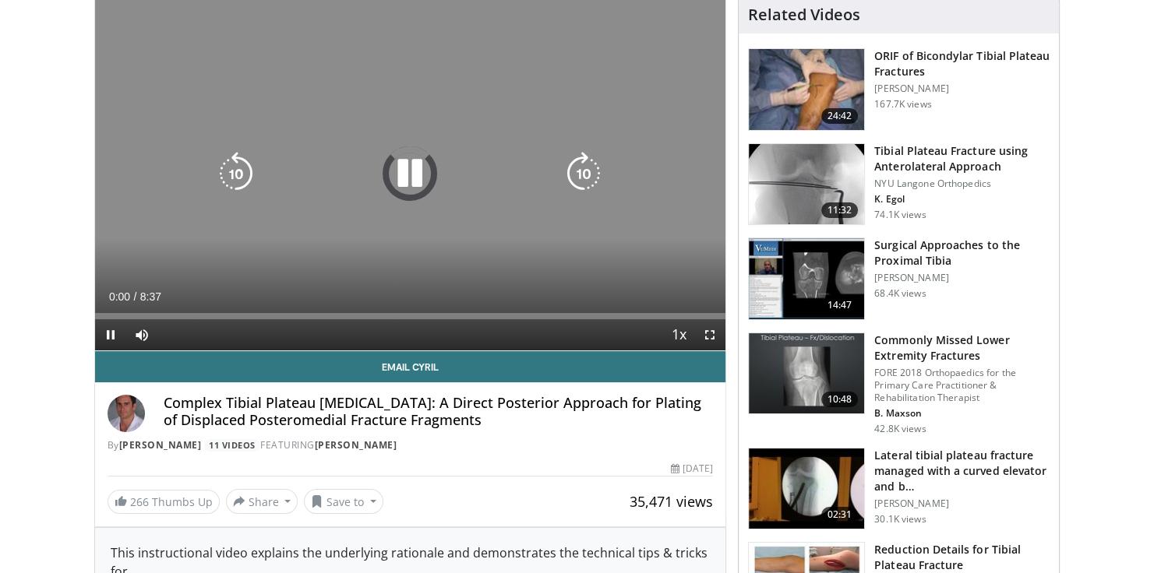
click at [409, 182] on icon "Video Player" at bounding box center [410, 174] width 44 height 44
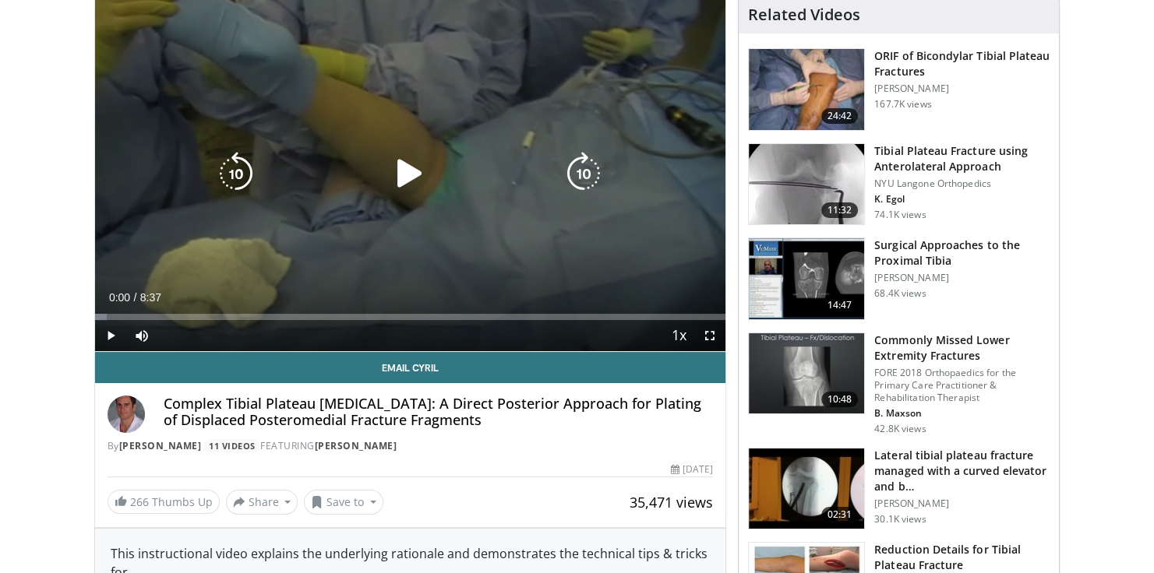
click at [411, 171] on icon "Video Player" at bounding box center [410, 174] width 44 height 44
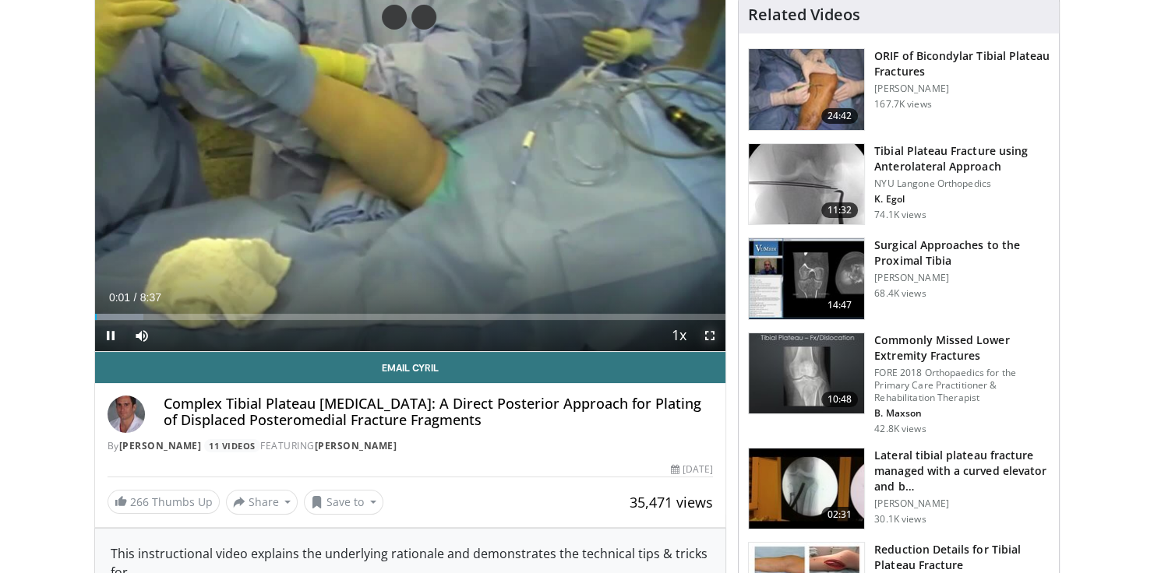
click at [711, 336] on span "Video Player" at bounding box center [709, 335] width 31 height 31
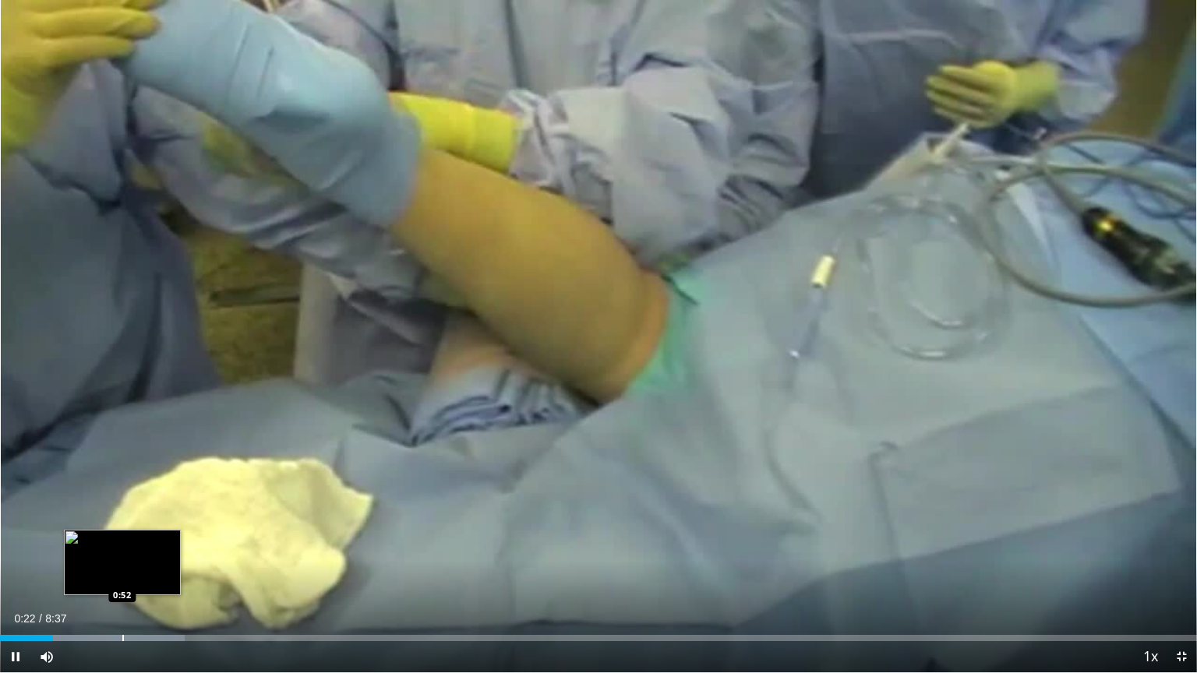
click at [122, 573] on div "Progress Bar" at bounding box center [123, 638] width 2 height 6
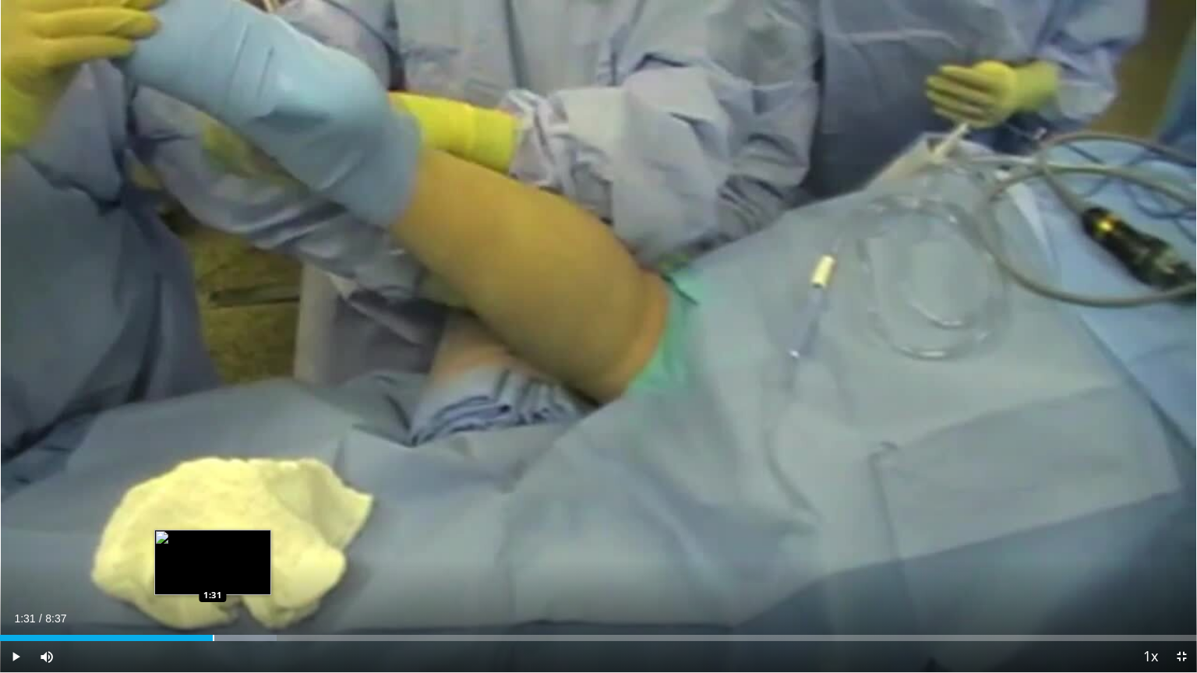
click at [212, 573] on div "Loaded : 23.13% 1:31 1:31" at bounding box center [598, 633] width 1197 height 15
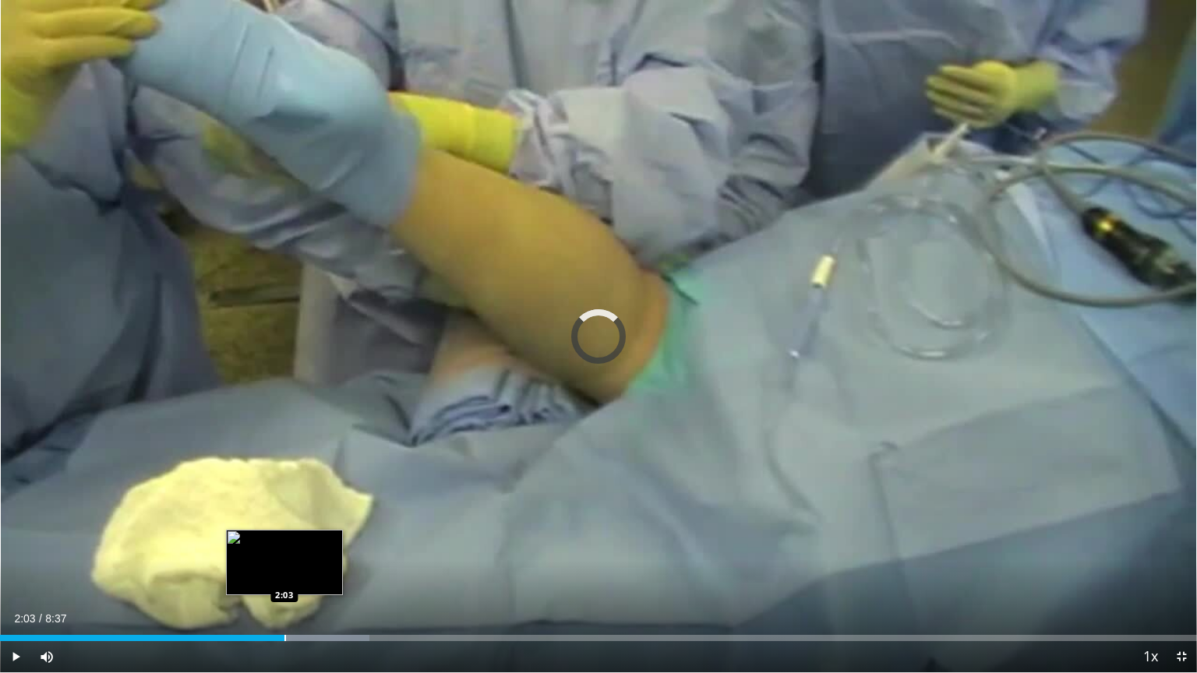
click at [284, 573] on div "Progress Bar" at bounding box center [285, 638] width 2 height 6
click at [321, 573] on div "Progress Bar" at bounding box center [322, 638] width 2 height 6
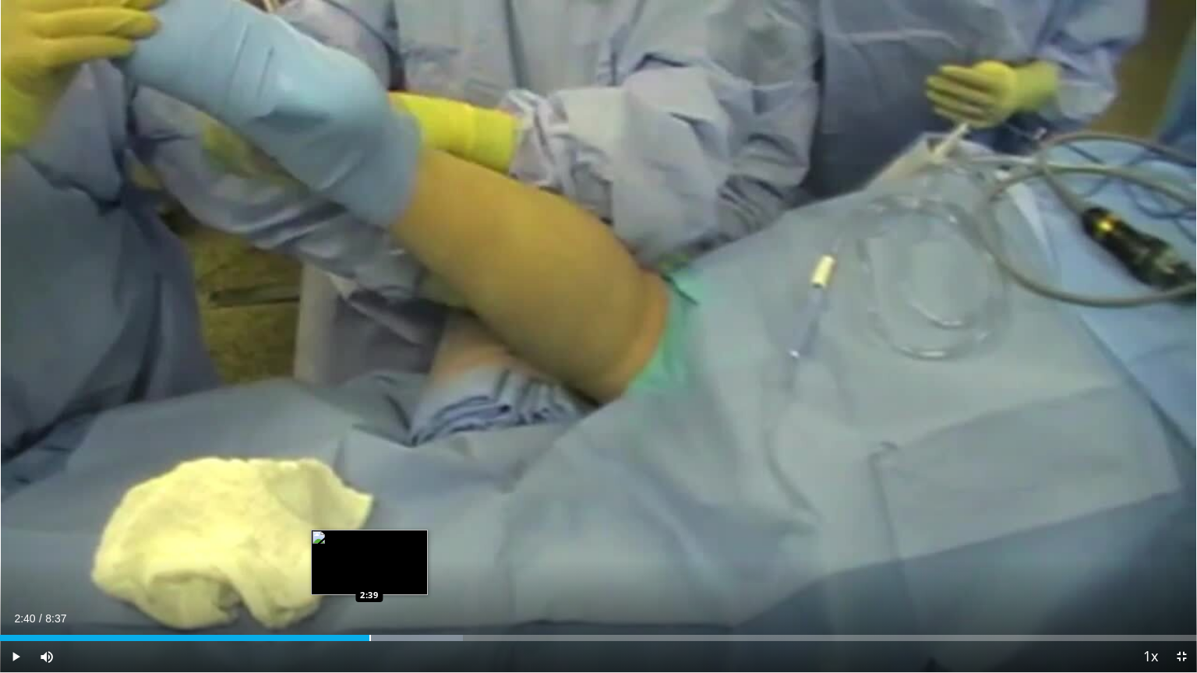
click at [371, 573] on div "Progress Bar" at bounding box center [358, 638] width 209 height 6
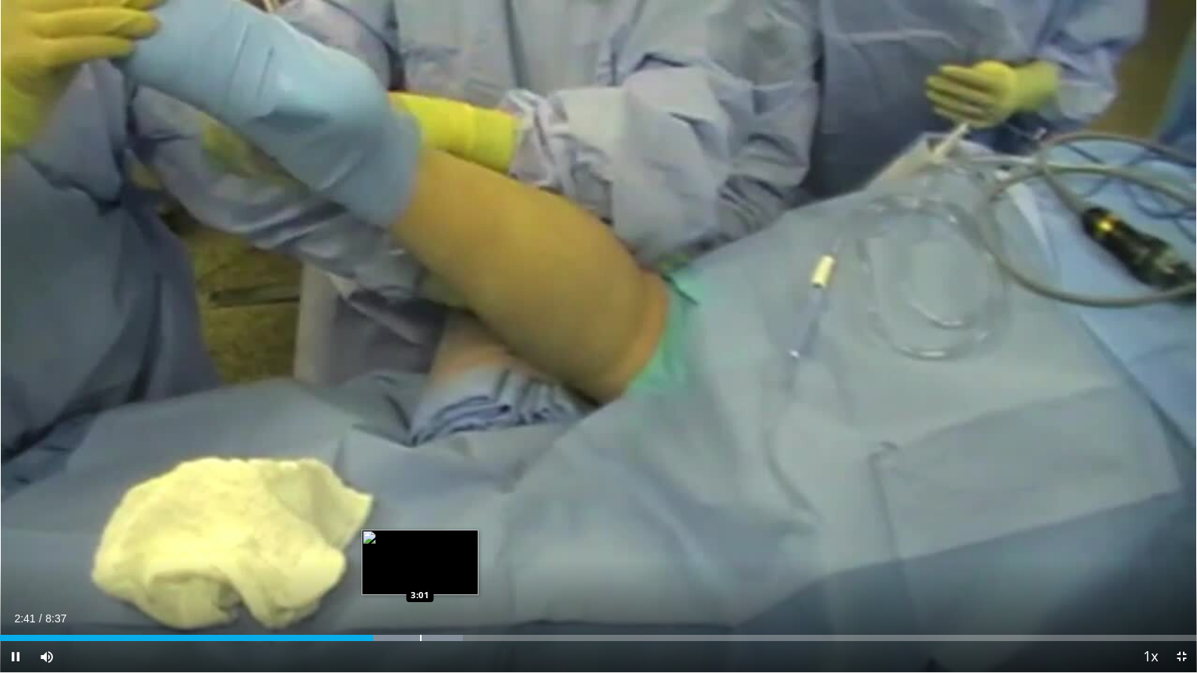
click at [420, 573] on div "Progress Bar" at bounding box center [421, 638] width 2 height 6
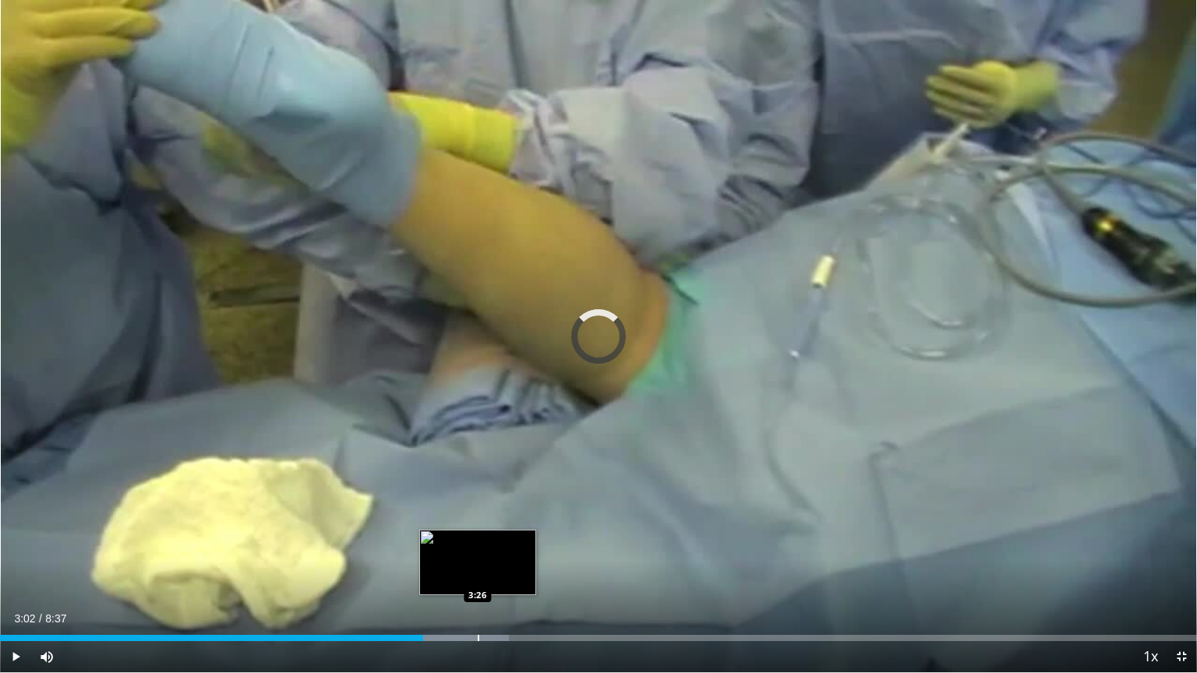
click at [478, 573] on div "Progress Bar" at bounding box center [479, 638] width 2 height 6
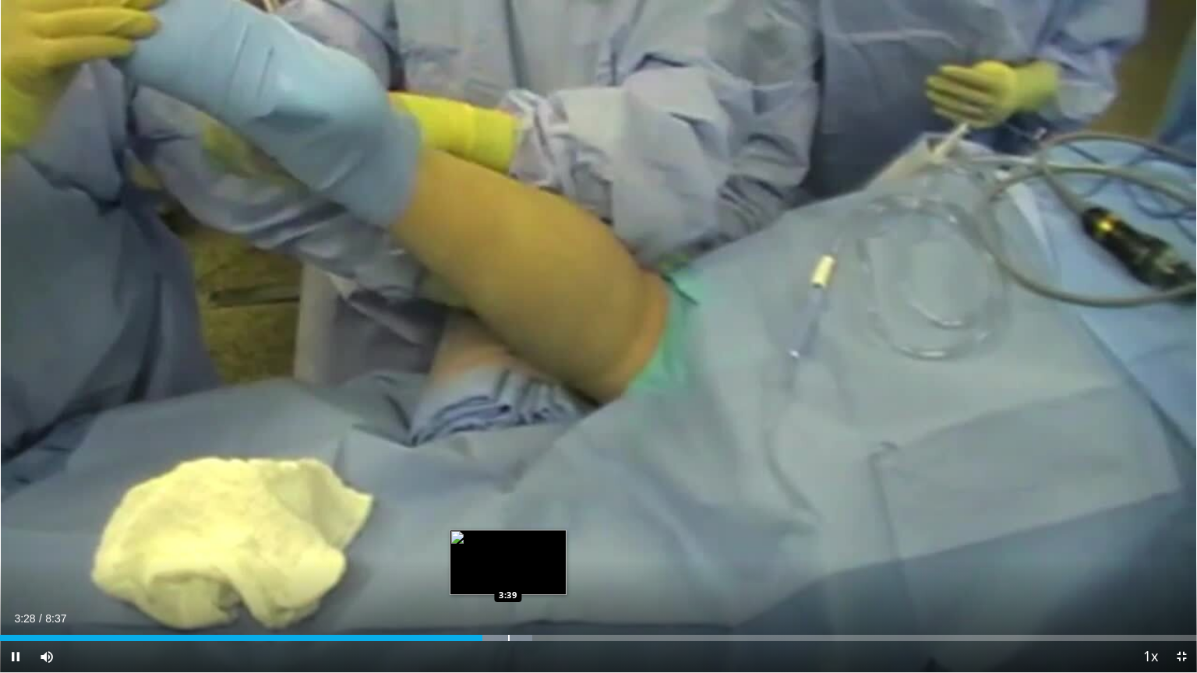
click at [508, 573] on div "Progress Bar" at bounding box center [509, 638] width 2 height 6
click at [524, 573] on div "Loaded : 44.48% 3:41 3:46" at bounding box center [598, 633] width 1197 height 15
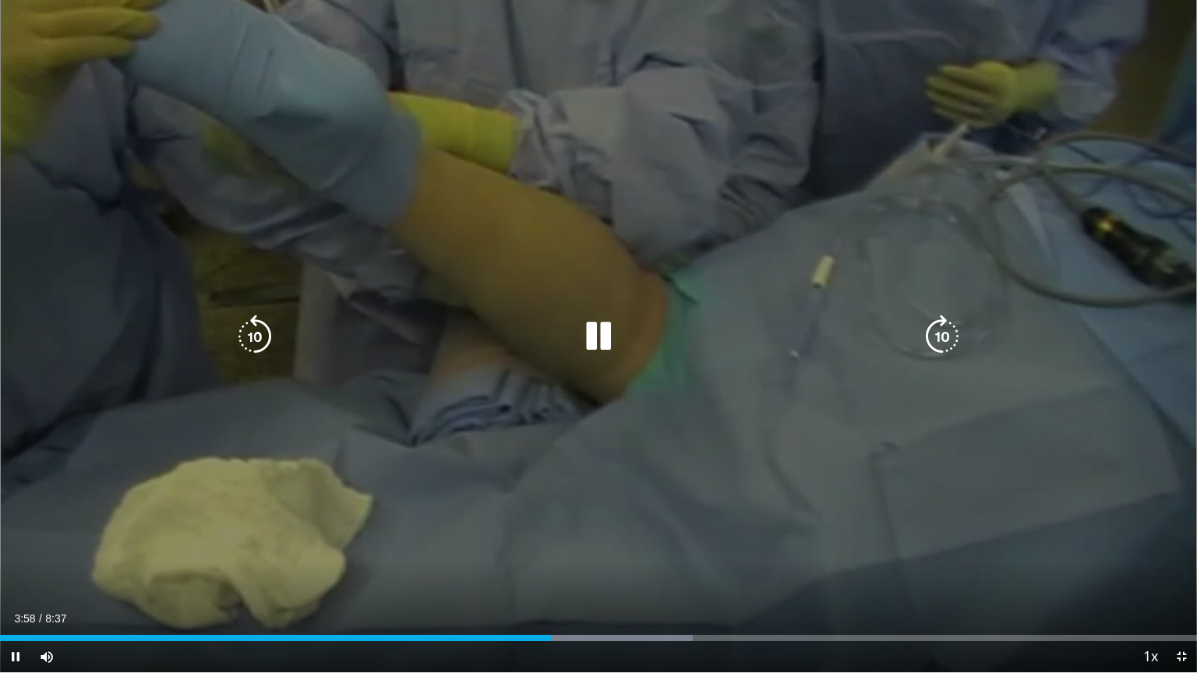
click at [592, 340] on icon "Video Player" at bounding box center [599, 337] width 44 height 44
click at [600, 341] on icon "Video Player" at bounding box center [599, 337] width 44 height 44
click at [601, 334] on icon "Video Player" at bounding box center [599, 337] width 44 height 44
click at [589, 340] on icon "Video Player" at bounding box center [599, 337] width 44 height 44
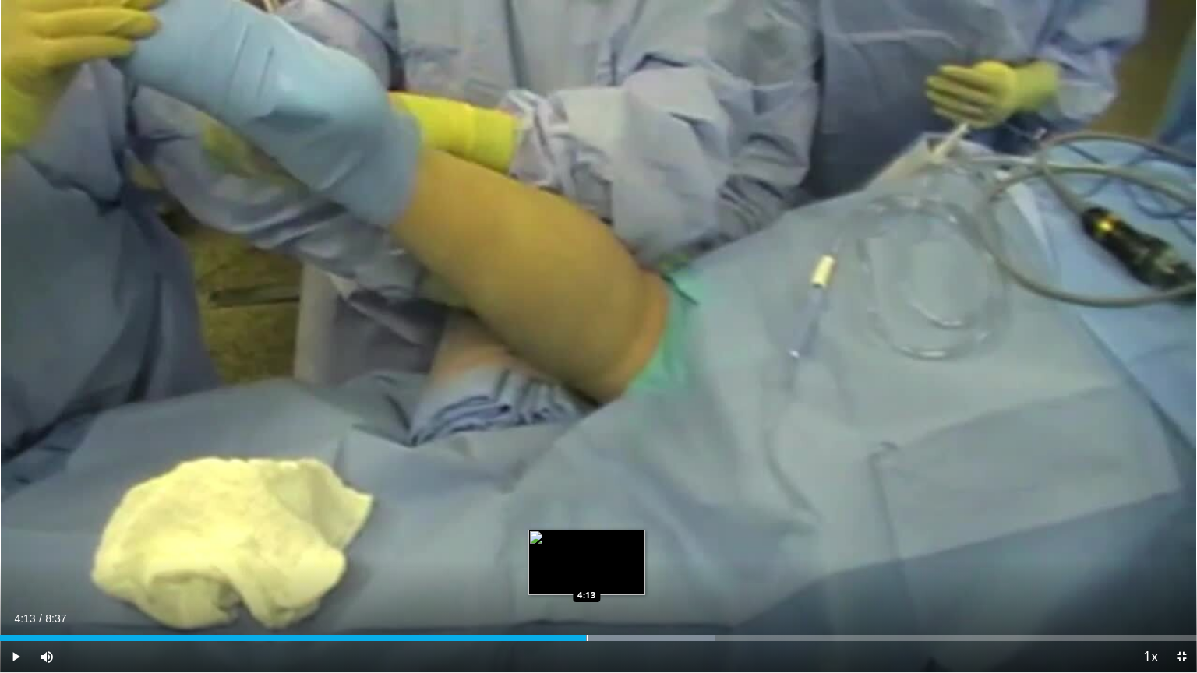
click at [585, 573] on div "Loaded : 59.78% 4:04 4:13" at bounding box center [598, 638] width 1197 height 6
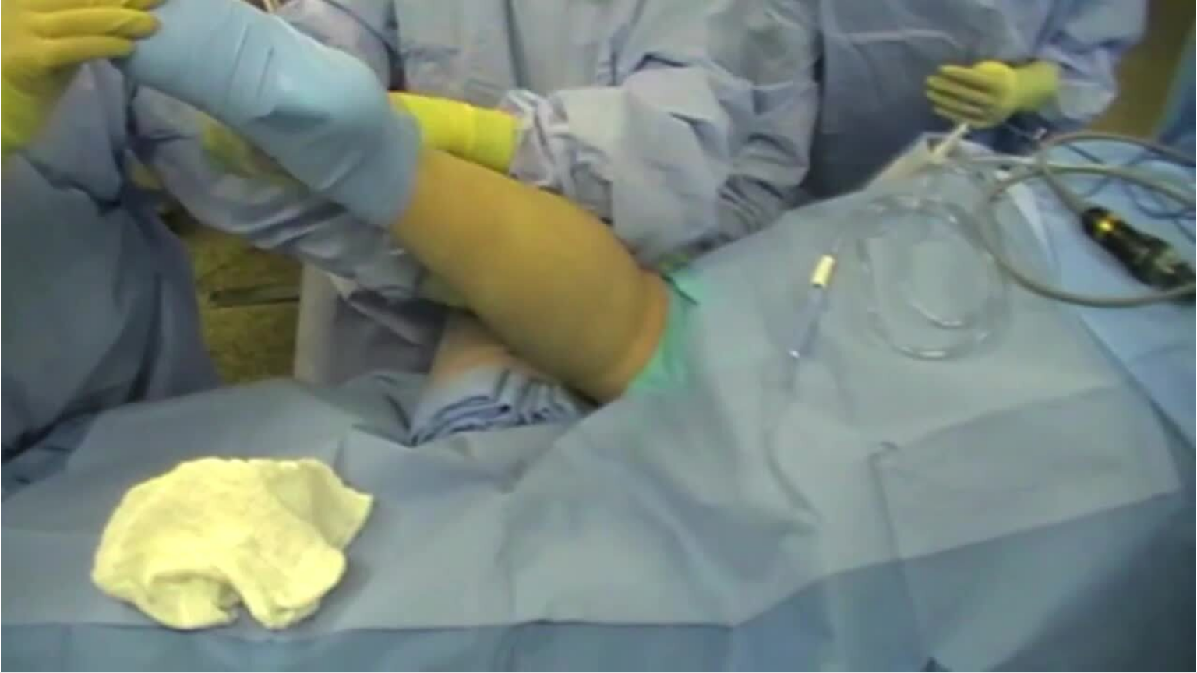
click at [621, 573] on video-js "**********" at bounding box center [598, 336] width 1197 height 673
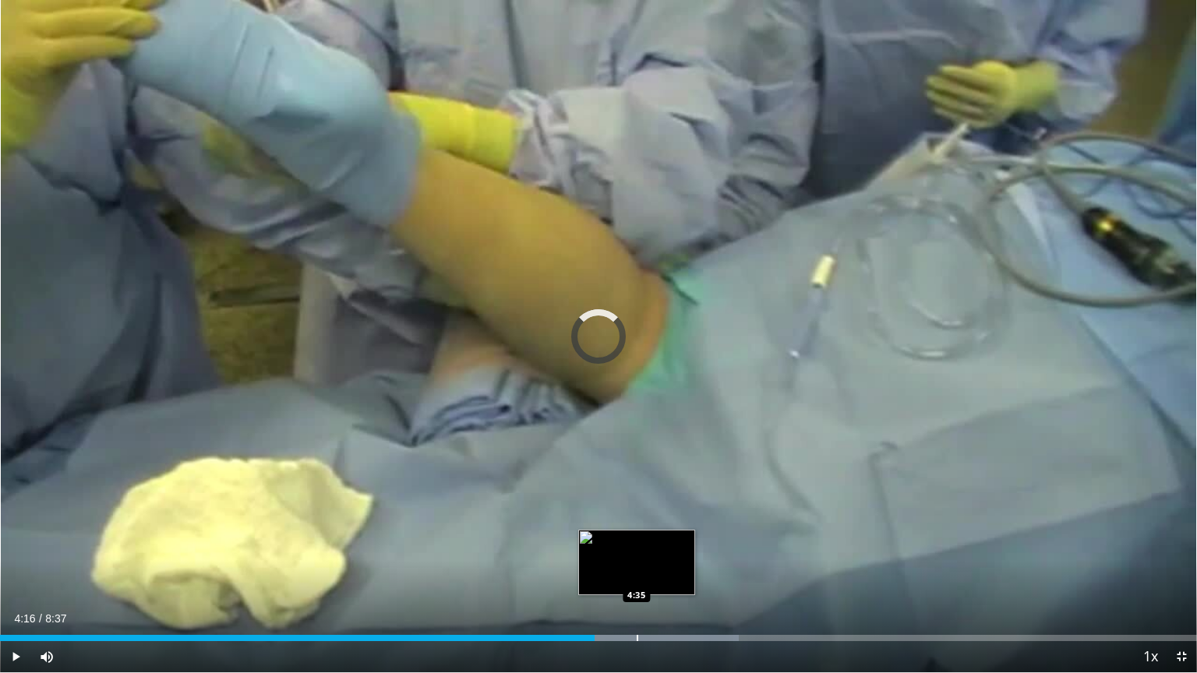
click at [637, 573] on div "Progress Bar" at bounding box center [638, 638] width 2 height 6
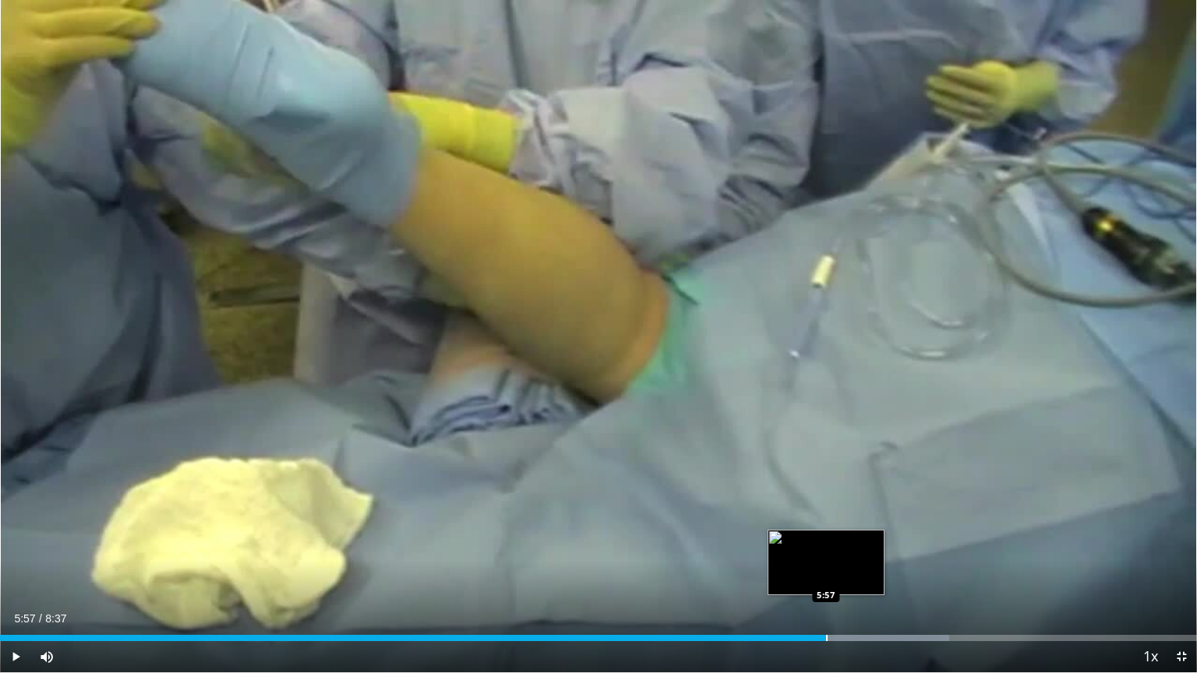
click at [826, 573] on div "Progress Bar" at bounding box center [827, 638] width 2 height 6
click at [849, 573] on div "Progress Bar" at bounding box center [850, 638] width 2 height 6
click at [869, 573] on div "Progress Bar" at bounding box center [870, 638] width 2 height 6
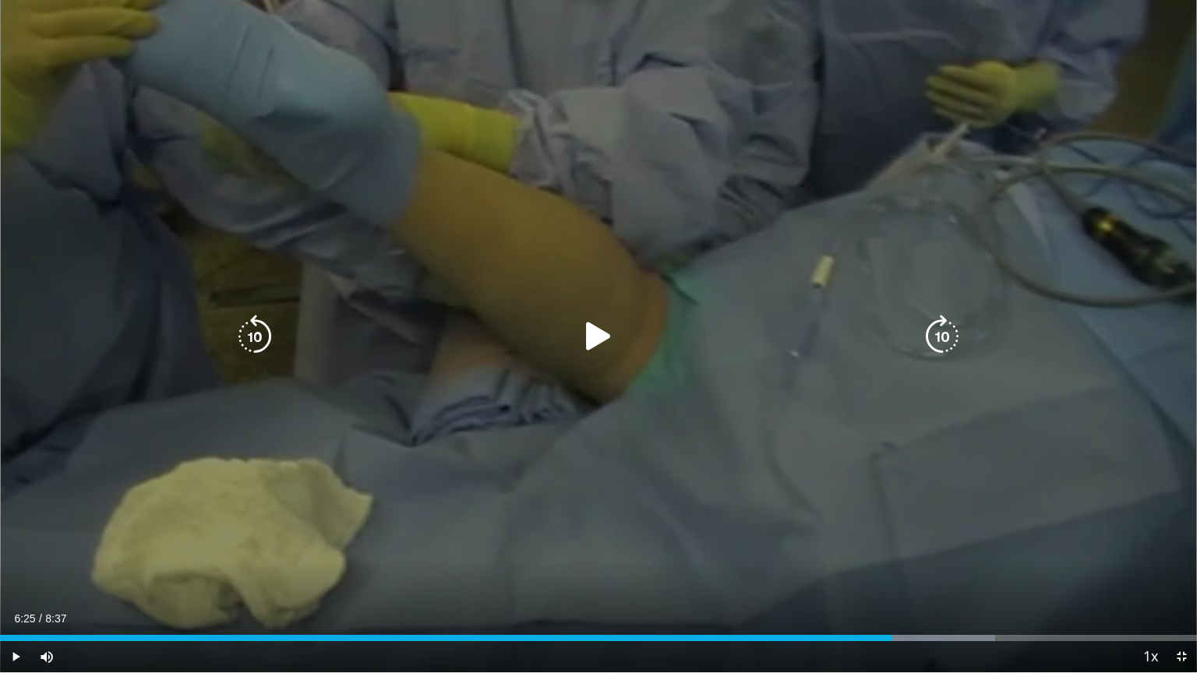
click at [891, 573] on div "Loaded : 83.16% 6:17 6:25" at bounding box center [598, 633] width 1197 height 15
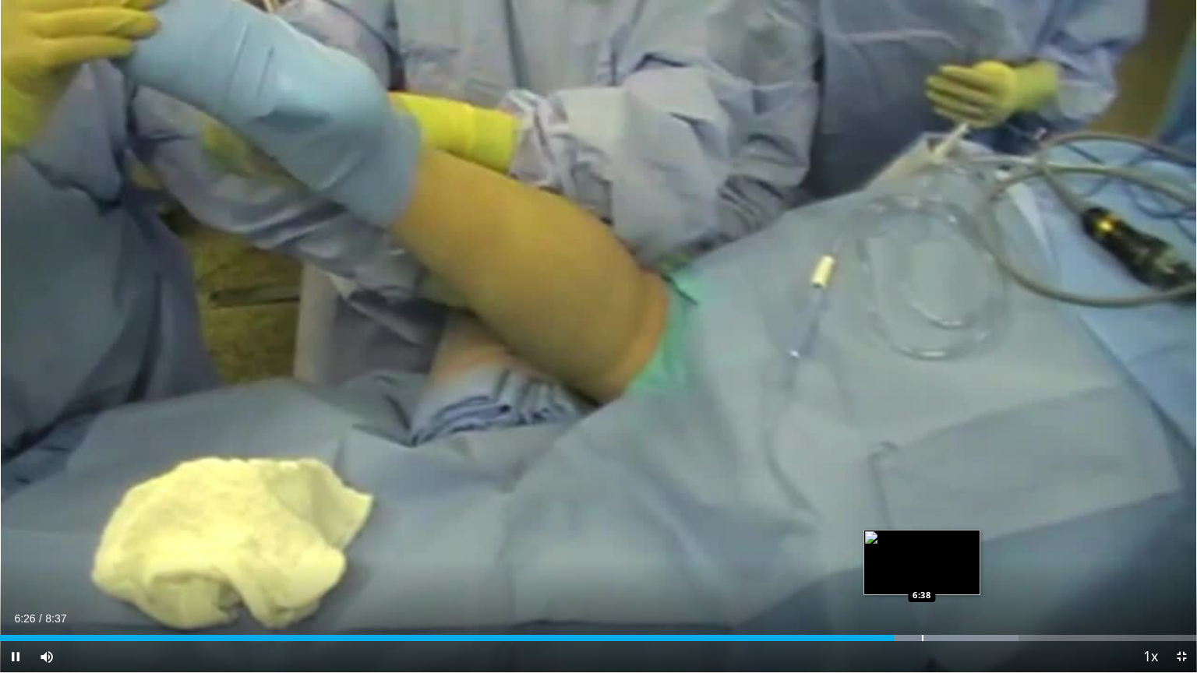
click at [922, 573] on div "Loaded : 85.09% 6:26 6:38" at bounding box center [598, 633] width 1197 height 15
click at [949, 573] on div "Loaded : 87.02% 6:39 6:50" at bounding box center [598, 633] width 1197 height 15
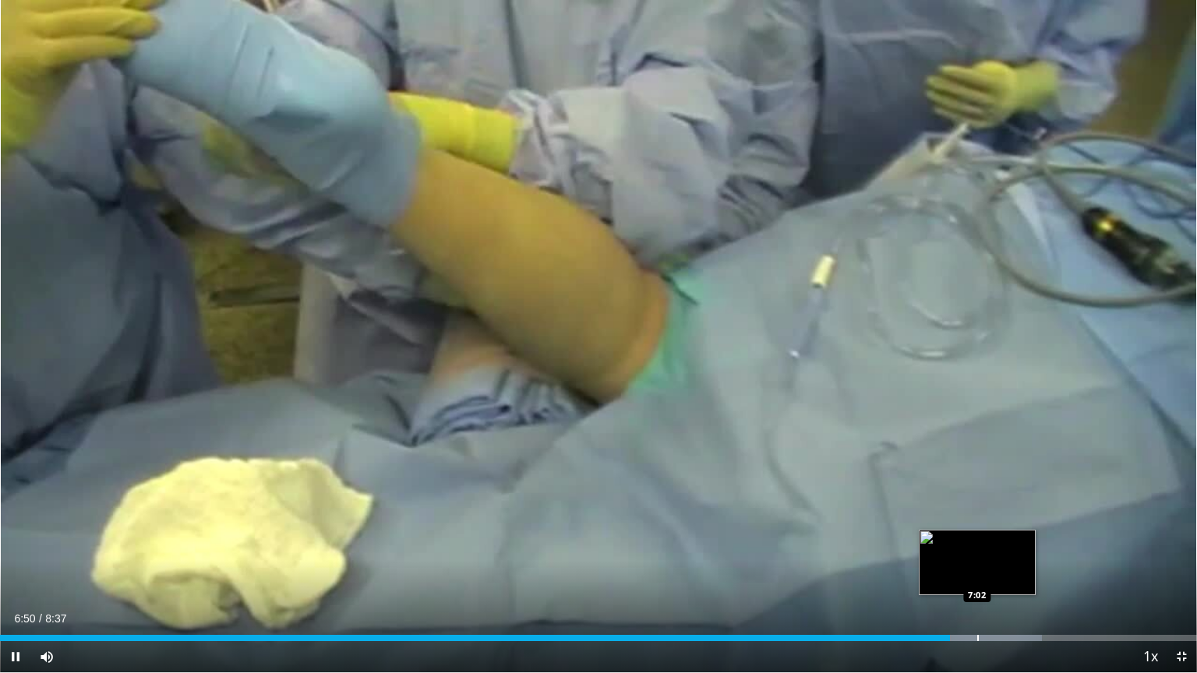
click at [977, 573] on div "Progress Bar" at bounding box center [978, 638] width 2 height 6
drag, startPoint x: 1001, startPoint y: 633, endPoint x: 1030, endPoint y: 638, distance: 29.2
click at [1003, 573] on div "Loaded : 87.02% 7:13 7:13" at bounding box center [598, 633] width 1197 height 15
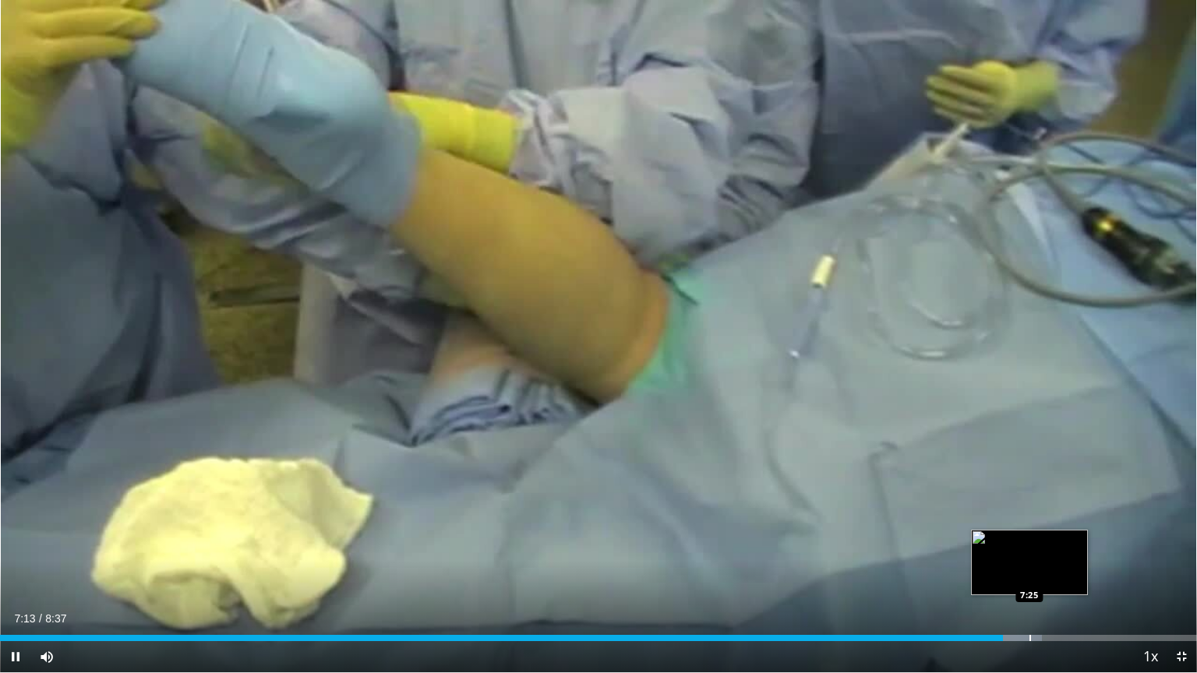
click at [1030, 573] on div "Progress Bar" at bounding box center [1030, 638] width 2 height 6
click at [1060, 573] on div "Progress Bar" at bounding box center [1061, 638] width 2 height 6
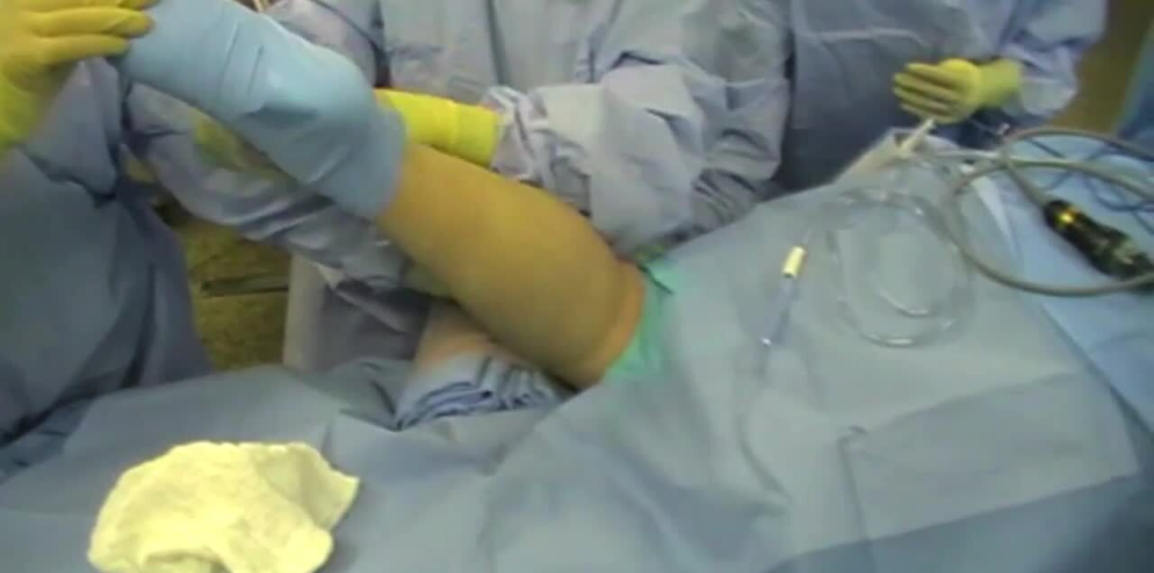
scroll to position [312, 0]
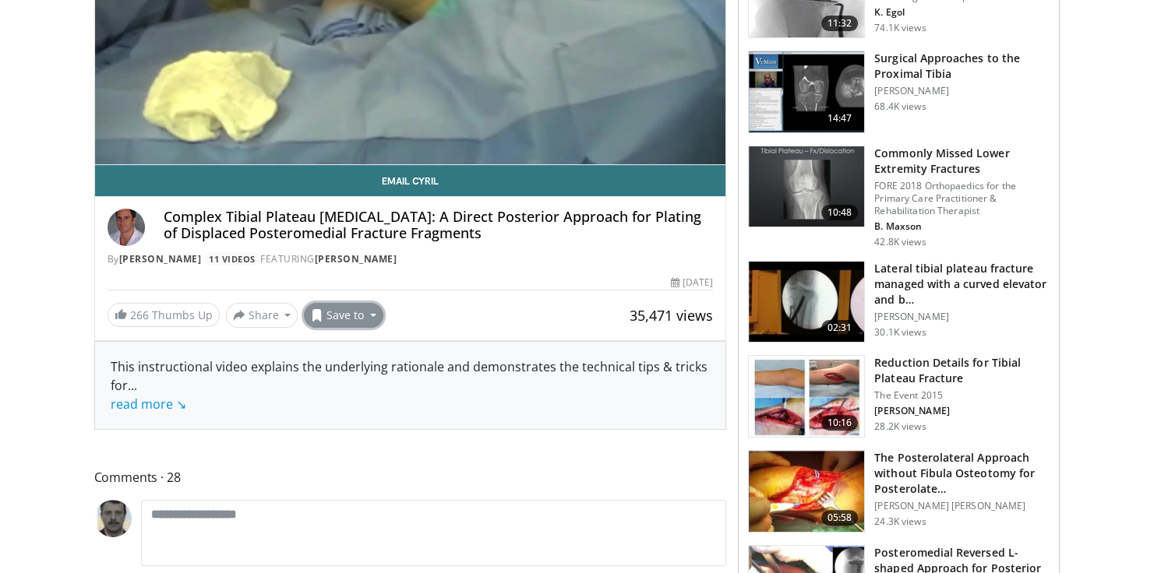
click at [368, 313] on button "Save to" at bounding box center [343, 315] width 79 height 25
click at [386, 348] on span "Add to Favorites" at bounding box center [371, 348] width 96 height 17
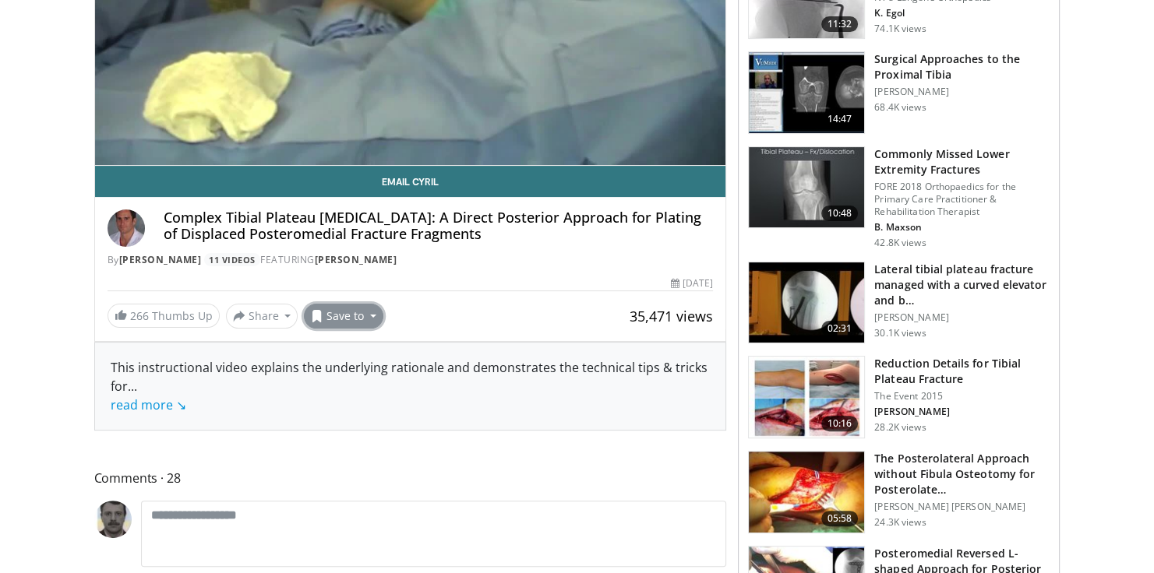
click at [372, 312] on button "Save to" at bounding box center [343, 316] width 79 height 25
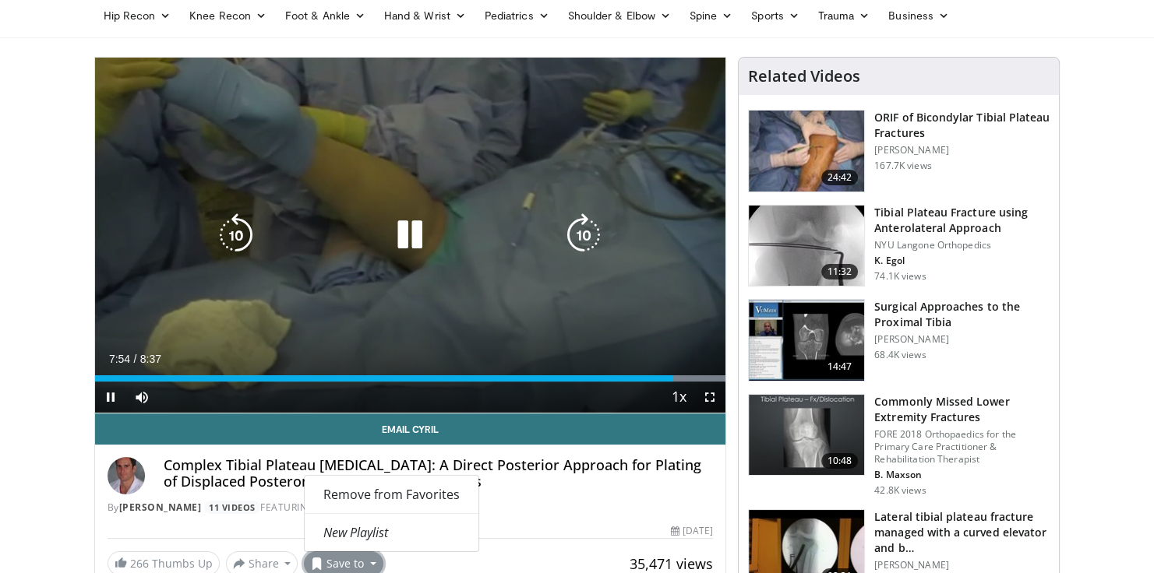
scroll to position [0, 0]
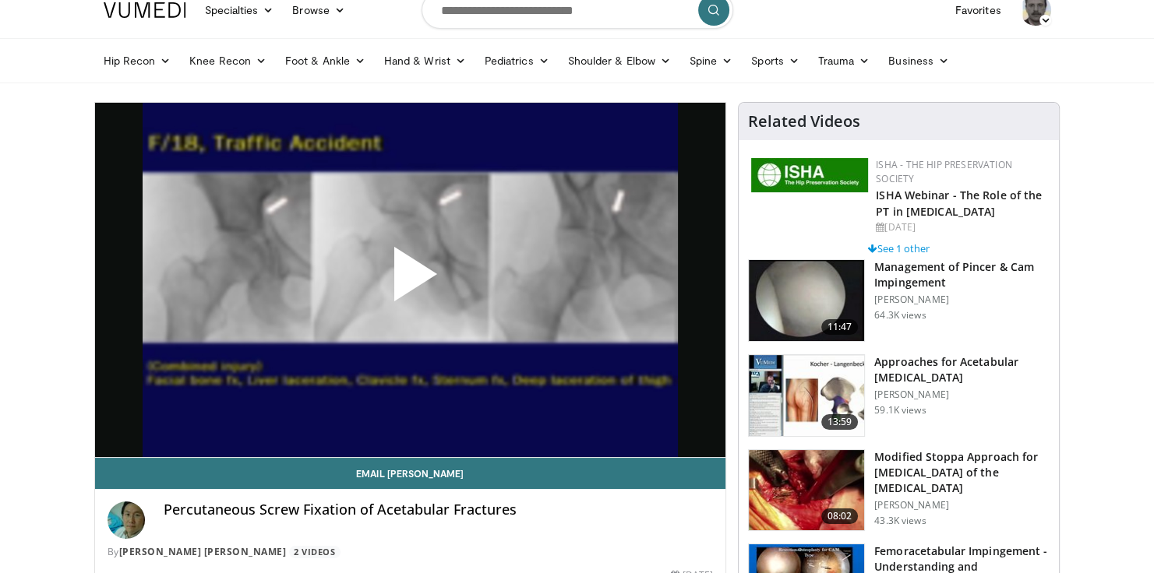
scroll to position [125, 0]
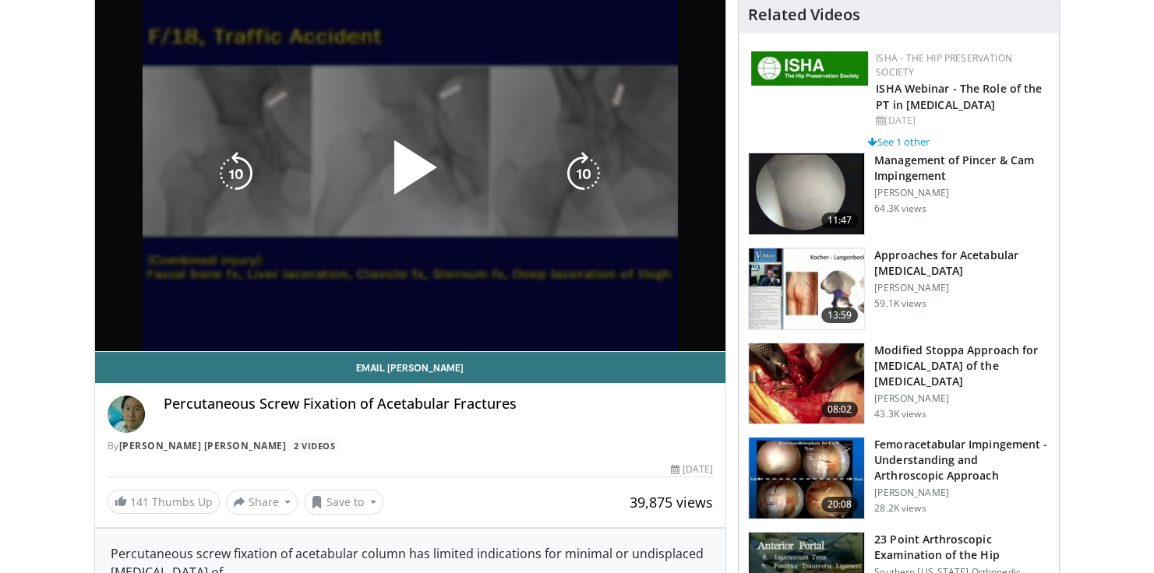
click at [410, 174] on span "Video Player" at bounding box center [410, 174] width 0 height 0
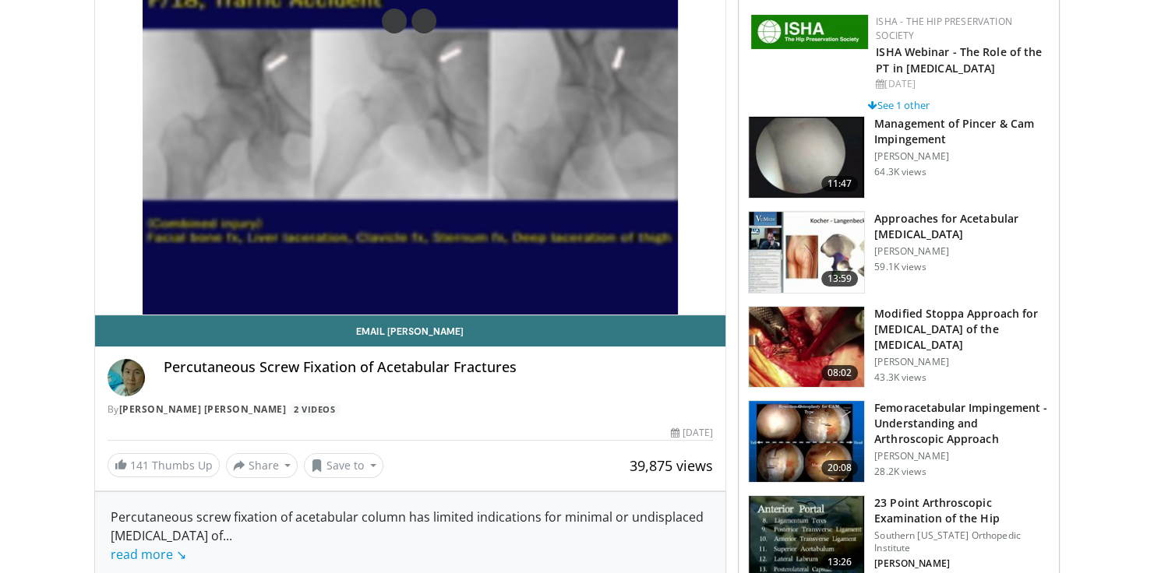
scroll to position [182, 0]
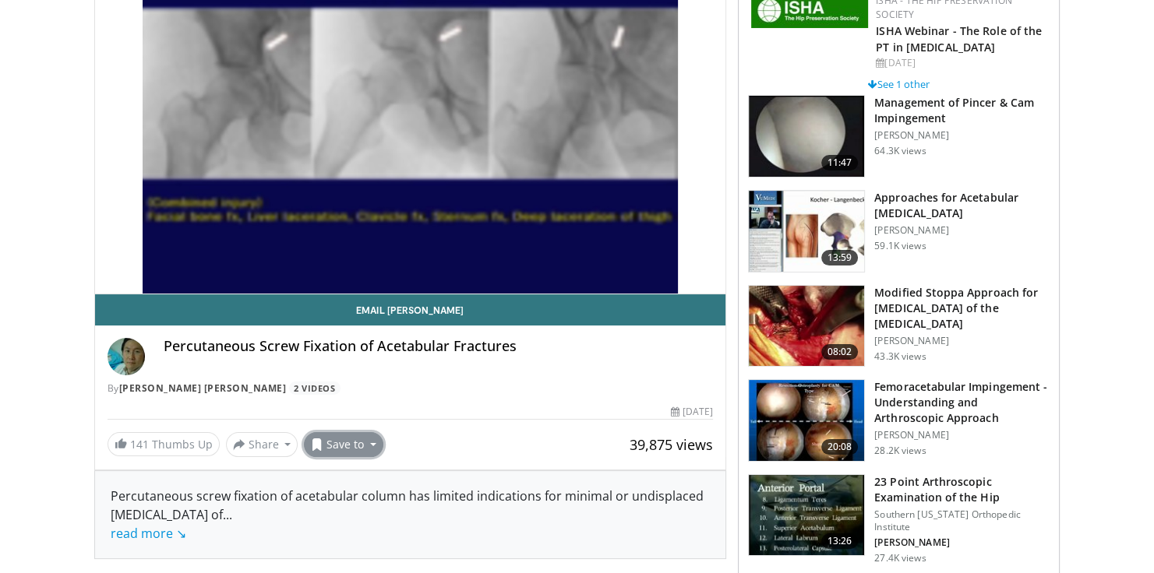
click at [356, 447] on button "Save to" at bounding box center [343, 444] width 79 height 25
click at [378, 480] on span "Add to Favorites" at bounding box center [371, 477] width 96 height 17
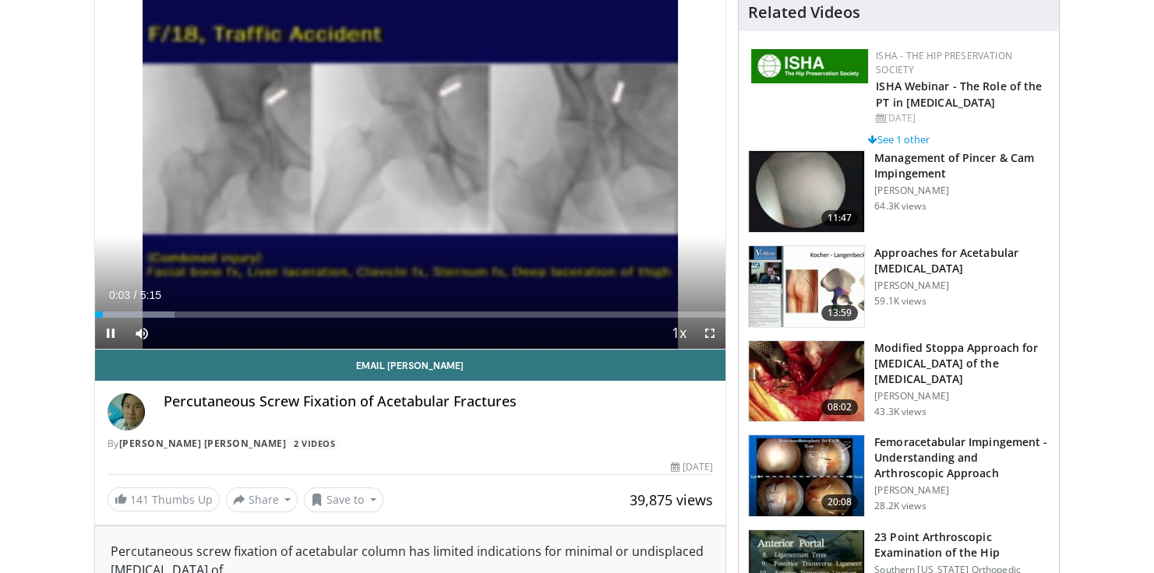
scroll to position [47, 0]
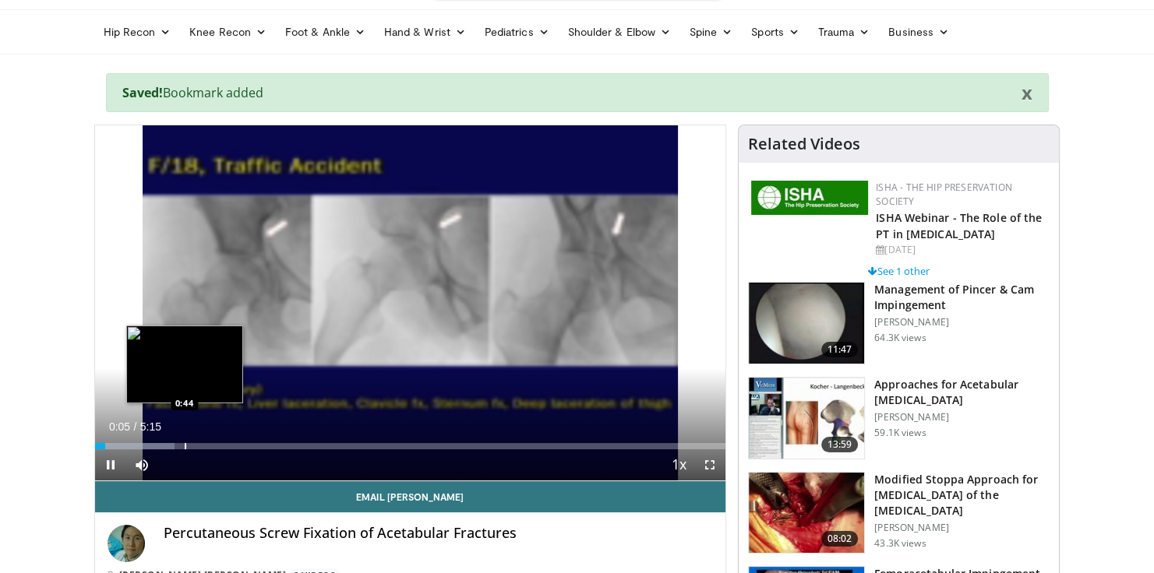
click at [185, 446] on div "Progress Bar" at bounding box center [186, 446] width 2 height 6
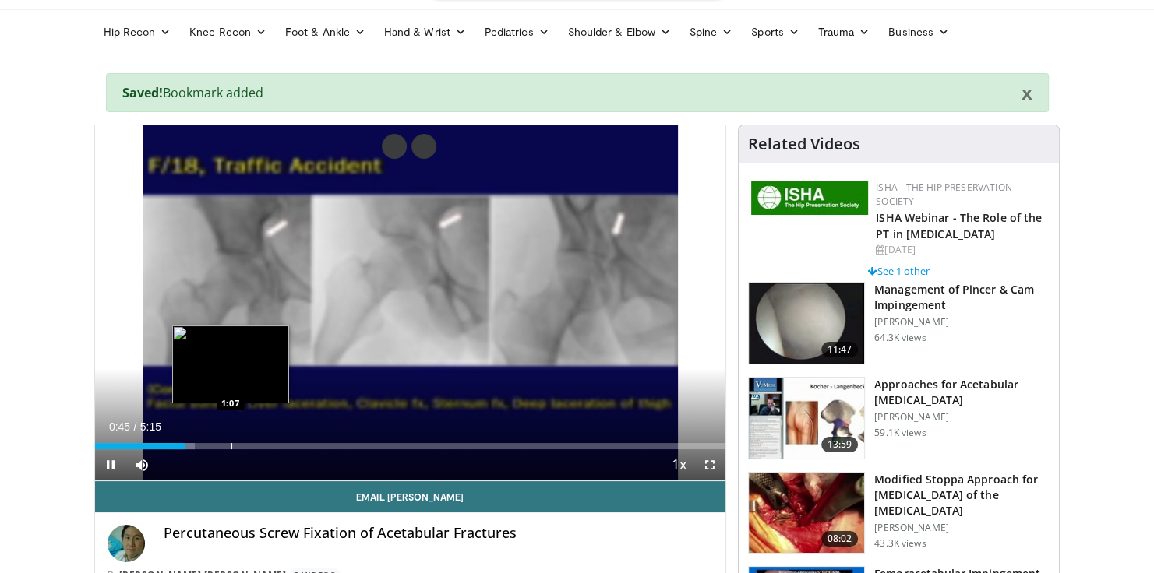
click at [231, 449] on div "Progress Bar" at bounding box center [232, 446] width 2 height 6
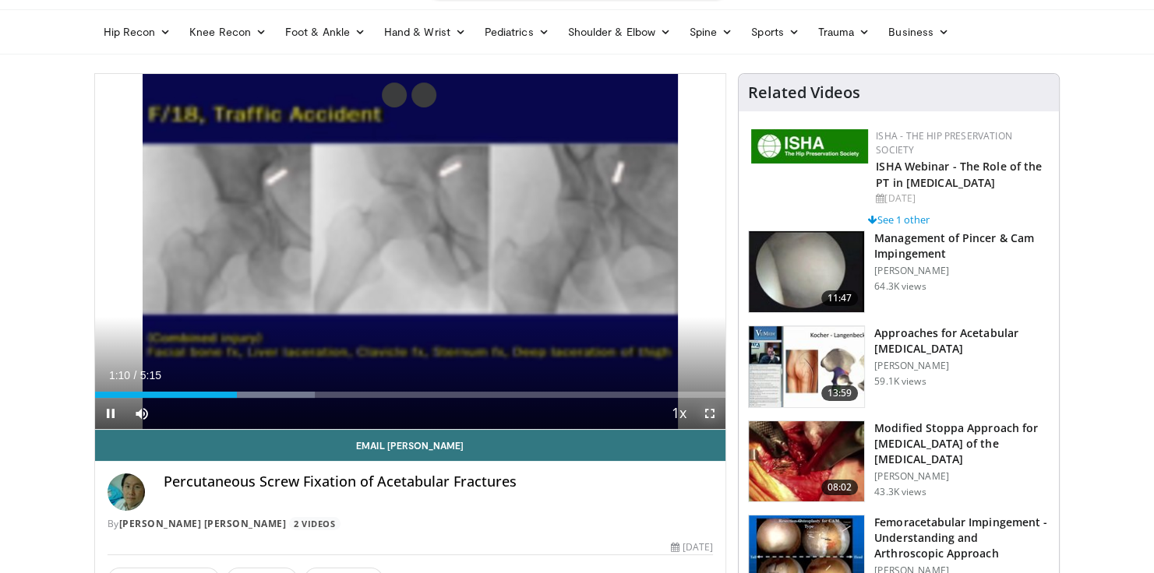
click at [713, 410] on span "Video Player" at bounding box center [709, 413] width 31 height 31
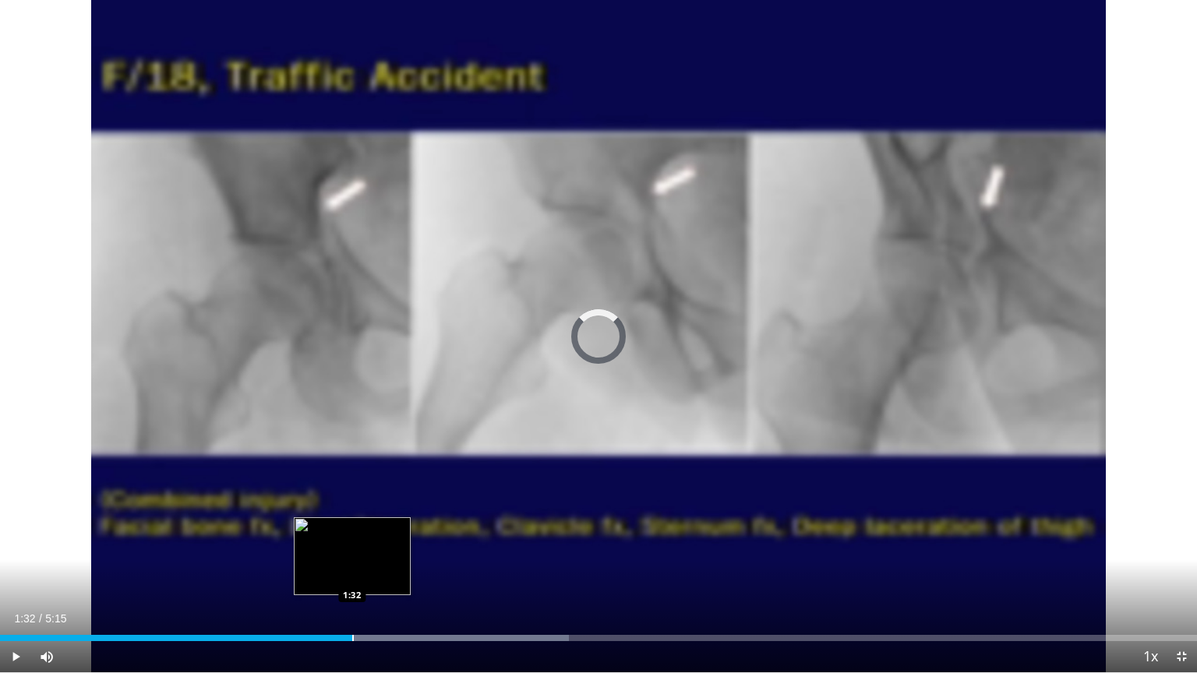
click at [352, 573] on div "Loaded : 47.51% 1:22 1:32" at bounding box center [598, 633] width 1197 height 15
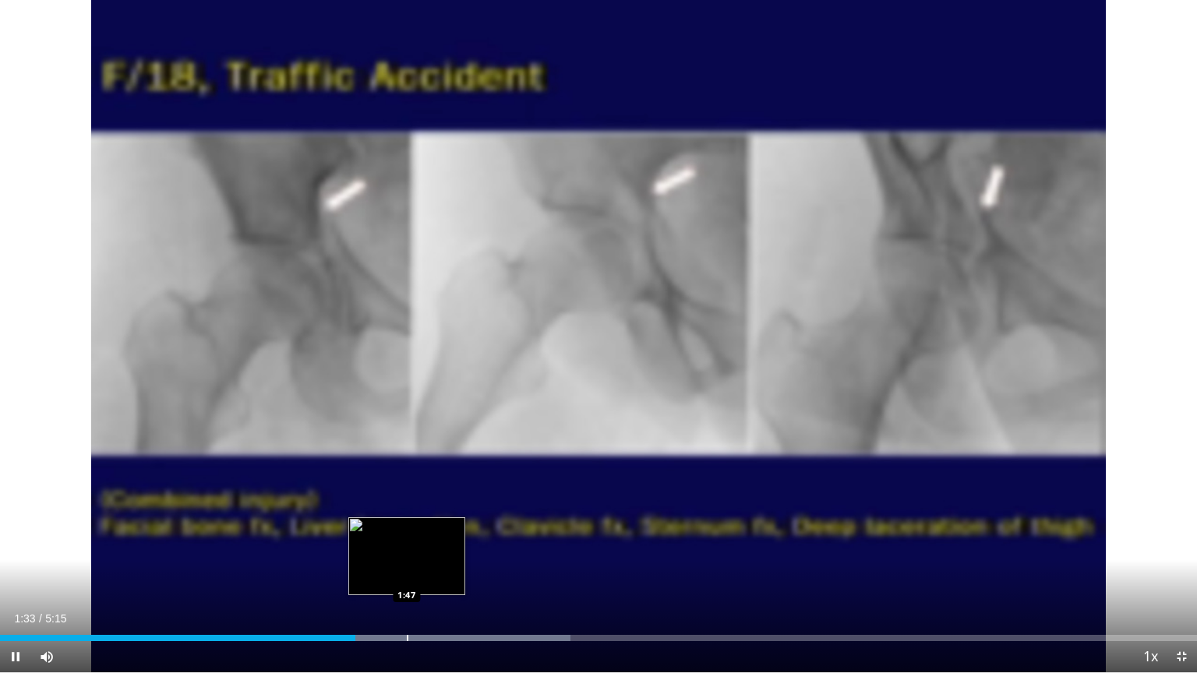
click at [407, 573] on div "Progress Bar" at bounding box center [408, 638] width 2 height 6
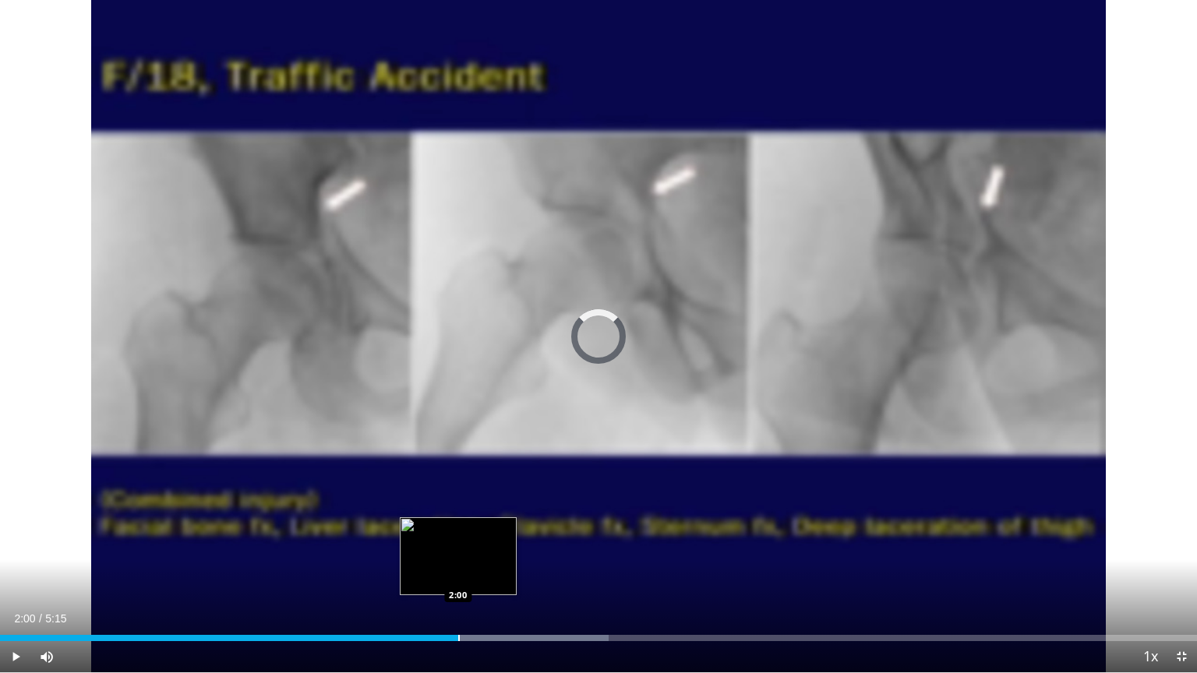
click at [457, 573] on div "Loaded : 50.83% 1:47 2:00" at bounding box center [598, 638] width 1197 height 6
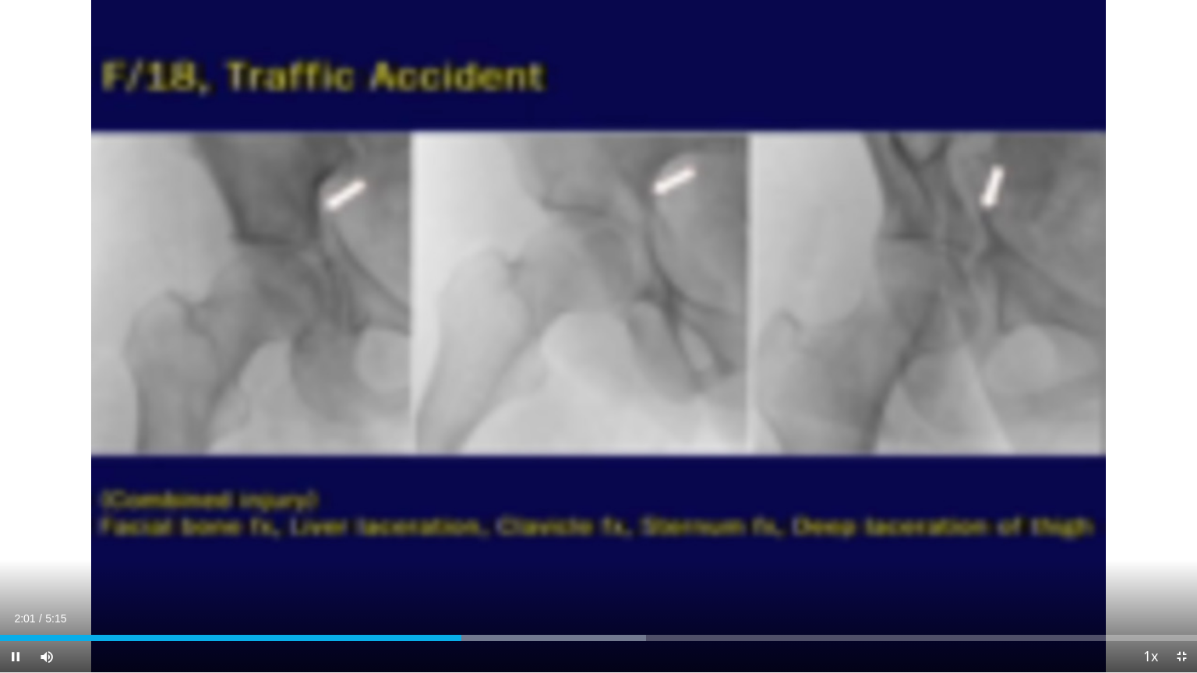
click at [512, 573] on div "Current Time 2:01 / Duration 5:15 Pause Skip Backward Skip Forward Mute 91% Loa…" at bounding box center [598, 656] width 1197 height 31
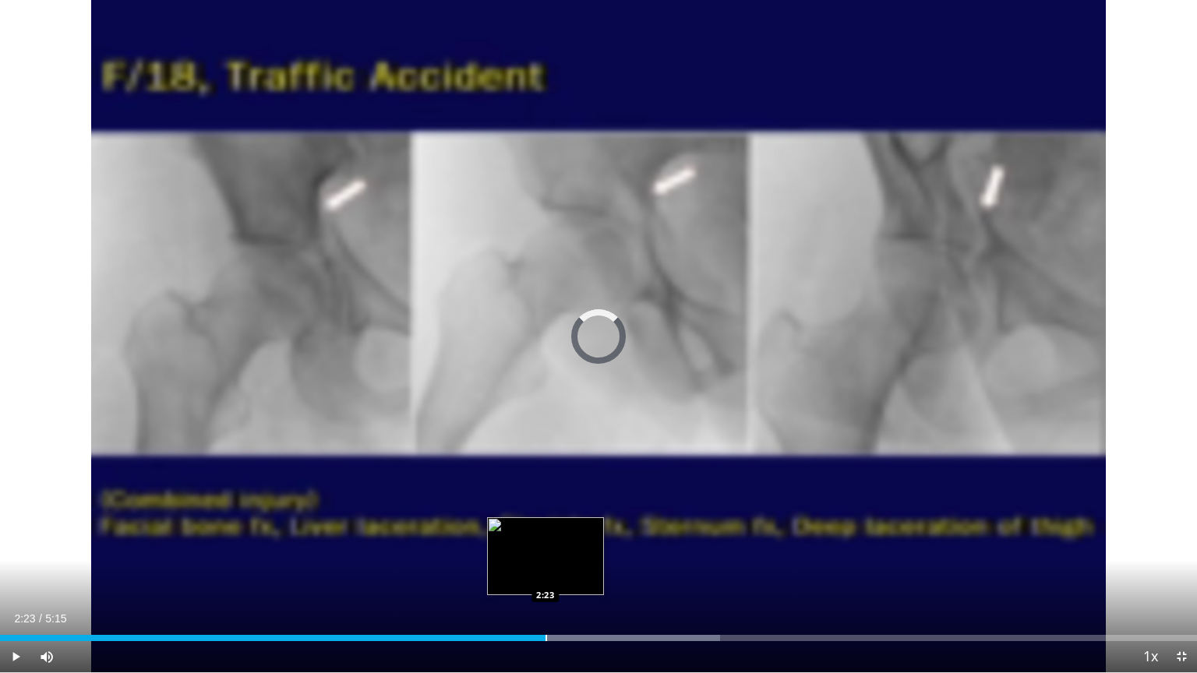
click at [545, 573] on div "Progress Bar" at bounding box center [546, 638] width 2 height 6
click at [576, 573] on div "Progress Bar" at bounding box center [577, 638] width 2 height 6
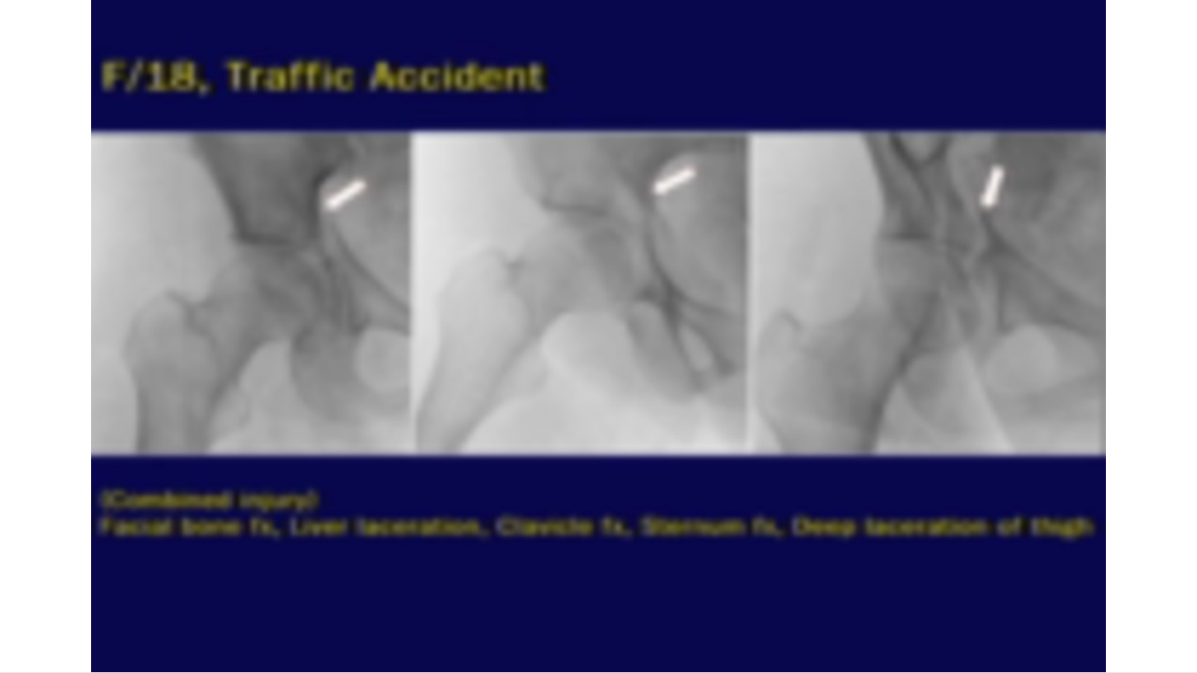
click at [635, 573] on div "10 seconds Tap to unmute" at bounding box center [598, 336] width 1197 height 672
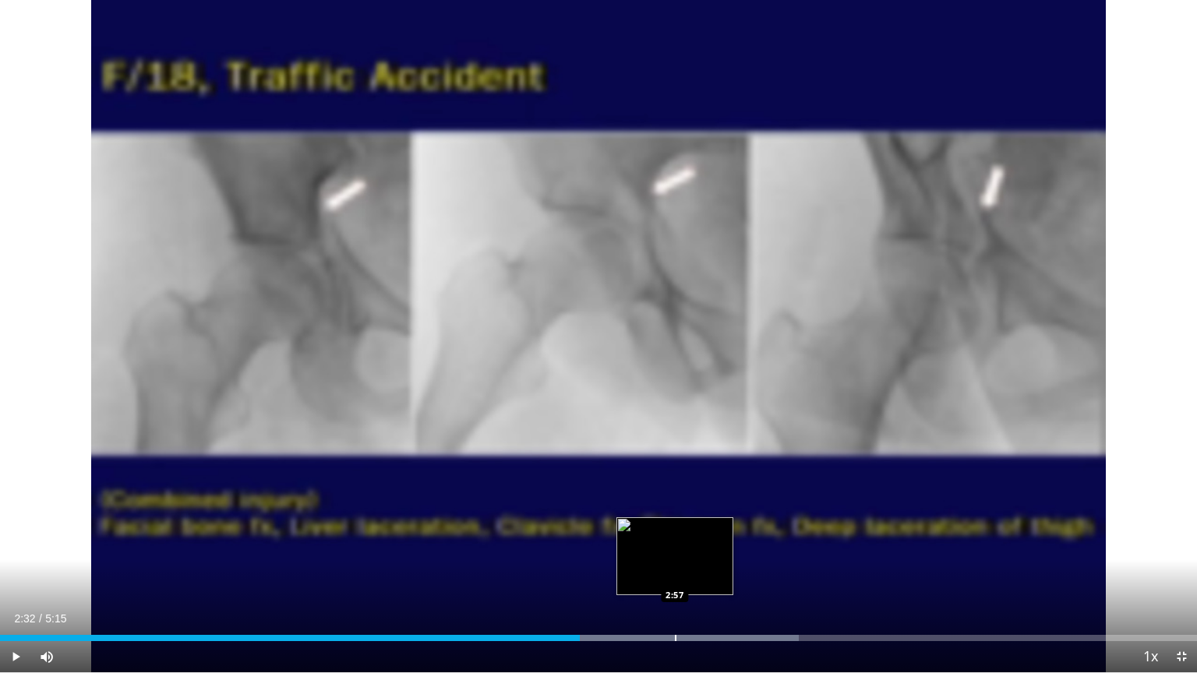
click at [675, 573] on div "Loaded : 66.71% 2:32 2:57" at bounding box center [598, 633] width 1197 height 15
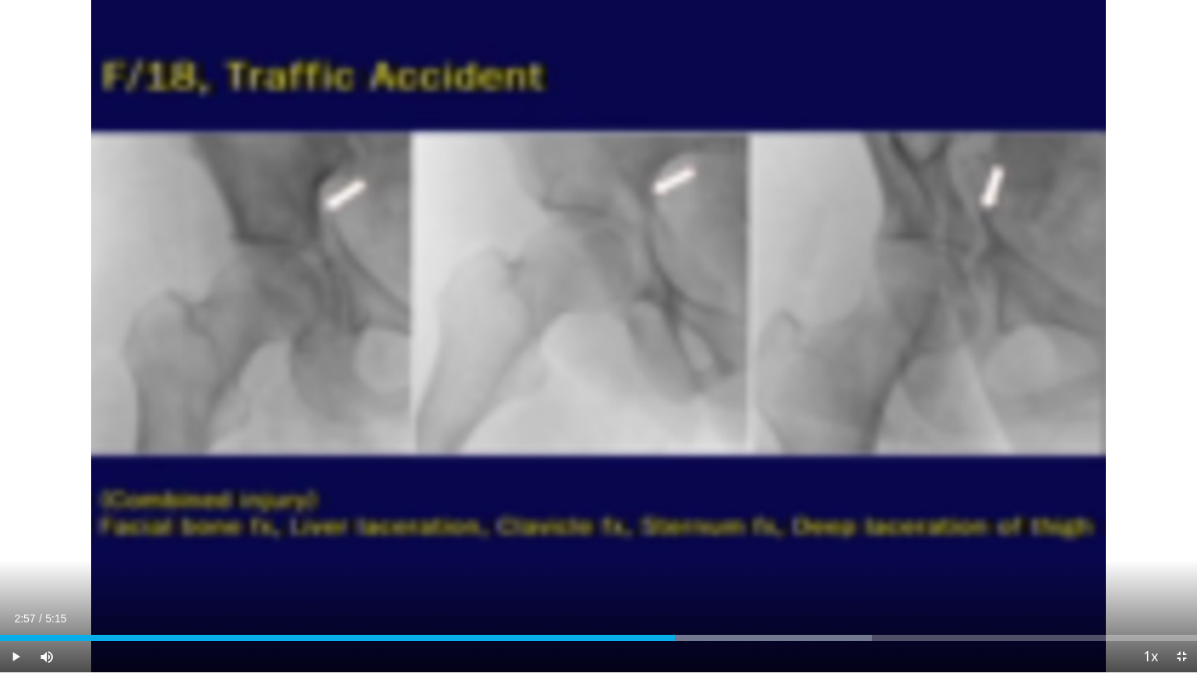
drag, startPoint x: 728, startPoint y: 642, endPoint x: 736, endPoint y: 641, distance: 8.6
click at [729, 573] on div "Current Time 2:57 / Duration 5:15 Play Skip Backward Skip Forward Mute 91% Load…" at bounding box center [598, 656] width 1197 height 31
drag, startPoint x: 746, startPoint y: 640, endPoint x: 764, endPoint y: 640, distance: 17.9
click at [746, 573] on div "Progress Bar" at bounding box center [747, 638] width 2 height 6
drag, startPoint x: 789, startPoint y: 641, endPoint x: 797, endPoint y: 642, distance: 7.8
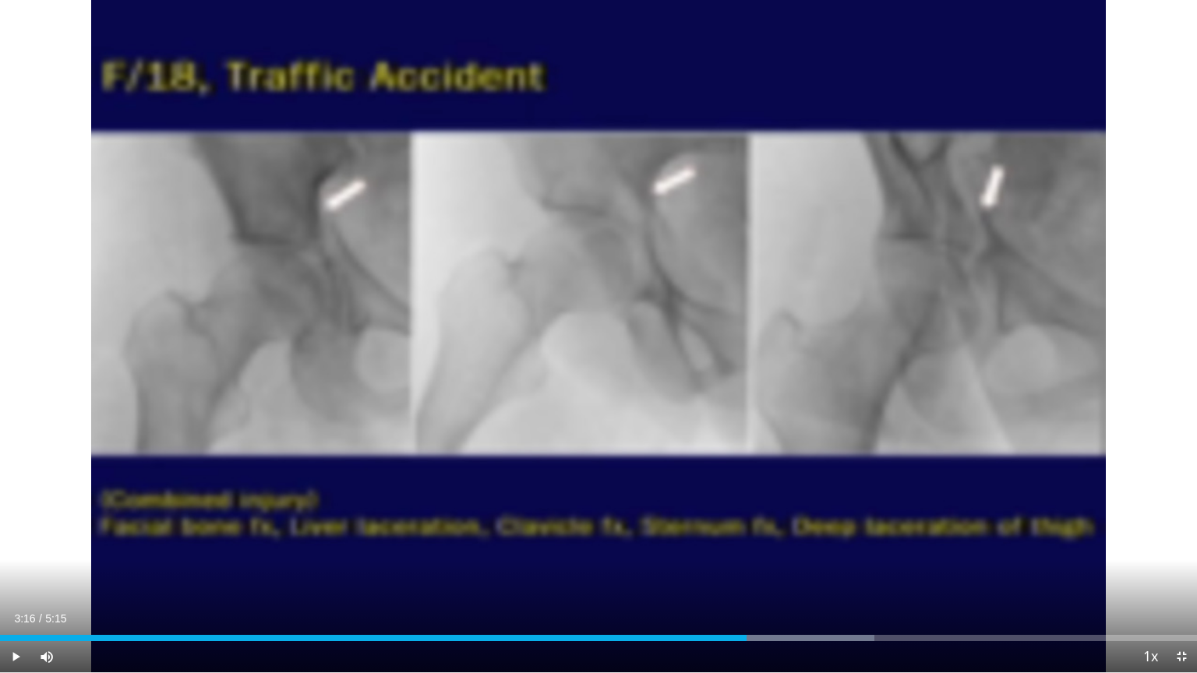
click at [795, 573] on div "Current Time 3:16 / Duration 5:15 Play Skip Backward Skip Forward Mute 91% Load…" at bounding box center [598, 656] width 1197 height 31
click at [834, 573] on div "Progress Bar" at bounding box center [835, 638] width 2 height 6
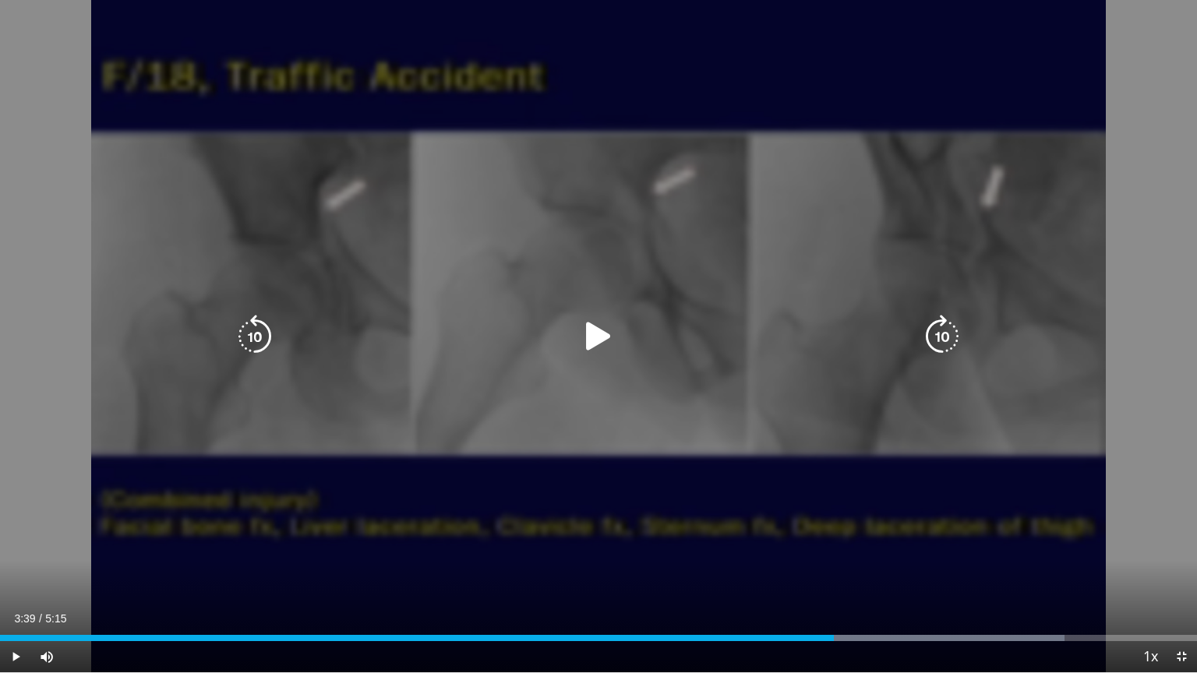
click at [598, 337] on icon "Video Player" at bounding box center [599, 337] width 44 height 44
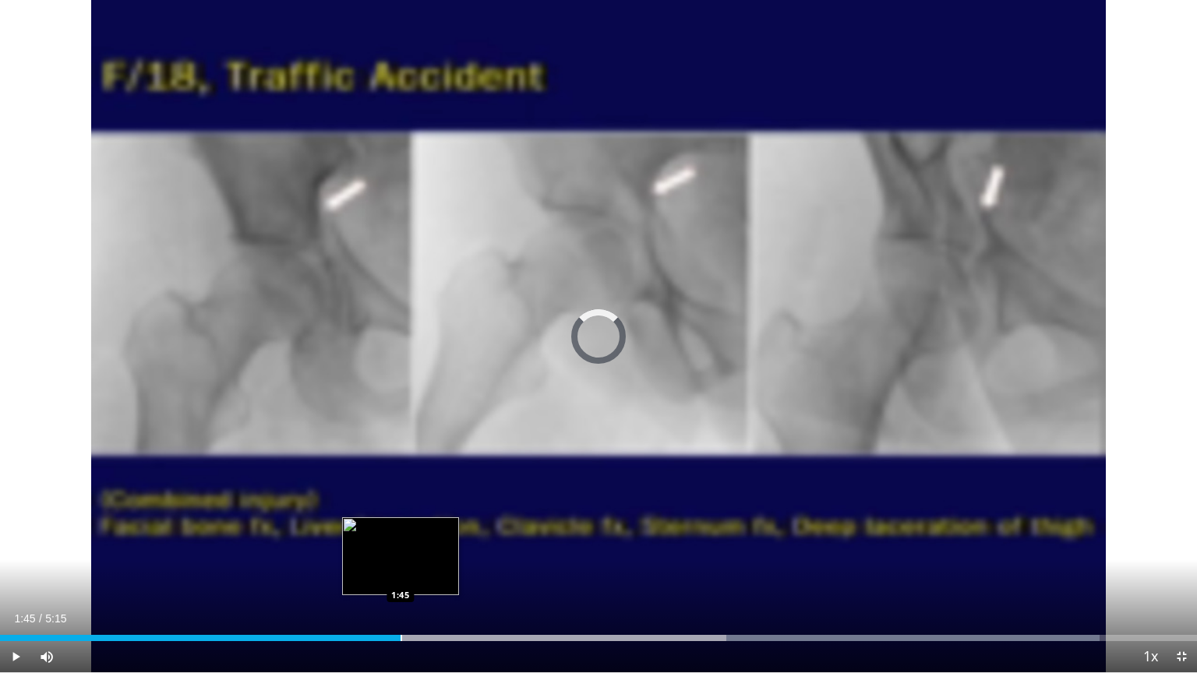
click at [400, 573] on div "Progress Bar" at bounding box center [401, 638] width 2 height 6
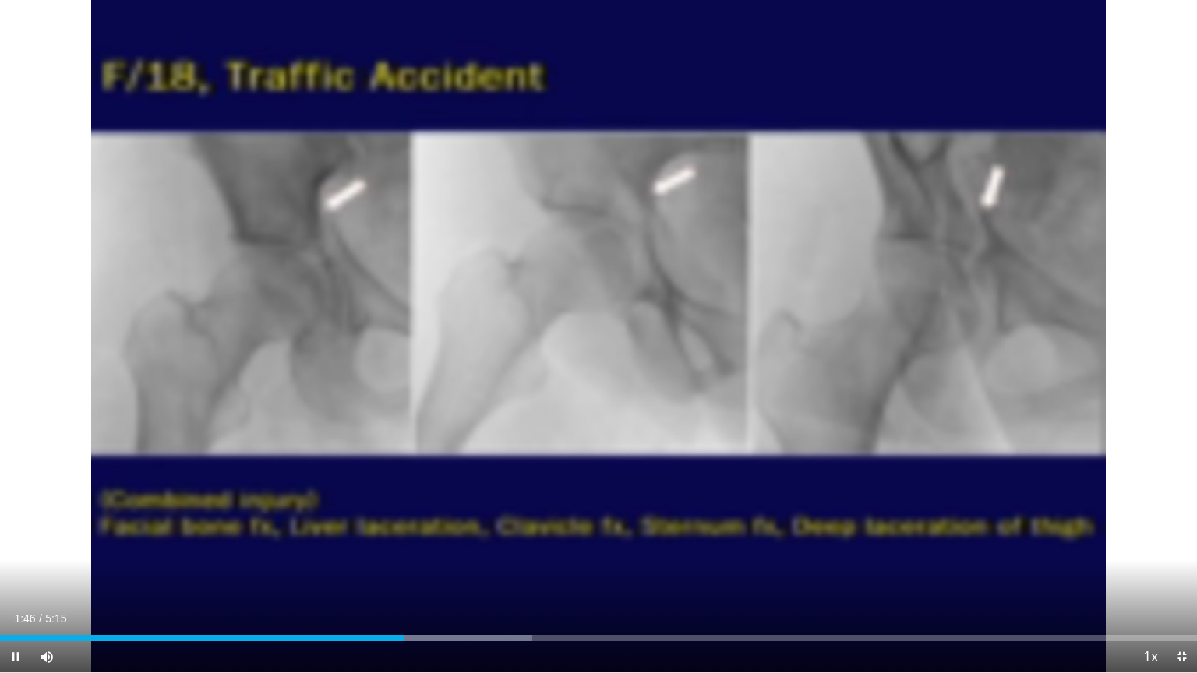
click at [350, 573] on div "Current Time 1:46 / Duration 5:15 Pause Skip Backward Skip Forward Mute 91% Loa…" at bounding box center [598, 656] width 1197 height 31
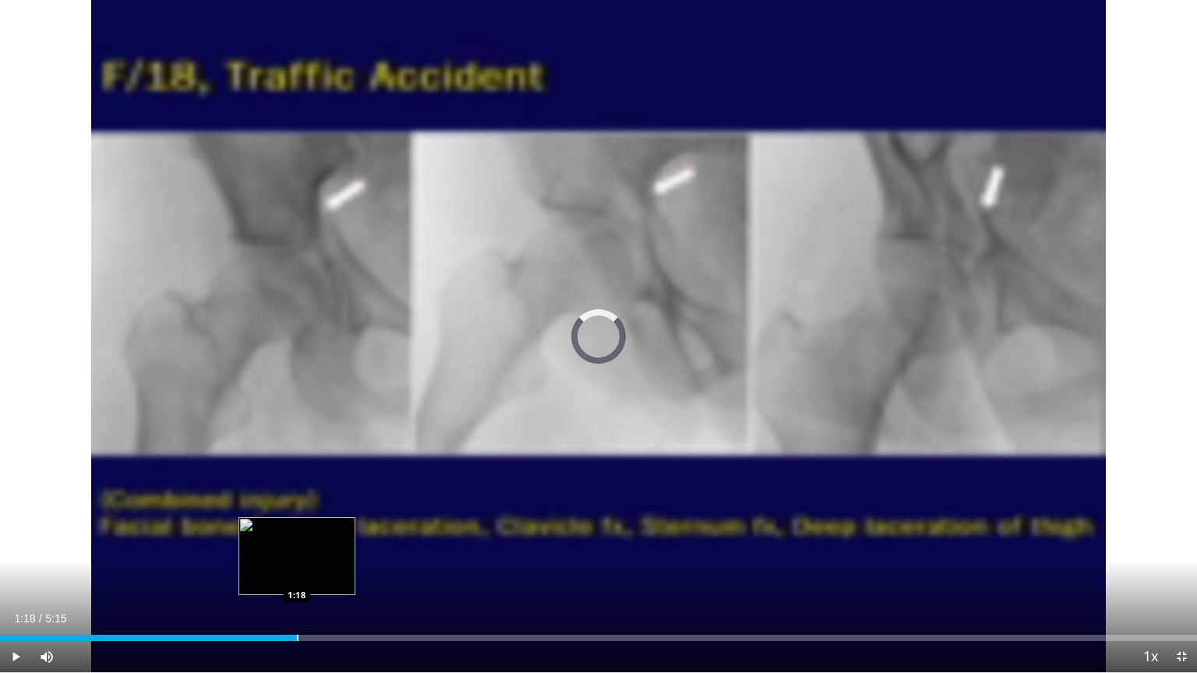
click at [297, 573] on div "Progress Bar" at bounding box center [298, 638] width 2 height 6
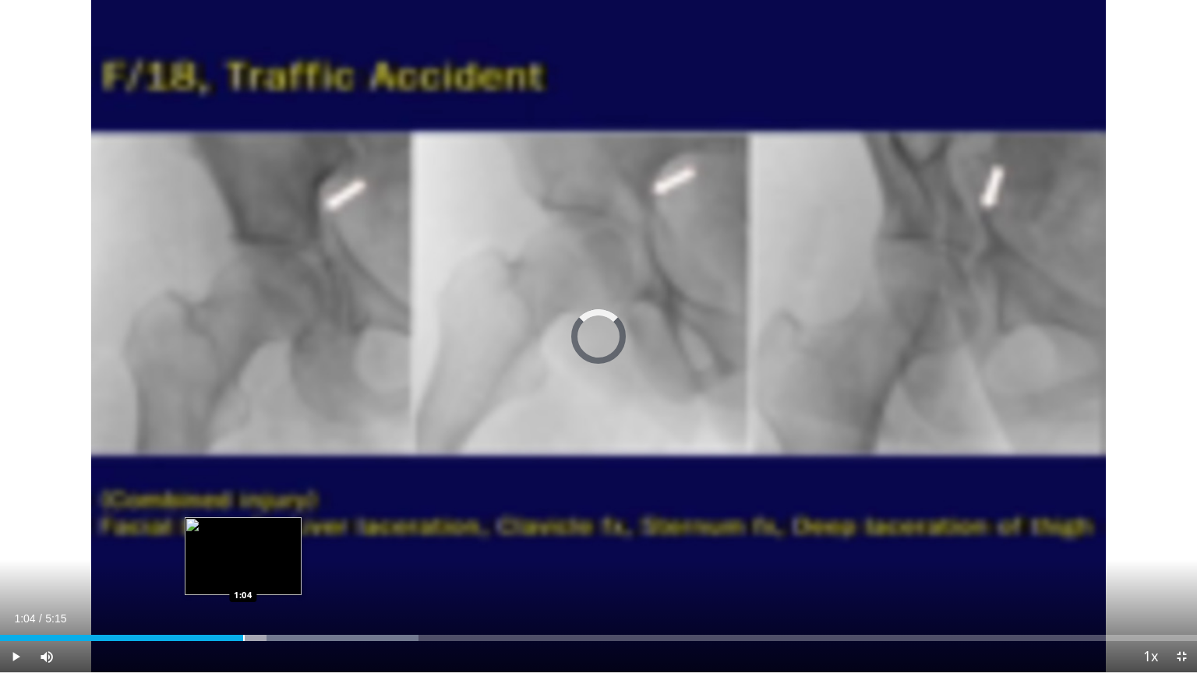
click at [243, 573] on div "Loaded : 34.94% 1:04 1:04" at bounding box center [598, 633] width 1197 height 15
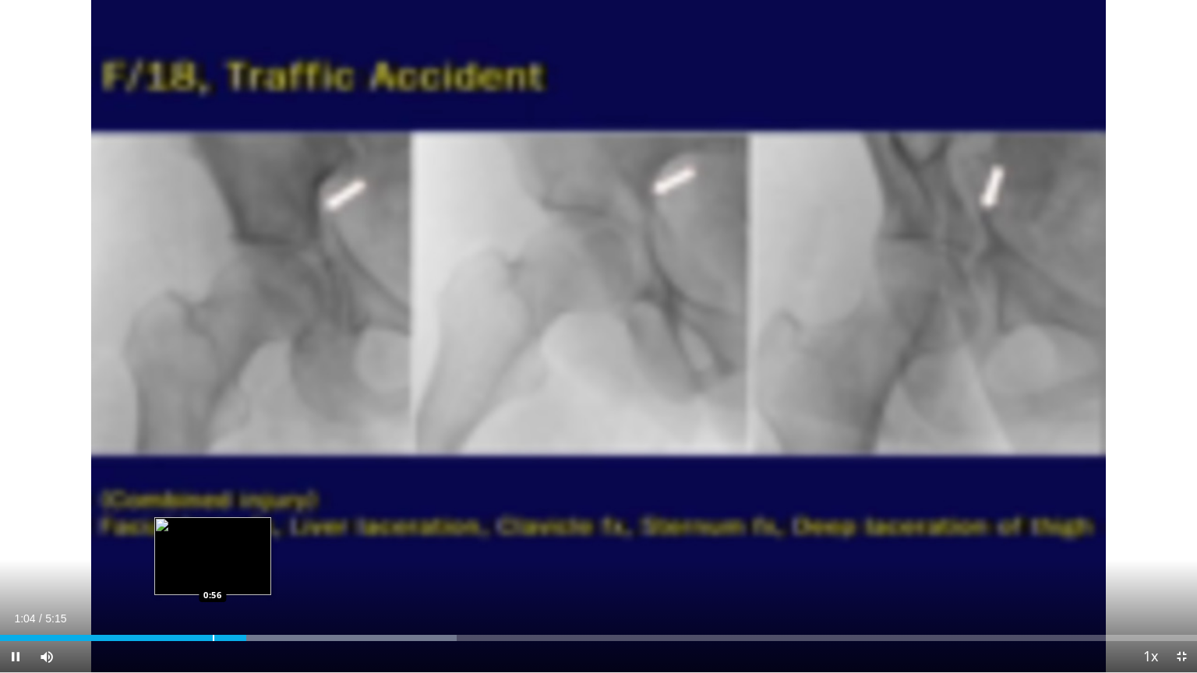
click at [213, 573] on div "Progress Bar" at bounding box center [214, 638] width 2 height 6
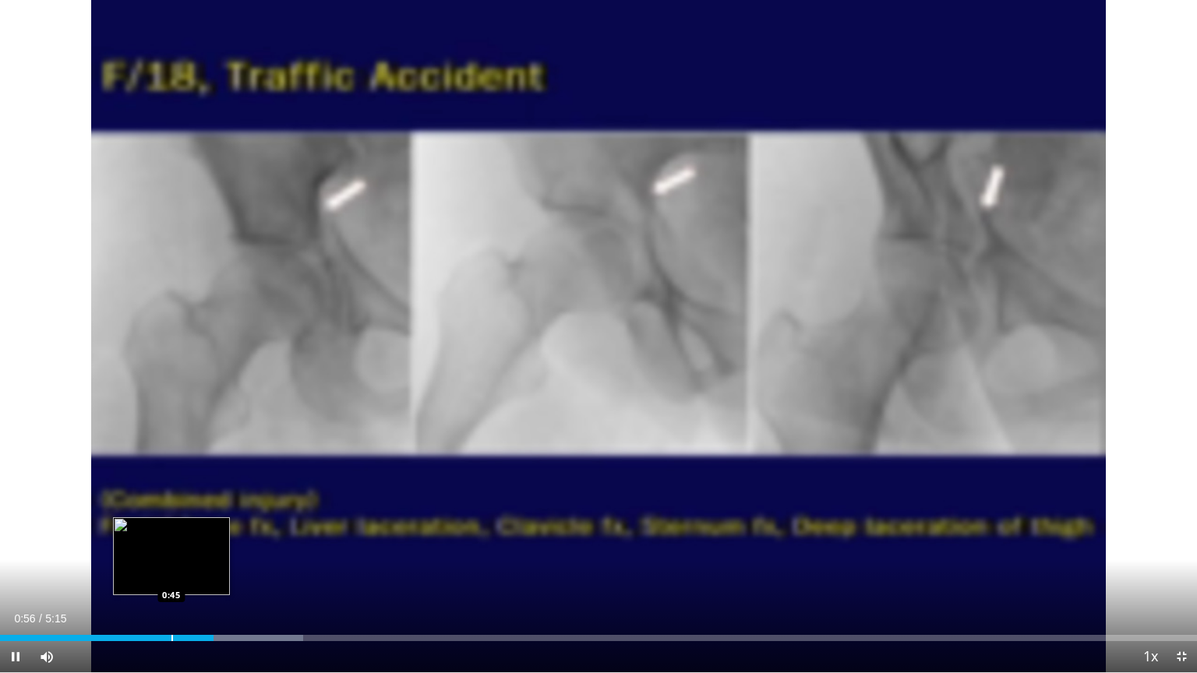
click at [171, 573] on div "Progress Bar" at bounding box center [172, 638] width 2 height 6
click at [140, 573] on div "Loaded : 22.16% 0:45 0:37" at bounding box center [598, 633] width 1197 height 15
click at [171, 573] on div "Progress Bar" at bounding box center [172, 638] width 2 height 6
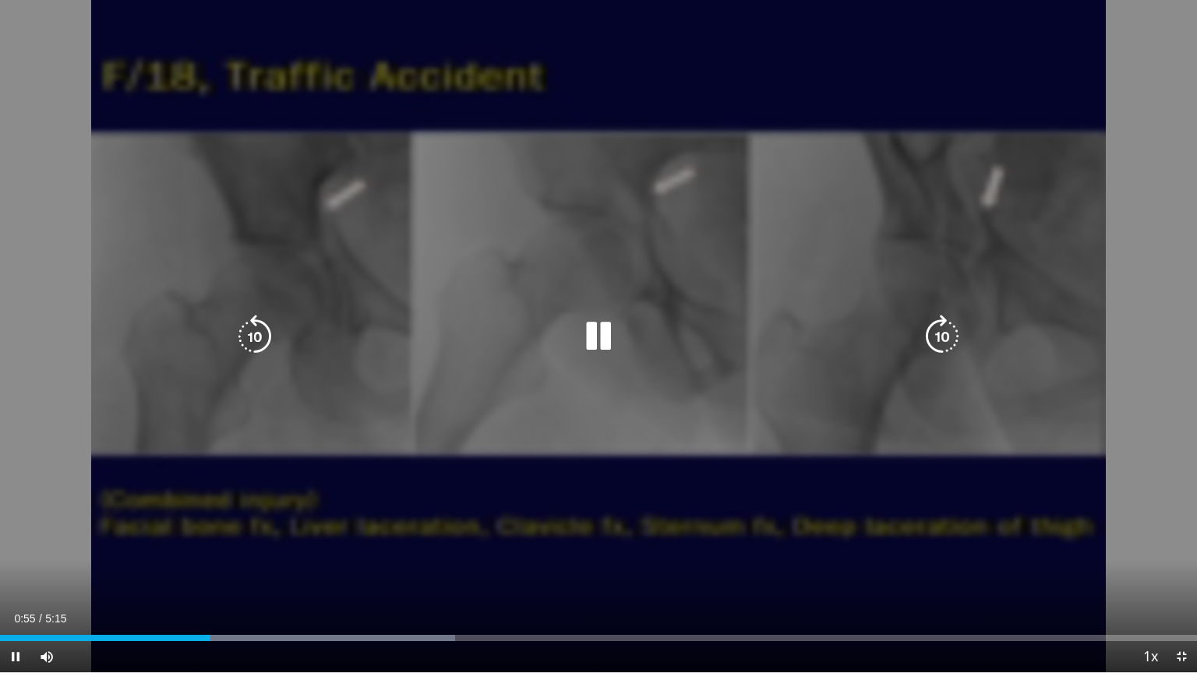
click at [943, 329] on icon "Video Player" at bounding box center [942, 337] width 44 height 44
click at [942, 335] on icon "Video Player" at bounding box center [942, 337] width 44 height 44
click at [940, 333] on icon "Video Player" at bounding box center [942, 337] width 44 height 44
click at [932, 337] on icon "Video Player" at bounding box center [942, 337] width 44 height 44
click at [950, 333] on icon "Video Player" at bounding box center [942, 337] width 44 height 44
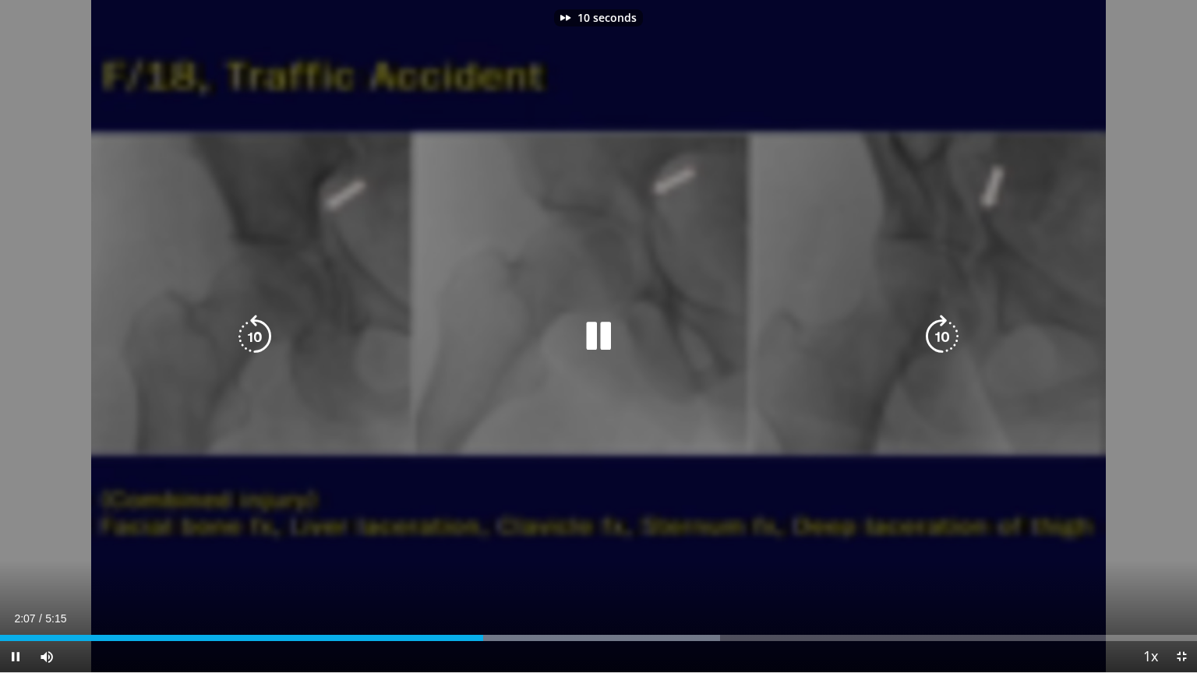
click at [951, 333] on icon "Video Player" at bounding box center [942, 337] width 44 height 44
click at [954, 333] on icon "Video Player" at bounding box center [942, 337] width 44 height 44
click at [940, 340] on icon "Video Player" at bounding box center [942, 337] width 44 height 44
click at [950, 334] on div "40 seconds Tap to unmute" at bounding box center [598, 336] width 1197 height 672
drag, startPoint x: 580, startPoint y: 346, endPoint x: 587, endPoint y: 340, distance: 10.0
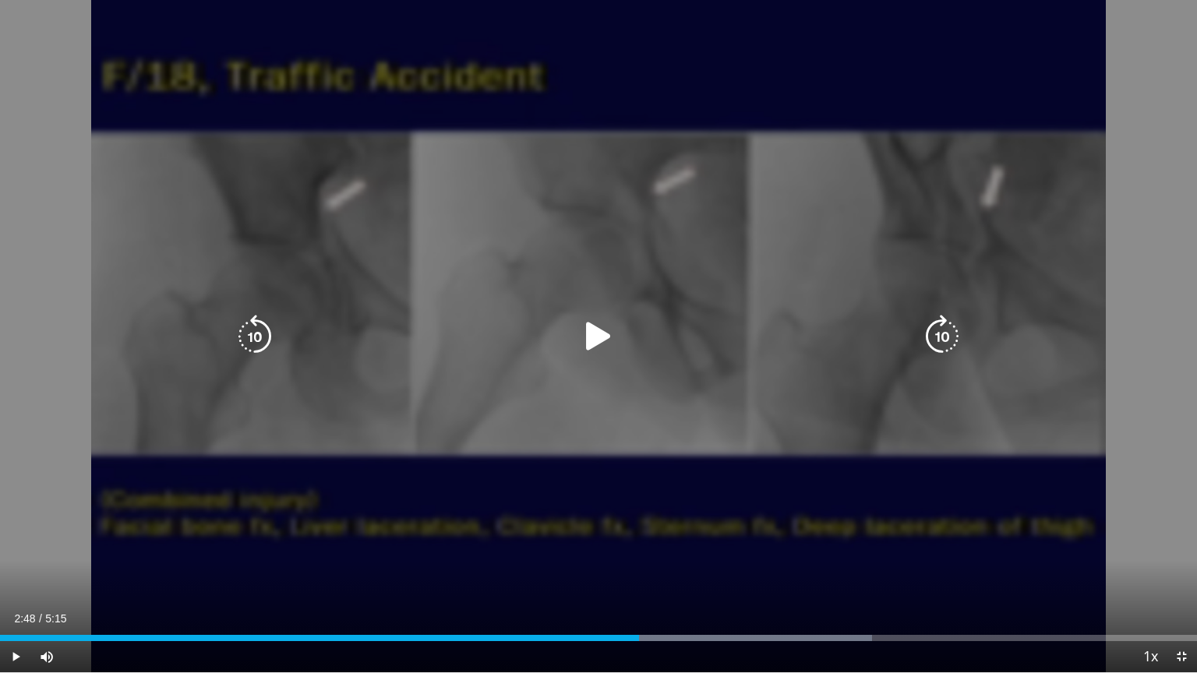
click at [584, 344] on icon "Video Player" at bounding box center [599, 337] width 44 height 44
click at [929, 327] on icon "Video Player" at bounding box center [942, 337] width 44 height 44
click at [942, 333] on icon "Video Player" at bounding box center [942, 337] width 44 height 44
click at [944, 333] on icon "Video Player" at bounding box center [942, 337] width 44 height 44
click at [945, 333] on icon "Video Player" at bounding box center [942, 337] width 44 height 44
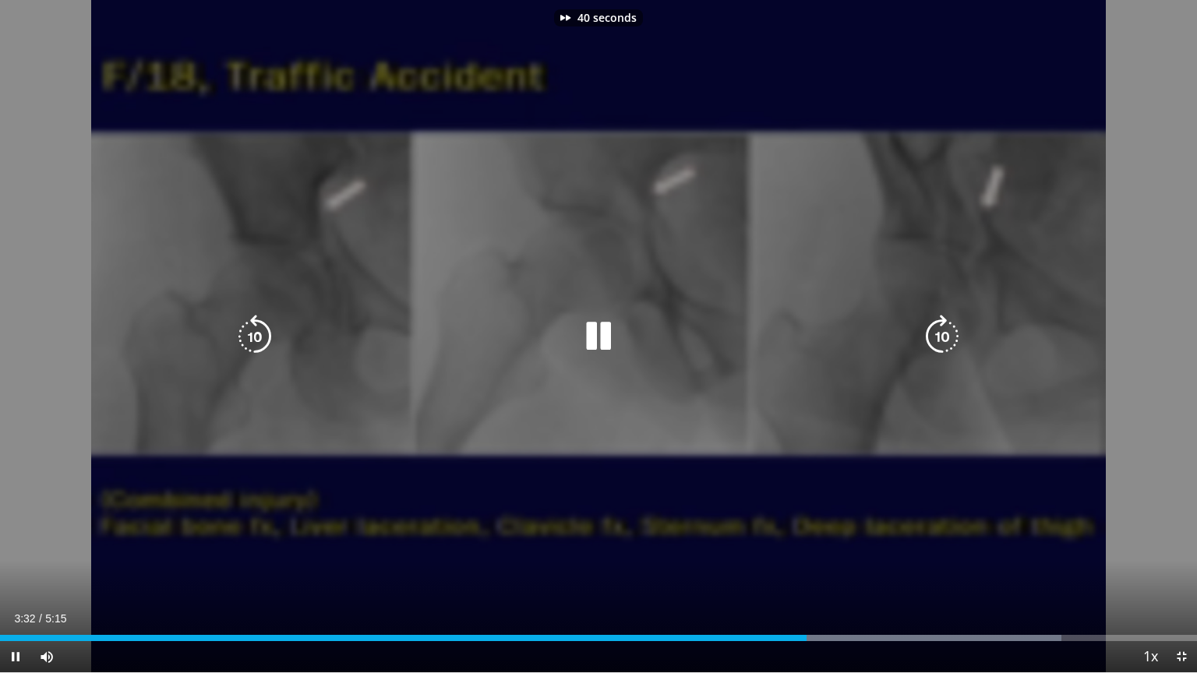
drag, startPoint x: 947, startPoint y: 326, endPoint x: 942, endPoint y: 338, distance: 13.3
click at [947, 326] on icon "Video Player" at bounding box center [942, 337] width 44 height 44
